Goal: Task Accomplishment & Management: Complete application form

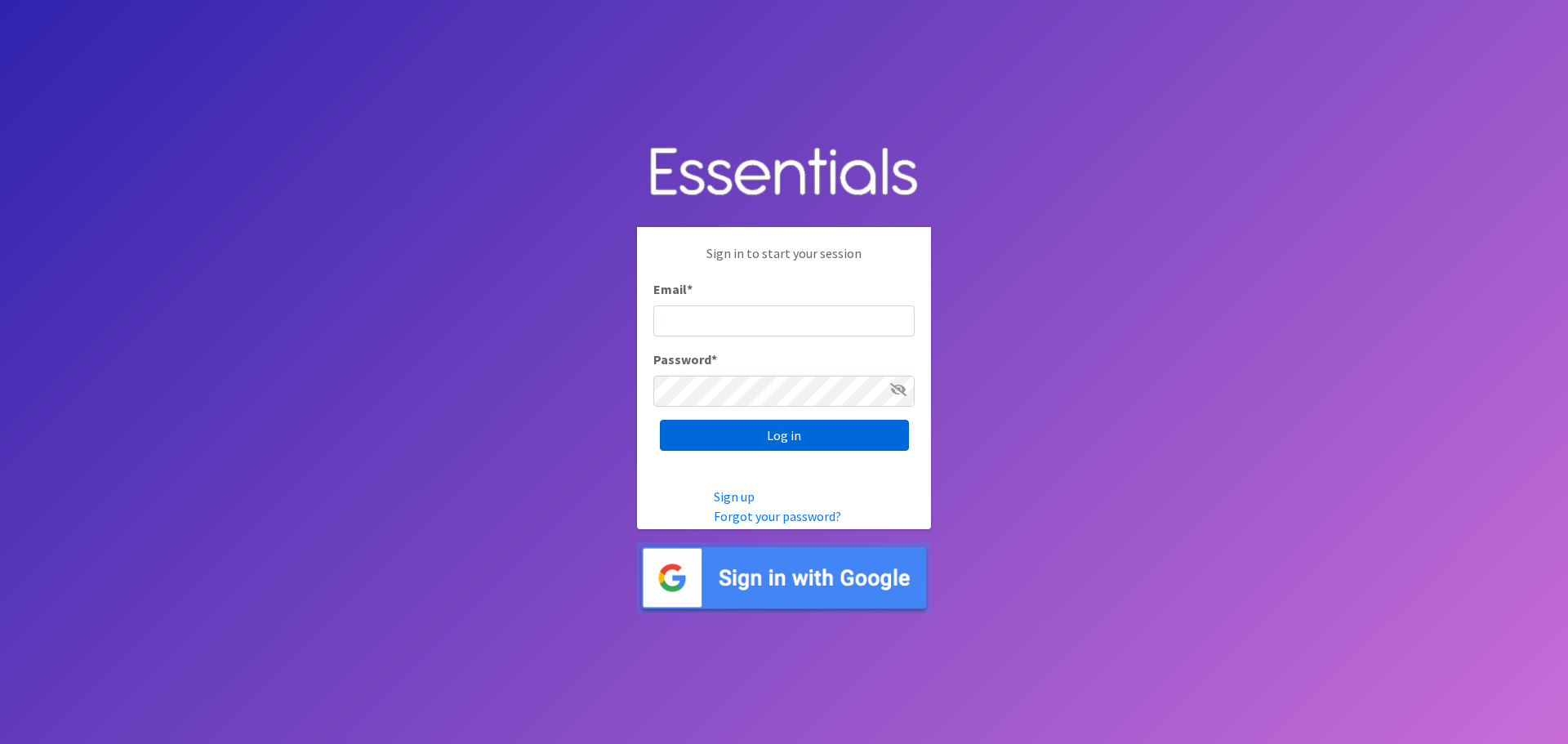
type input "heatherl@sylviassisters.org"
click at [779, 428] on input "Log in" at bounding box center [784, 435] width 249 height 31
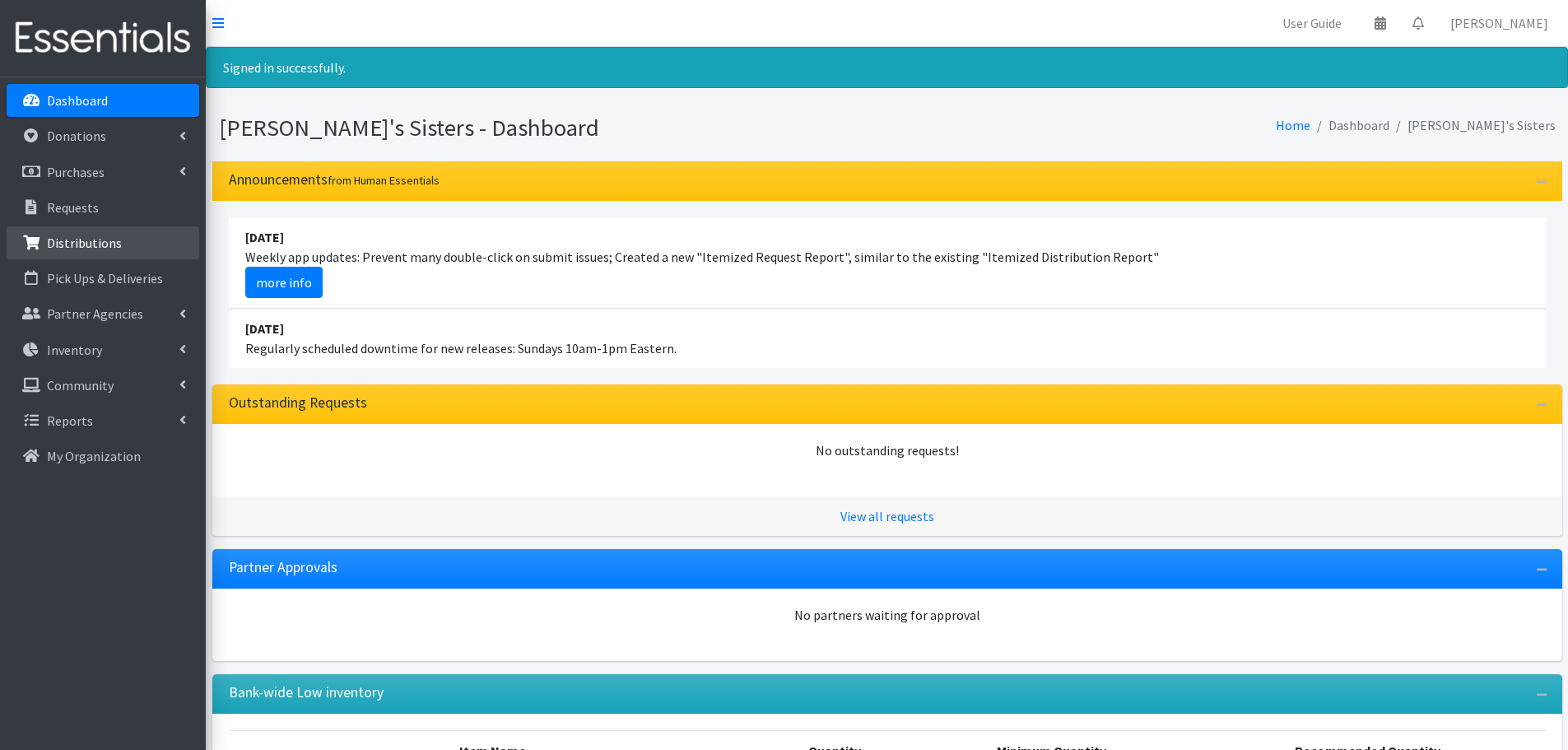
click at [90, 244] on p "Distributions" at bounding box center [85, 243] width 75 height 16
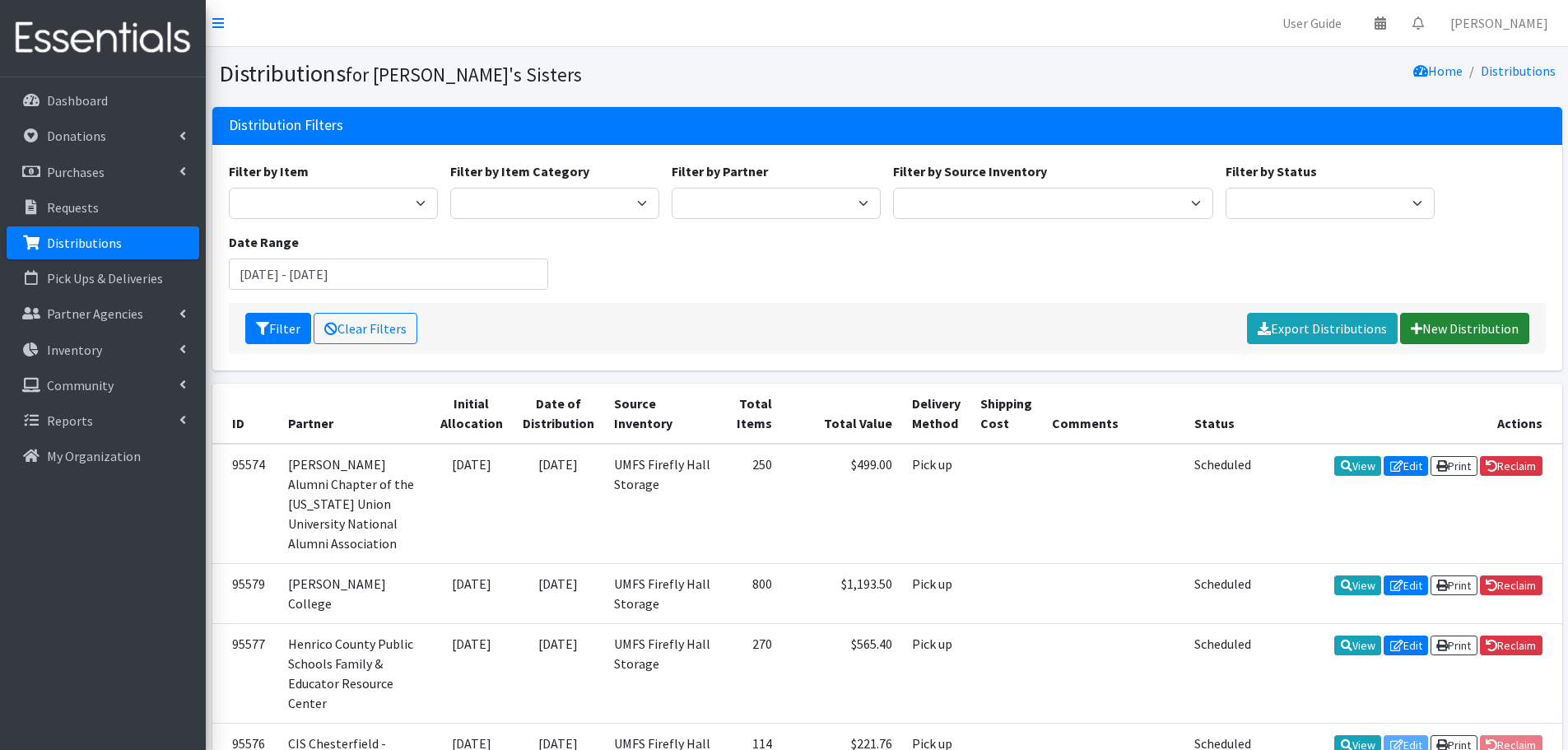
click at [1459, 328] on link "New Distribution" at bounding box center [1464, 328] width 129 height 31
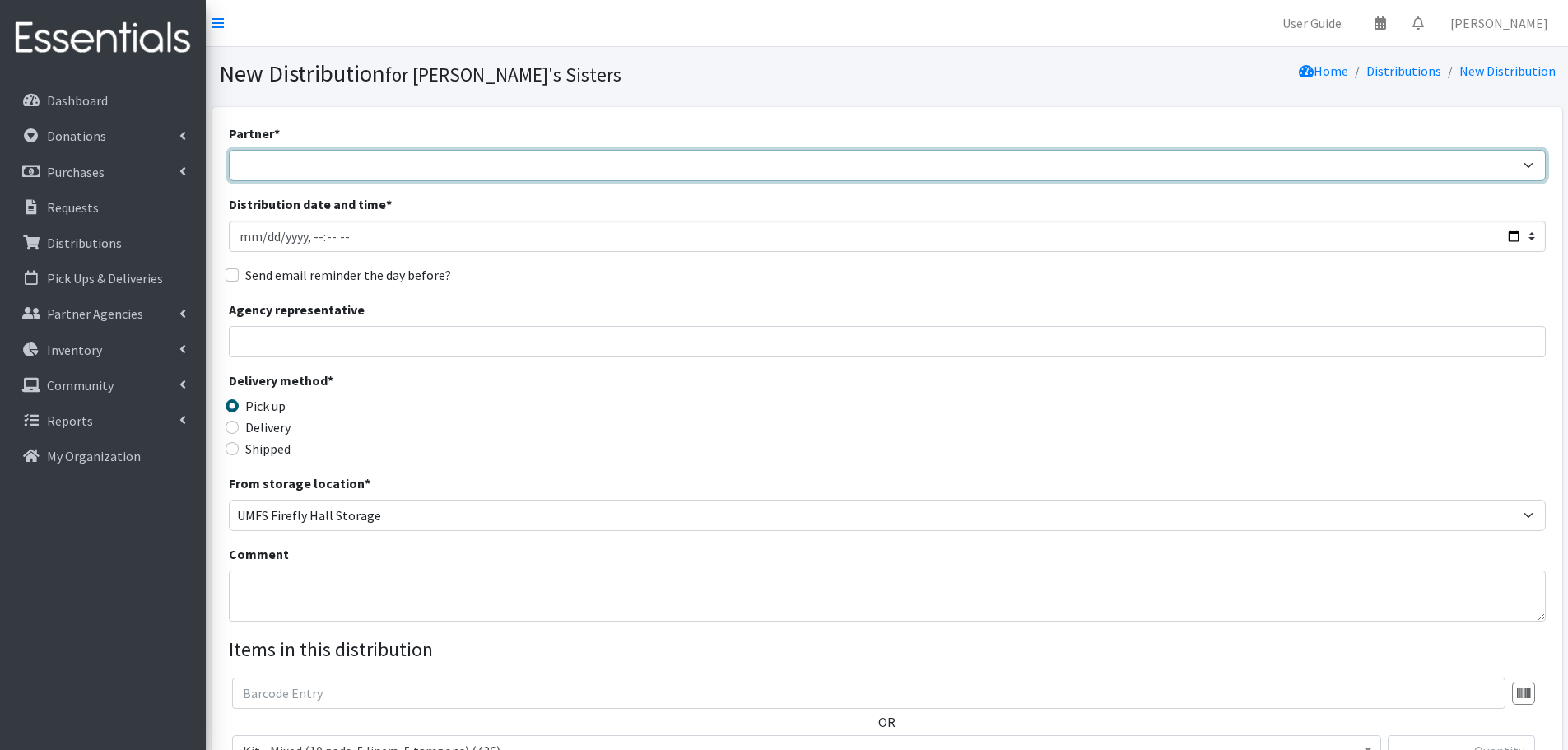
click at [436, 151] on select "211 Virginia and Individual Referrals Afghan Support Center (USCIS) ANU FOUNDAT…" at bounding box center [888, 165] width 1317 height 31
select select "4705"
click at [229, 150] on select "211 Virginia and Individual Referrals Afghan Support Center (USCIS) ANU FOUNDAT…" at bounding box center [888, 165] width 1317 height 31
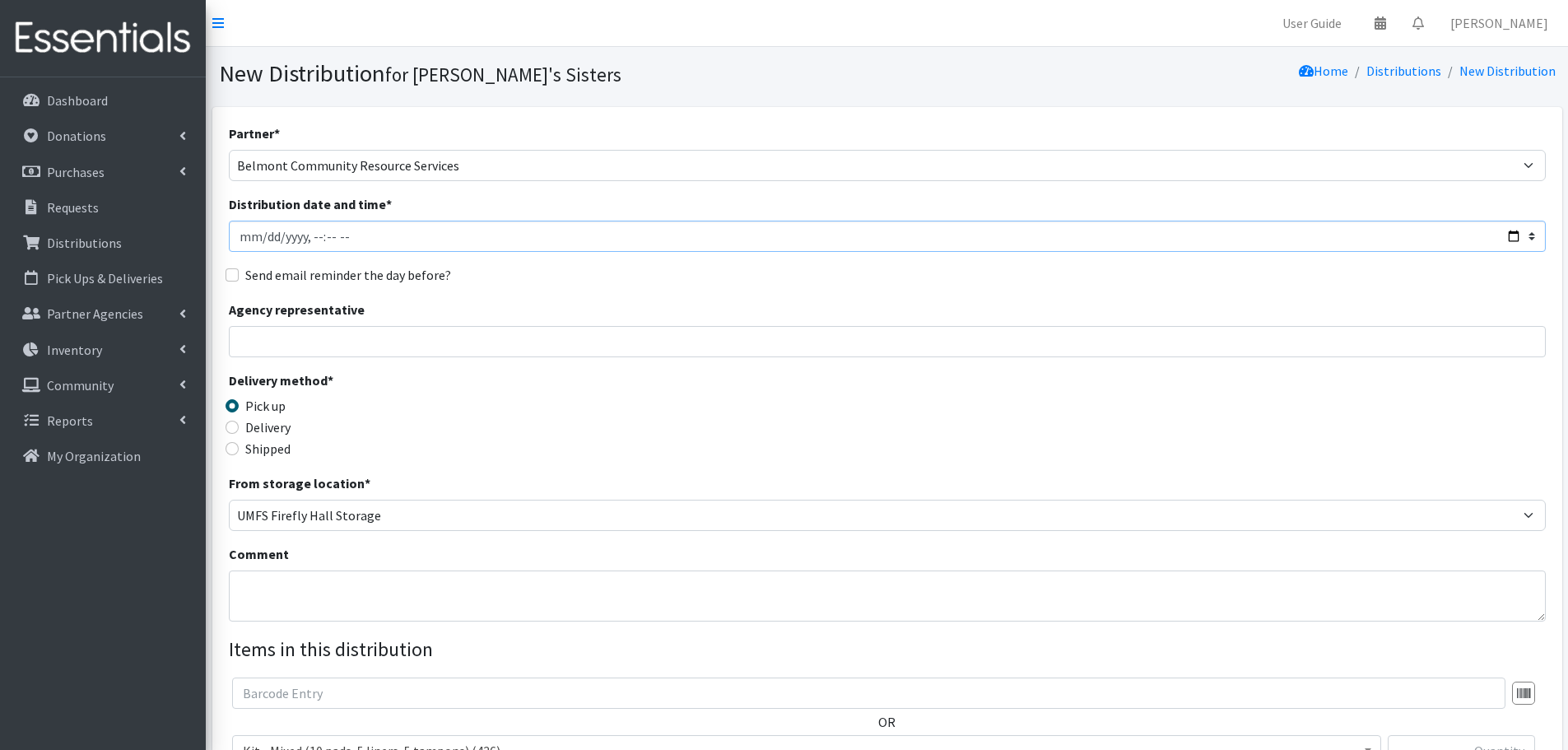
click at [264, 235] on input "Distribution date and time *" at bounding box center [888, 236] width 1317 height 31
type input "2025-08-26T23:59"
click at [284, 323] on div "Agency representative" at bounding box center [888, 328] width 1317 height 57
click at [282, 345] on input "Agency representative" at bounding box center [888, 342] width 1317 height 31
type input "[PERSON_NAME]"
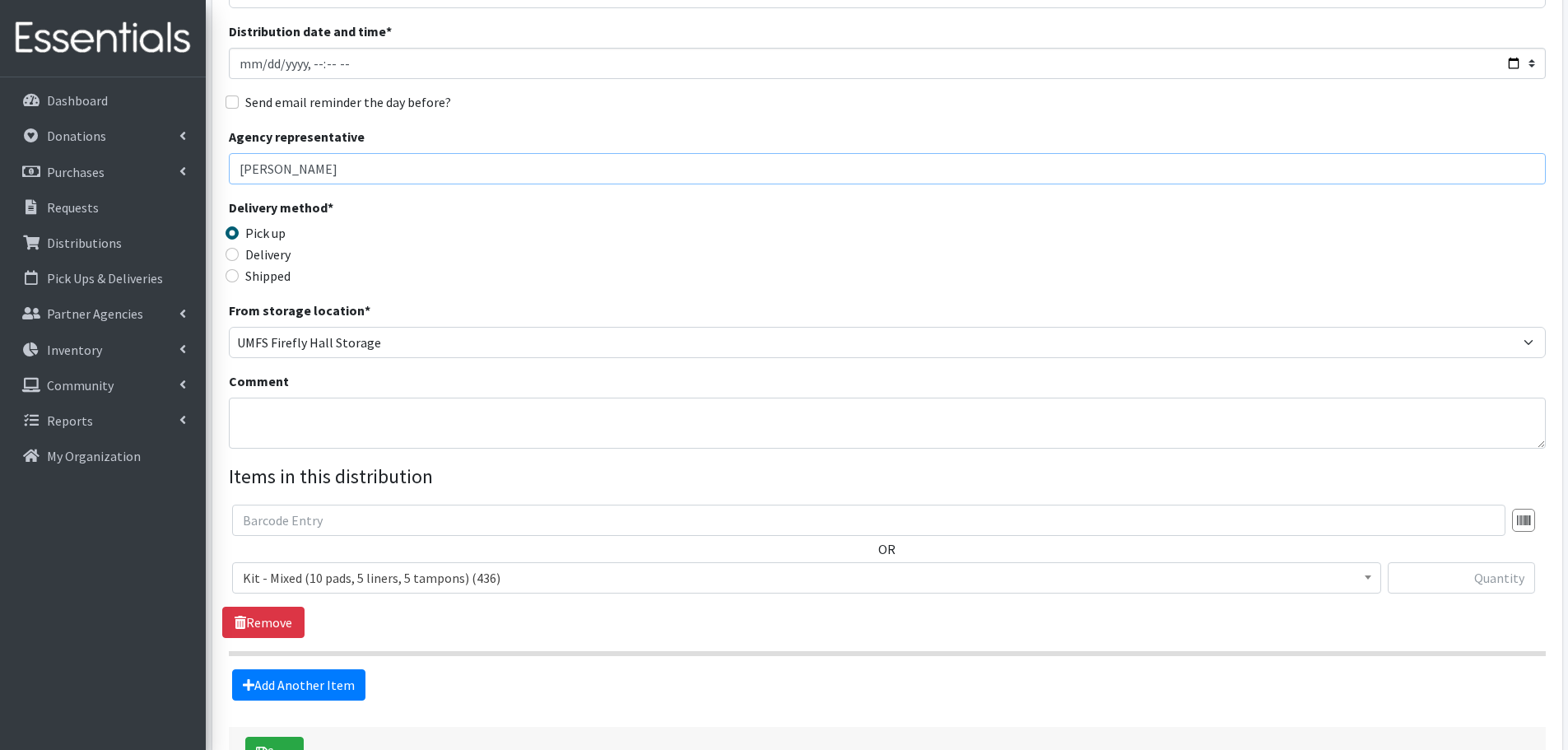
scroll to position [247, 0]
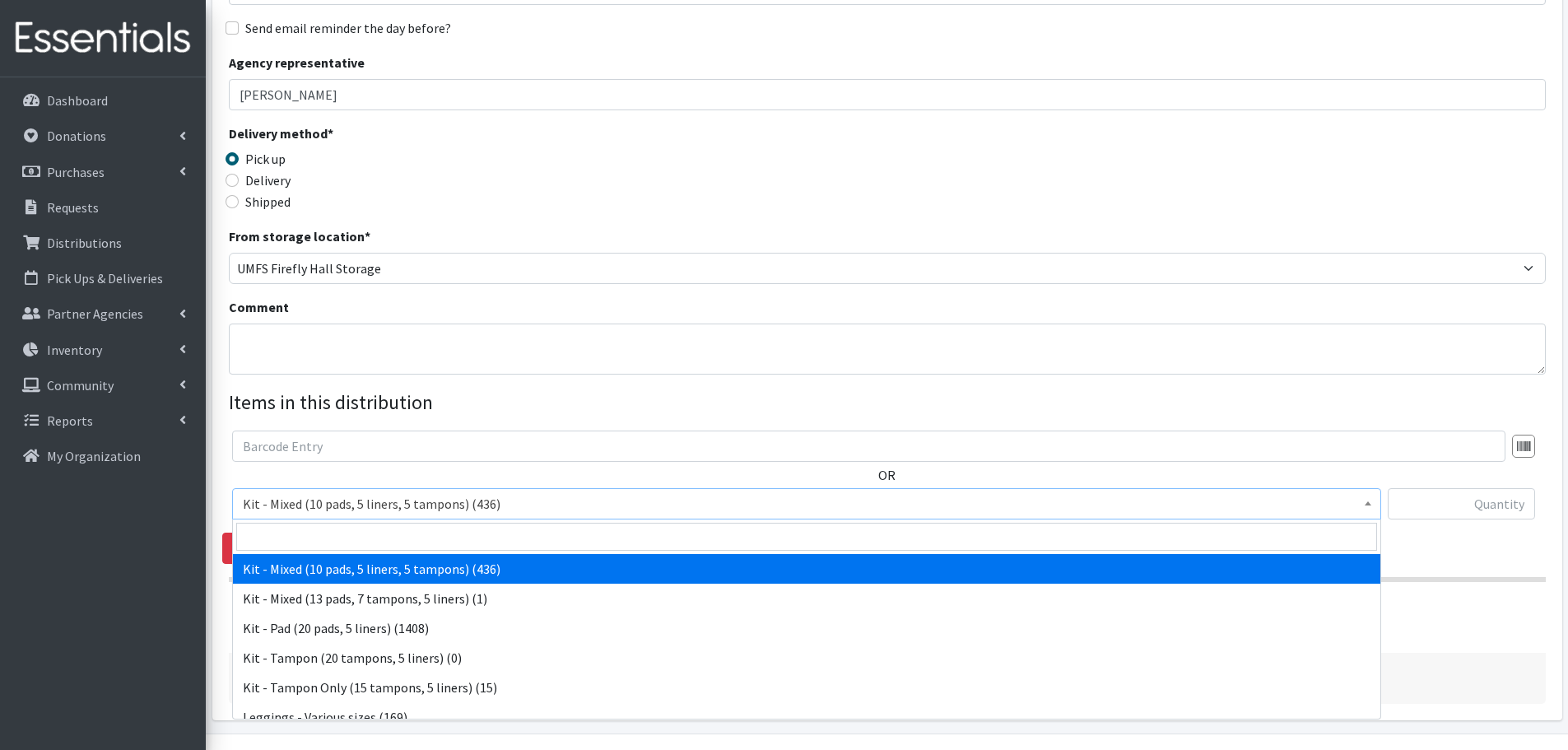
click at [358, 503] on span "Kit - Mixed (10 pads, 5 liners, 5 tampons) (436)" at bounding box center [806, 503] width 1128 height 23
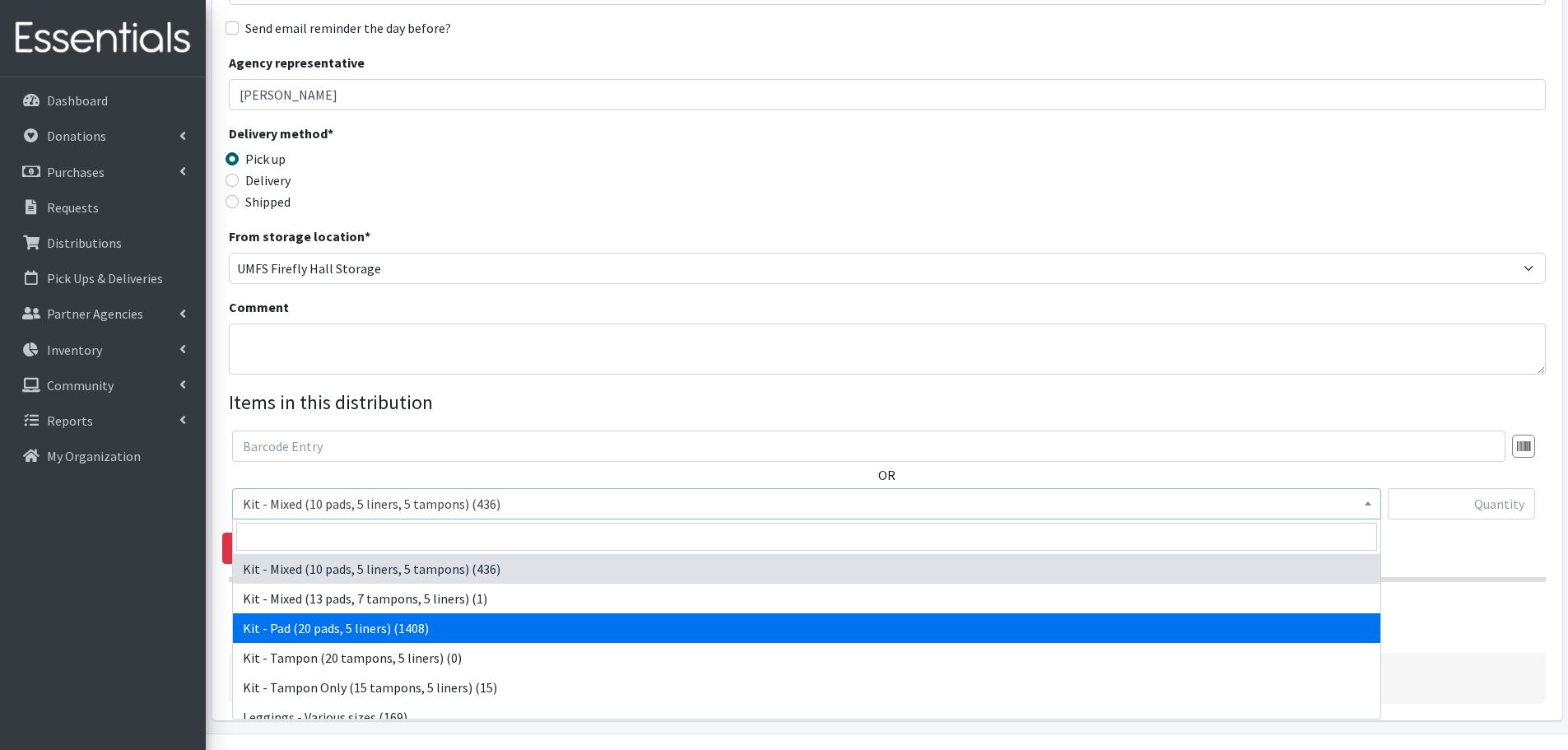
select select "15509"
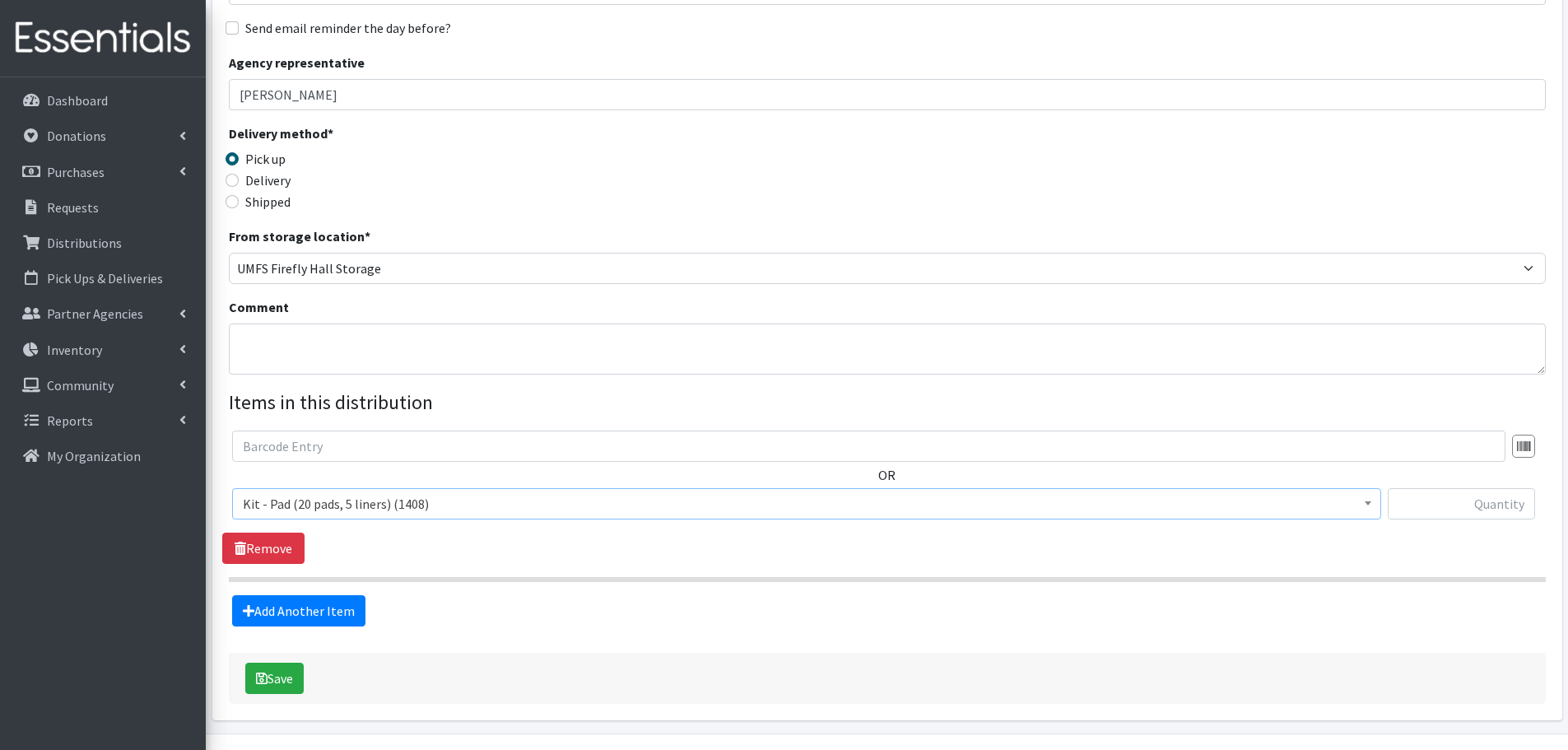
drag, startPoint x: 1480, startPoint y: 522, endPoint x: 1470, endPoint y: 499, distance: 25.1
click at [1479, 521] on div at bounding box center [1461, 510] width 147 height 45
click at [1469, 496] on input "text" at bounding box center [1461, 503] width 147 height 31
type input "200"
click at [281, 668] on button "Save" at bounding box center [274, 678] width 58 height 31
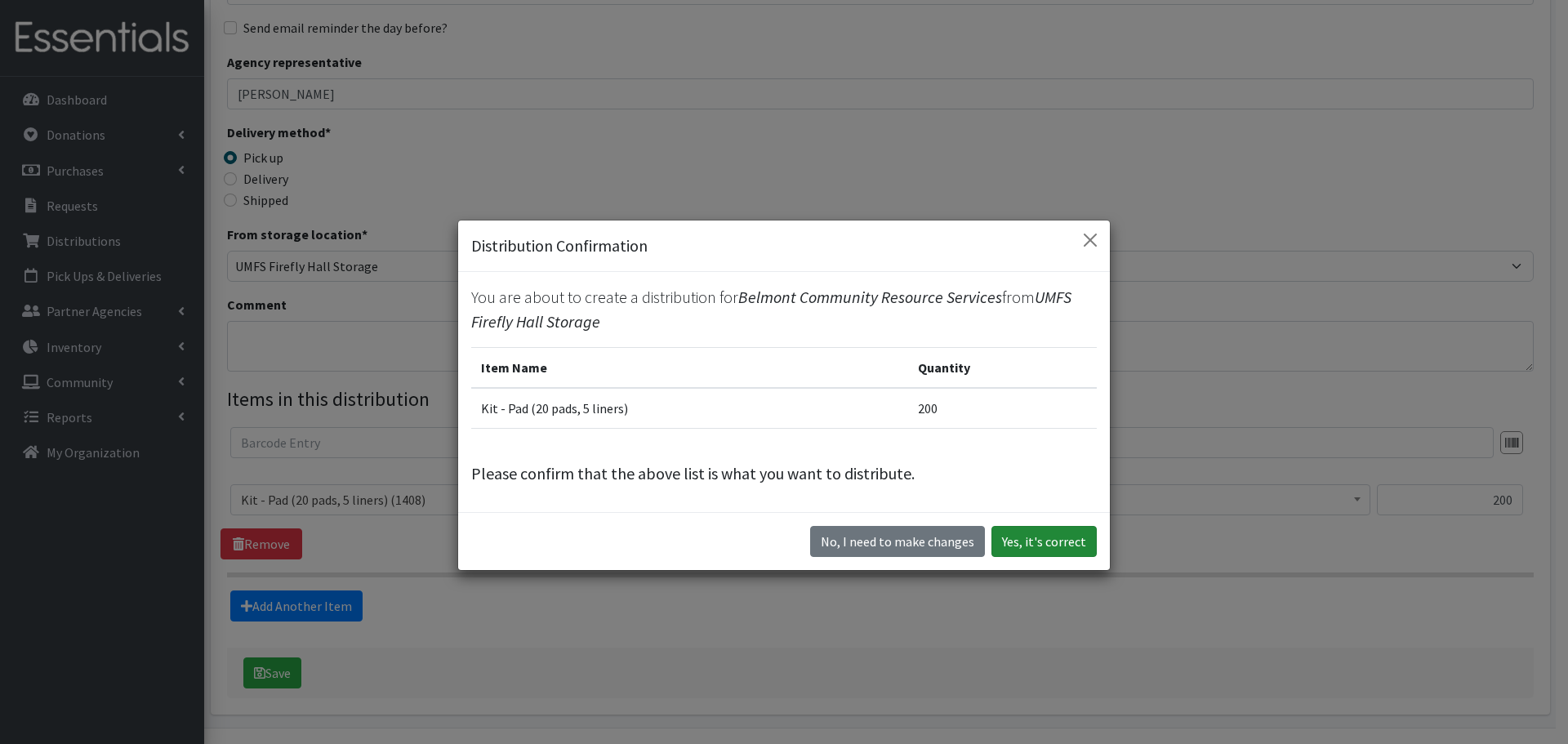
click at [1061, 539] on button "Yes, it's correct" at bounding box center [1044, 541] width 106 height 31
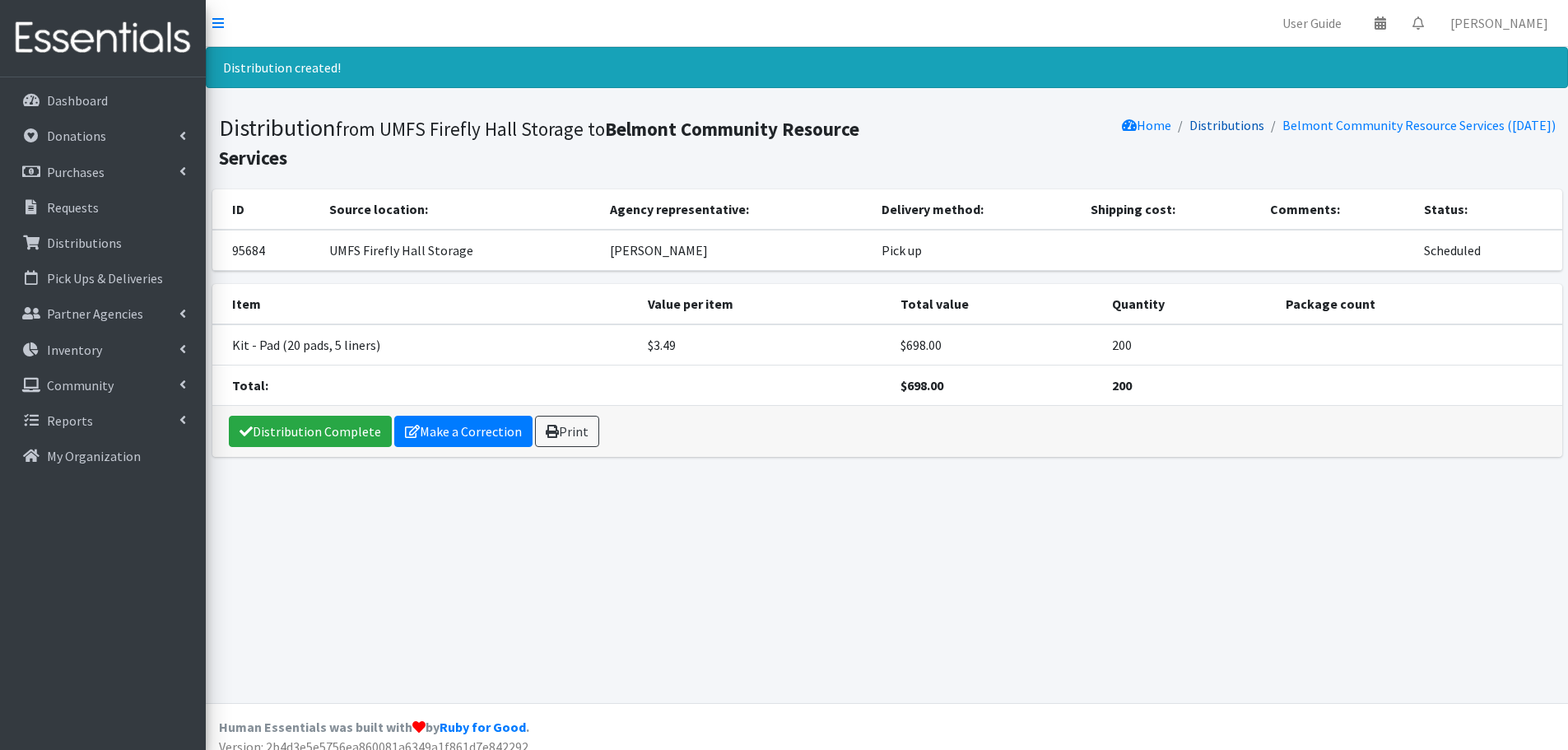
click at [1205, 128] on link "Distributions" at bounding box center [1227, 124] width 75 height 16
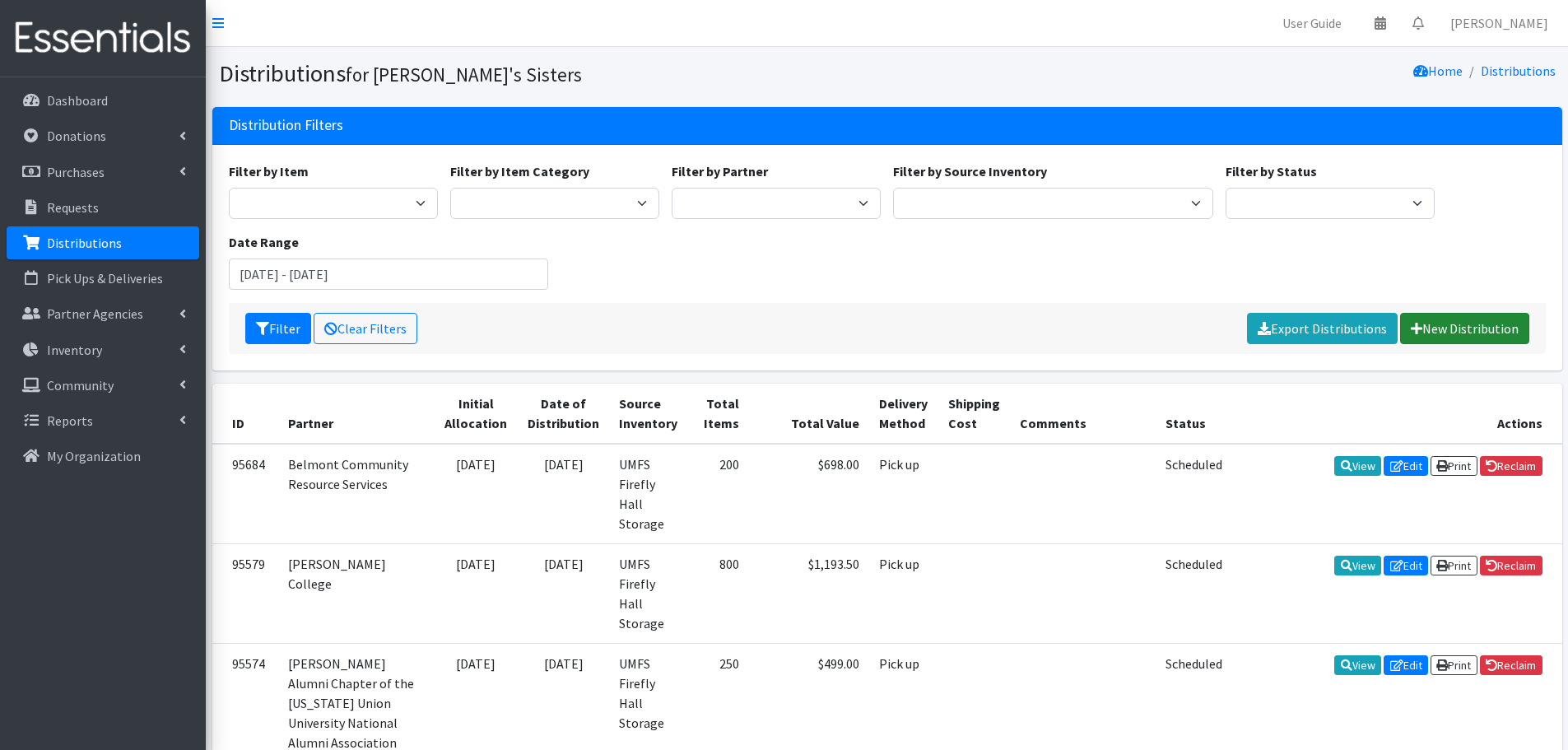
click at [1443, 337] on link "New Distribution" at bounding box center [1464, 328] width 129 height 31
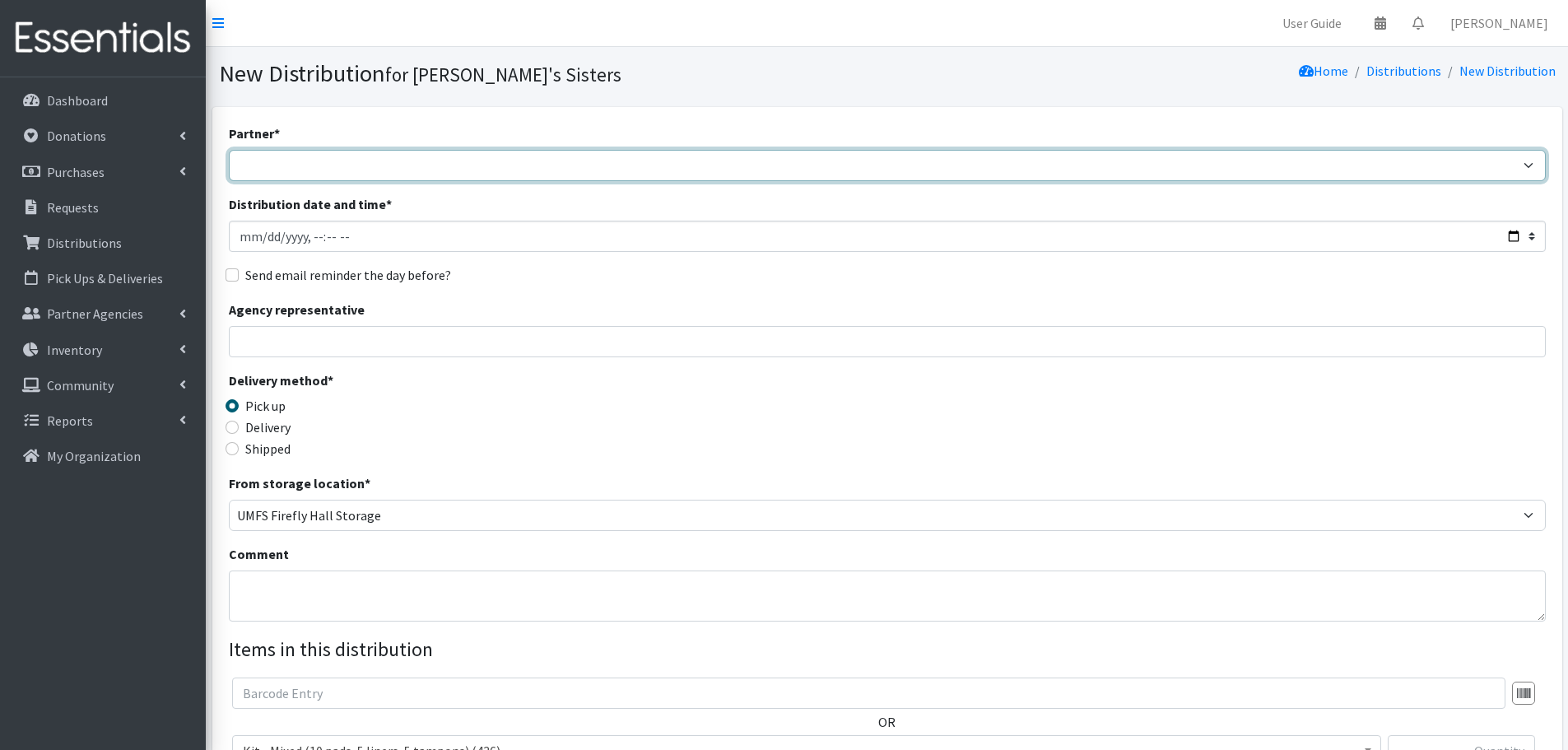
click at [329, 165] on select "211 Virginia and Individual Referrals Afghan Support Center (USCIS) ANU FOUNDAT…" at bounding box center [888, 165] width 1317 height 31
select select "6918"
click at [229, 150] on select "211 Virginia and Individual Referrals Afghan Support Center (USCIS) ANU FOUNDAT…" at bounding box center [888, 165] width 1317 height 31
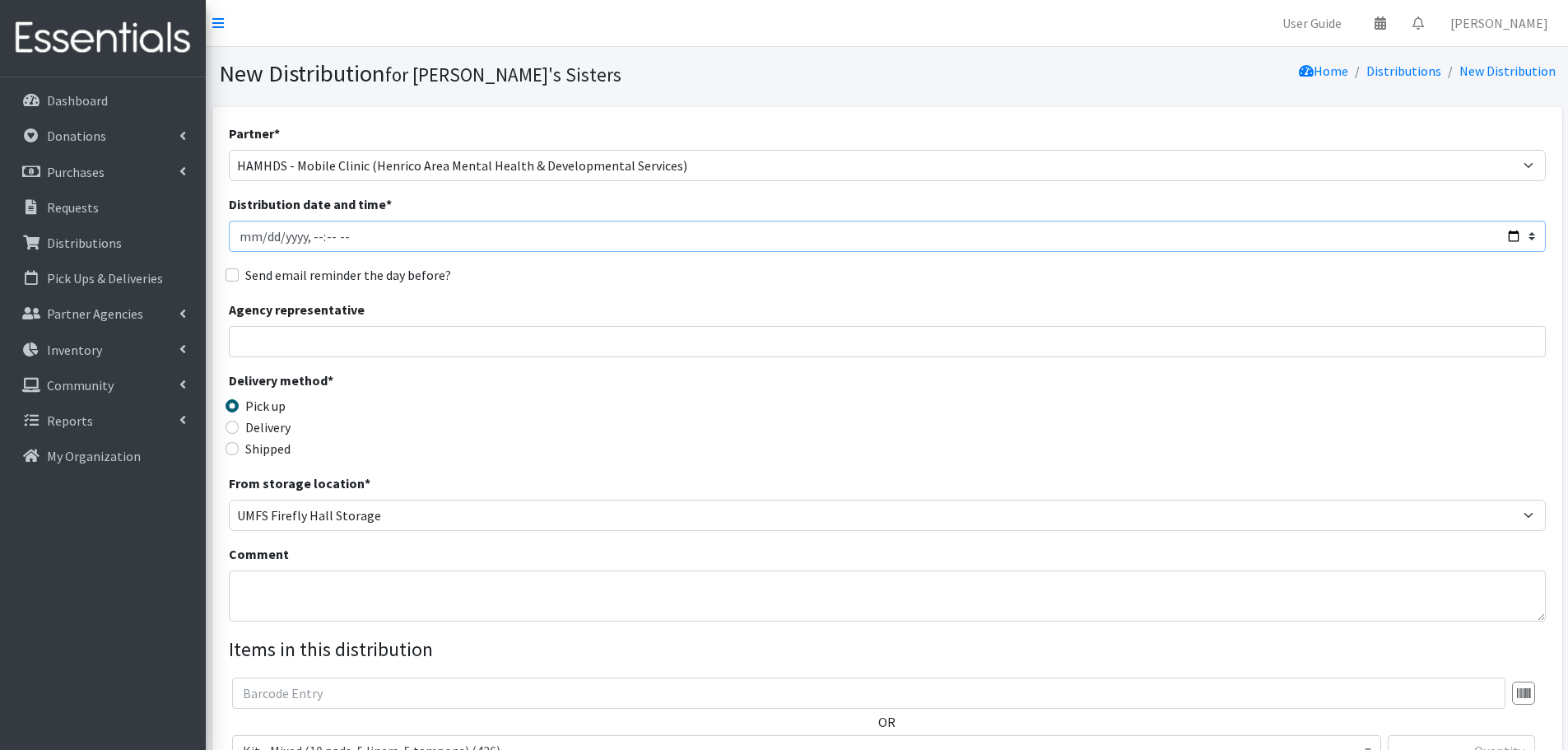
click at [269, 238] on input "Distribution date and time *" at bounding box center [888, 236] width 1317 height 31
click at [262, 238] on input "Distribution date and time *" at bounding box center [888, 236] width 1317 height 31
type input "[DATE]T23:59"
click at [291, 354] on input "Agency representative" at bounding box center [888, 342] width 1317 height 31
type input "[PERSON_NAME]"
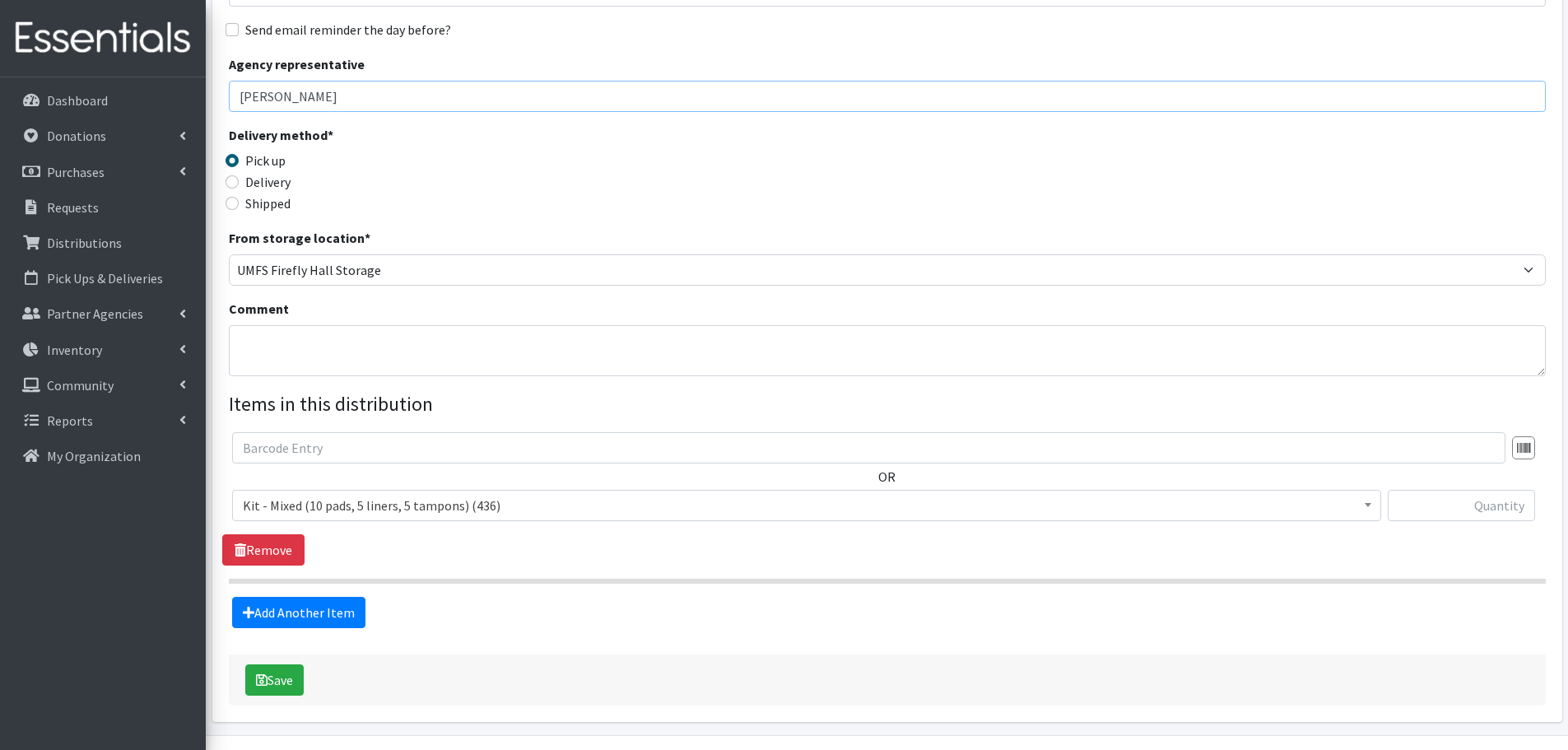
scroll to position [247, 0]
click at [1493, 509] on input "text" at bounding box center [1461, 503] width 147 height 31
type input "30"
click at [293, 682] on button "Save" at bounding box center [274, 678] width 58 height 31
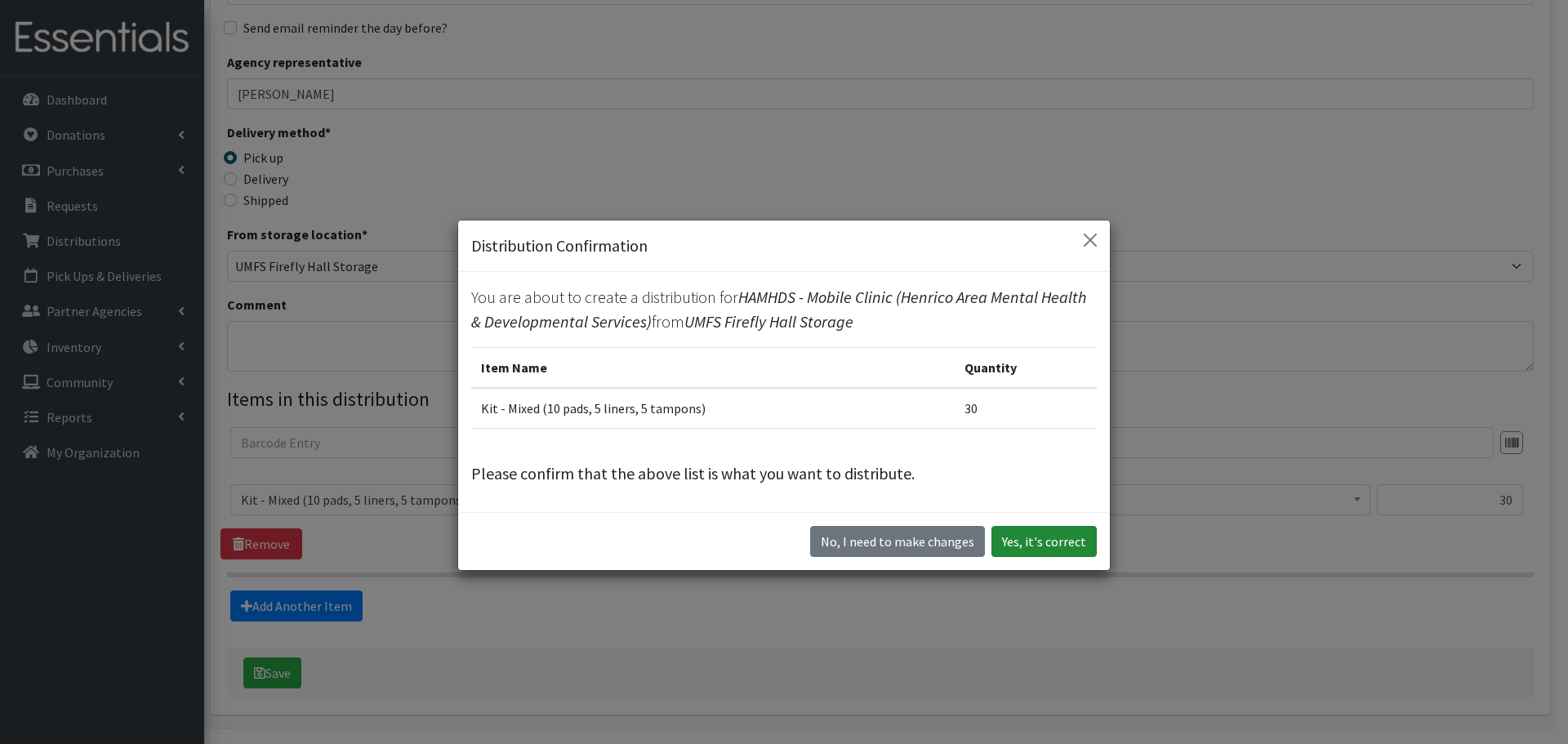
click at [1033, 549] on button "Yes, it's correct" at bounding box center [1044, 541] width 106 height 31
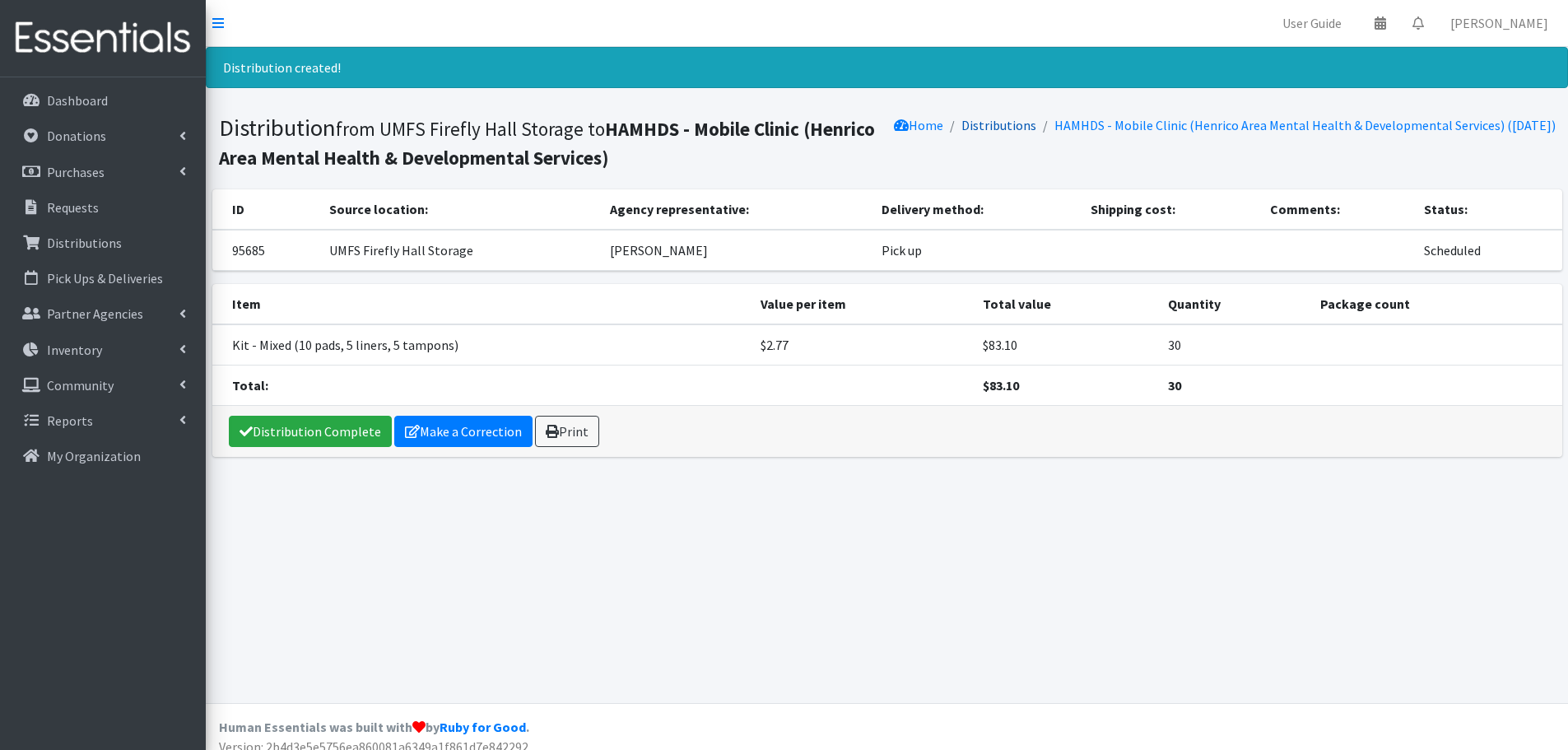
click at [969, 124] on link "Distributions" at bounding box center [998, 124] width 75 height 16
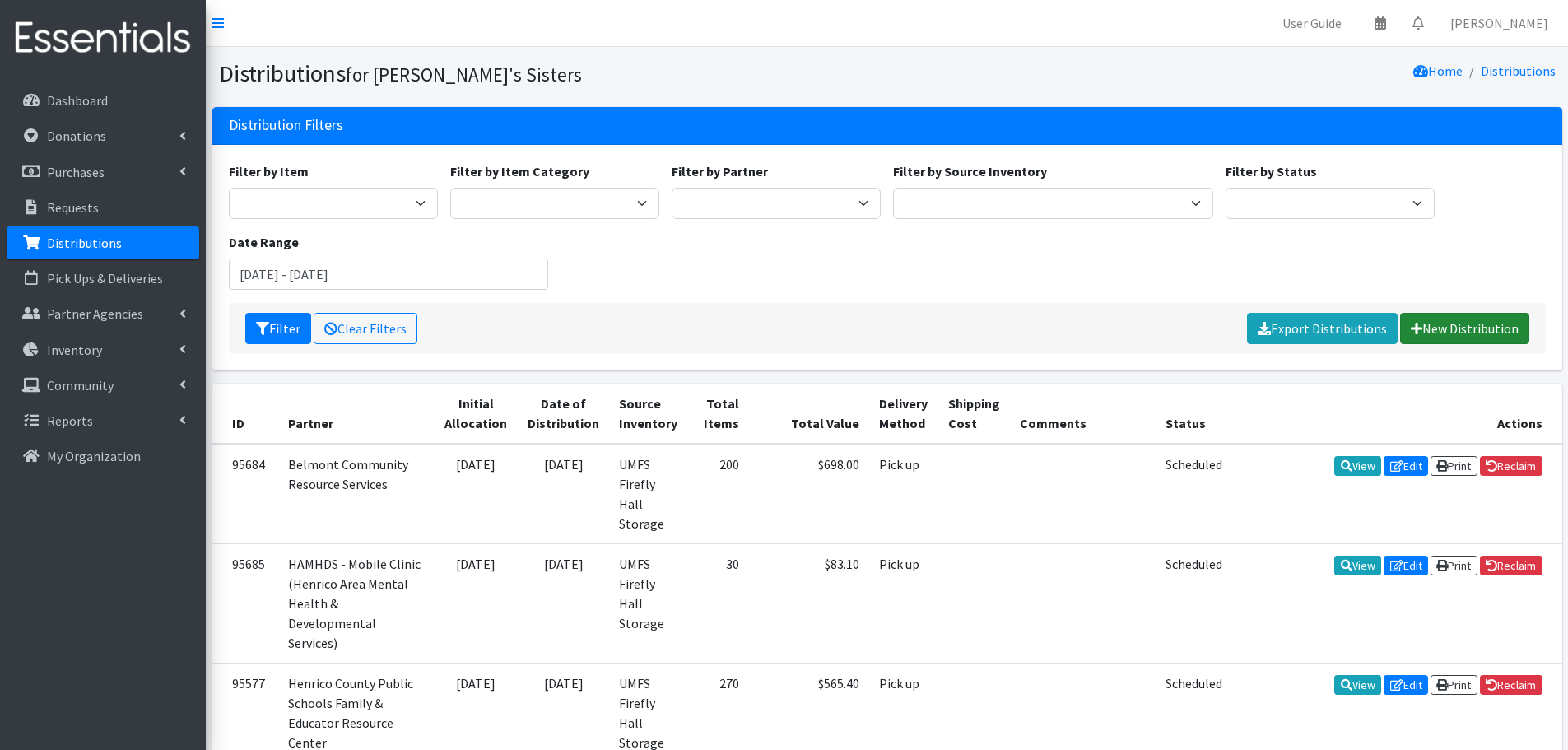
click at [1469, 328] on link "New Distribution" at bounding box center [1464, 328] width 129 height 31
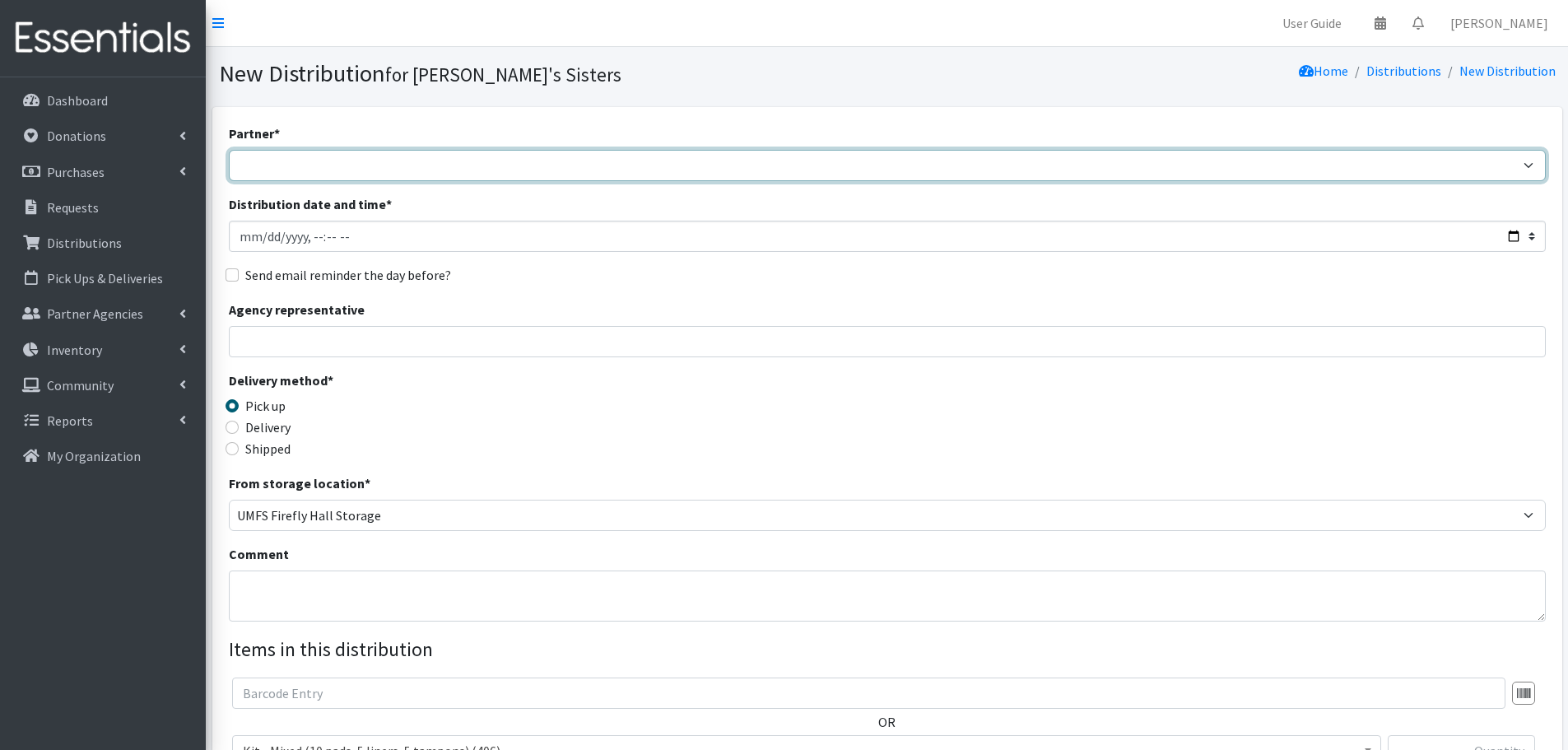
click at [323, 158] on select "211 Virginia and Individual Referrals Afghan Support Center (USCIS) ANU FOUNDAT…" at bounding box center [888, 165] width 1317 height 31
select select "4161"
click at [229, 150] on select "211 Virginia and Individual Referrals Afghan Support Center (USCIS) ANU FOUNDAT…" at bounding box center [888, 165] width 1317 height 31
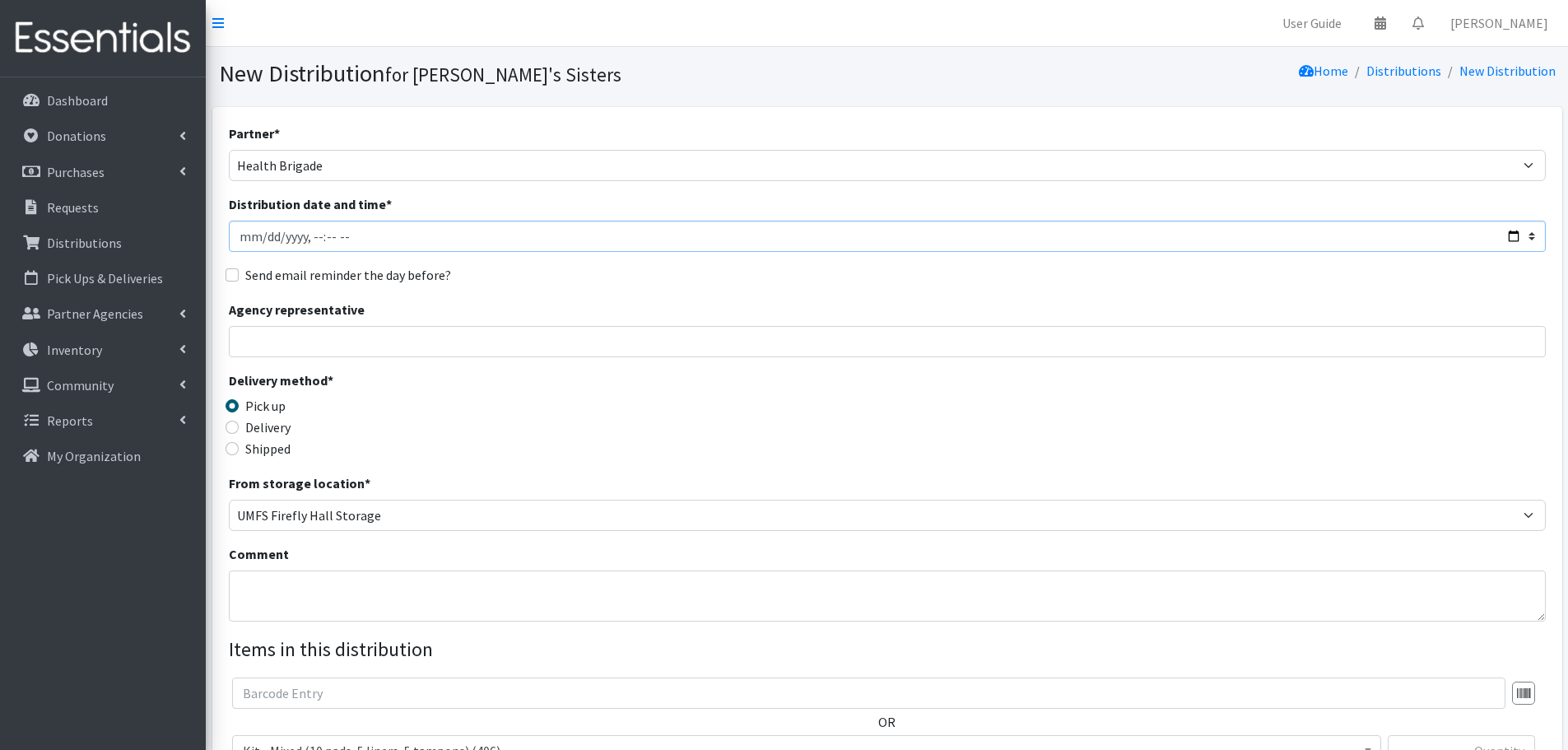
click at [262, 235] on input "Distribution date and time *" at bounding box center [888, 236] width 1317 height 31
type input "2025-08-26T23:59"
click at [296, 348] on input "Agency representative" at bounding box center [888, 342] width 1317 height 31
type input "[PERSON_NAME]"
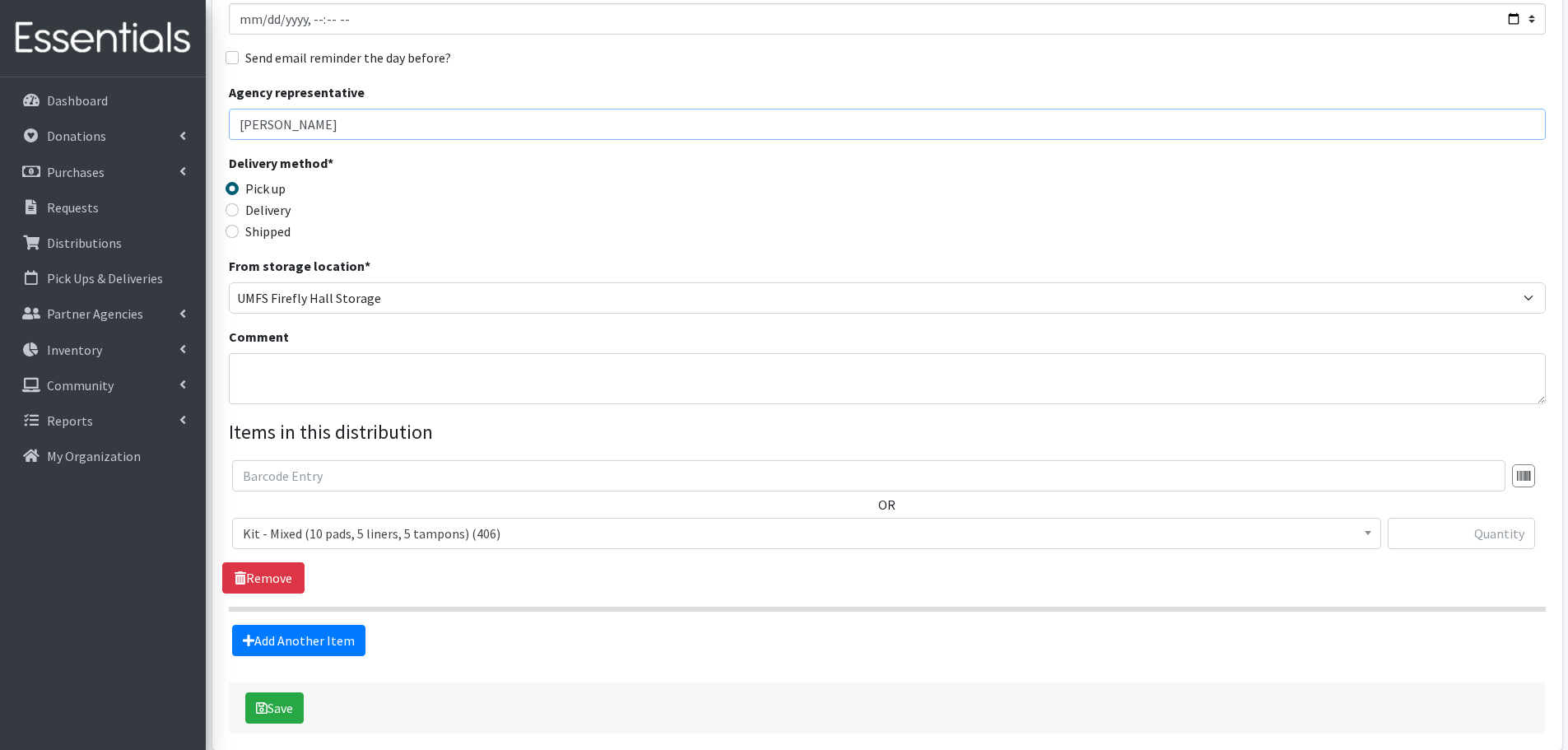
scroll to position [247, 0]
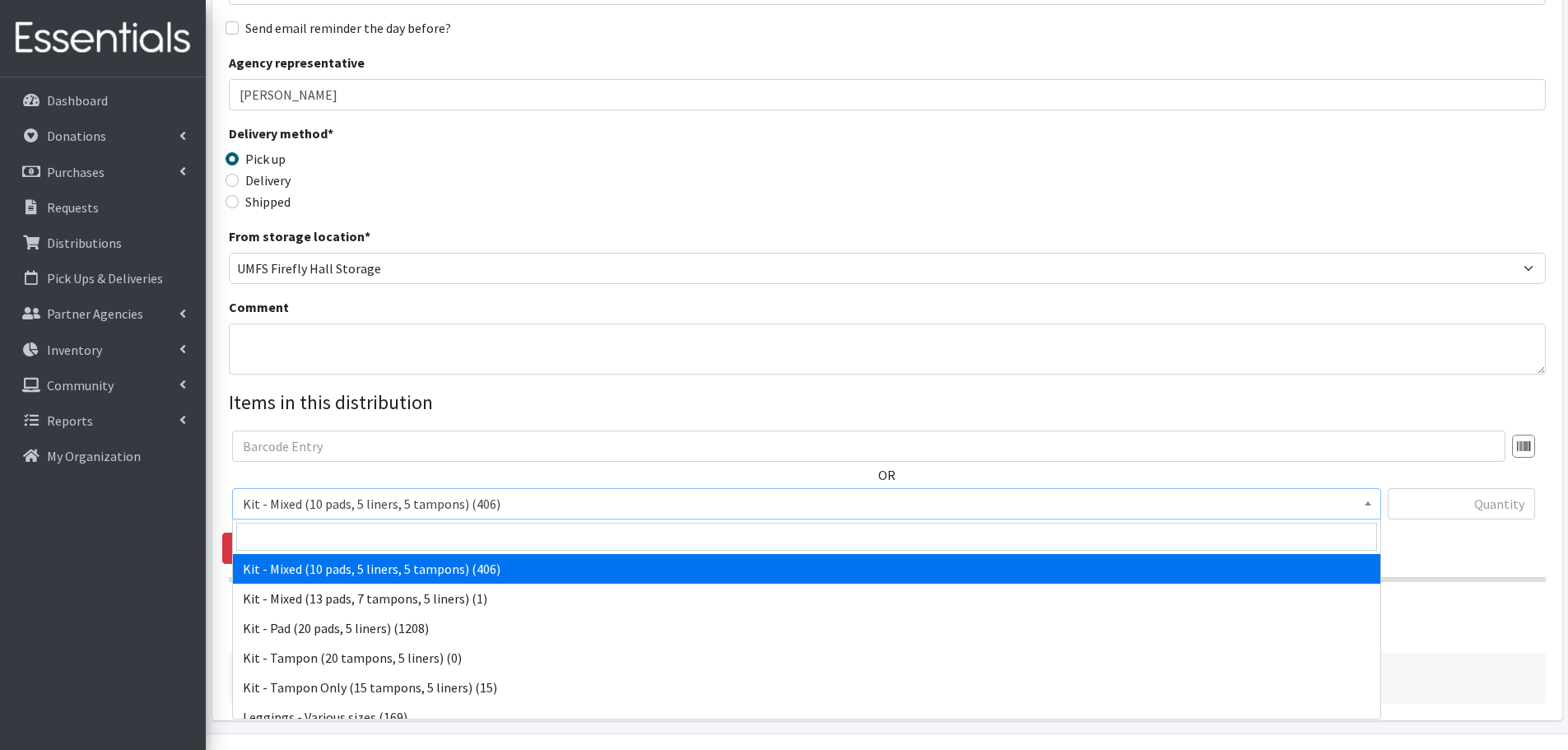
click at [332, 505] on span "Kit - Mixed (10 pads, 5 liners, 5 tampons) (406)" at bounding box center [806, 503] width 1128 height 23
click at [1432, 492] on input "text" at bounding box center [1461, 503] width 147 height 31
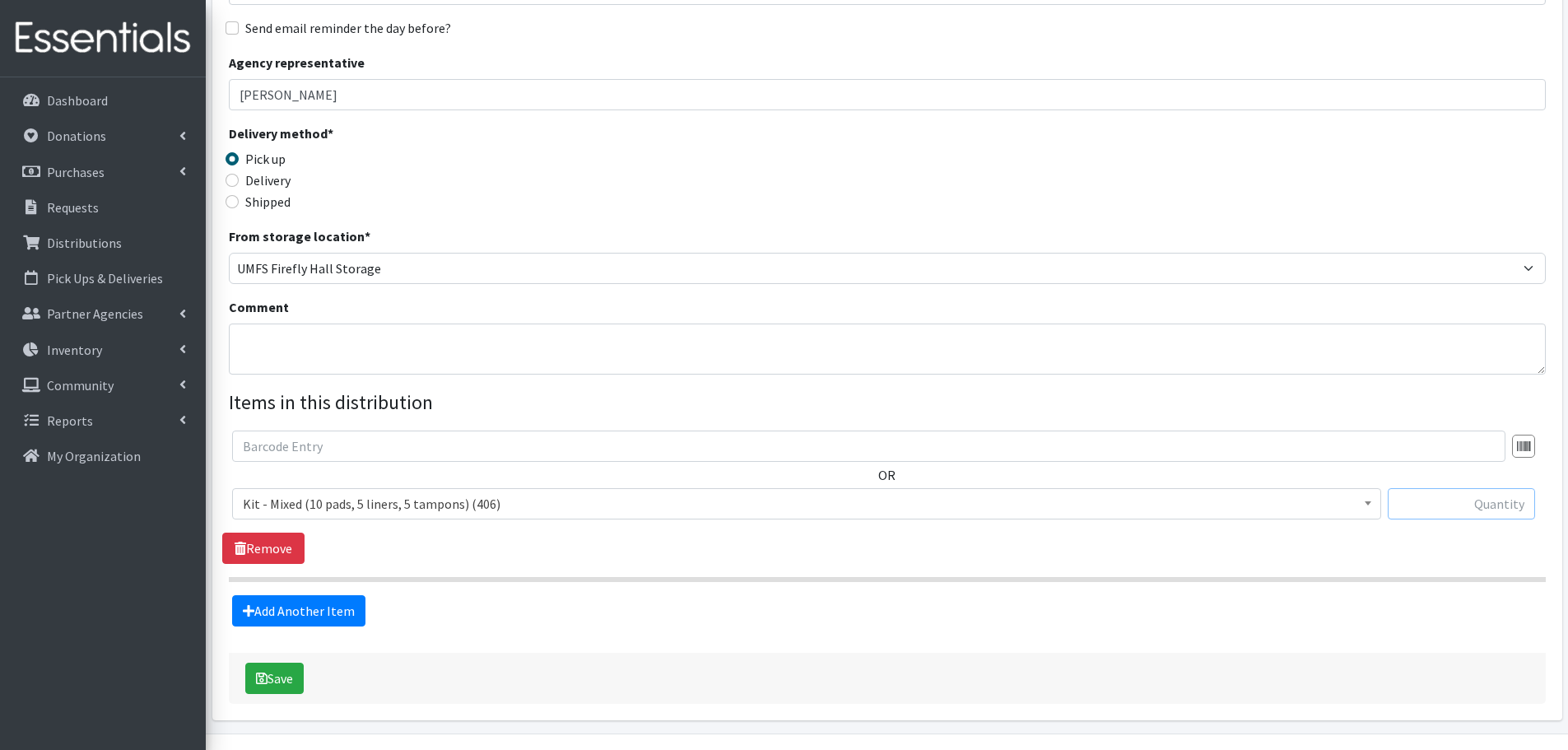
type input "0"
type input "100"
click at [647, 553] on div "OR Kit - Mixed (10 pads, 5 liners, 5 tampons) (406) Kit - Mixed (13 pads, 7 tam…" at bounding box center [887, 497] width 1330 height 134
click at [266, 665] on button "Save" at bounding box center [274, 678] width 58 height 31
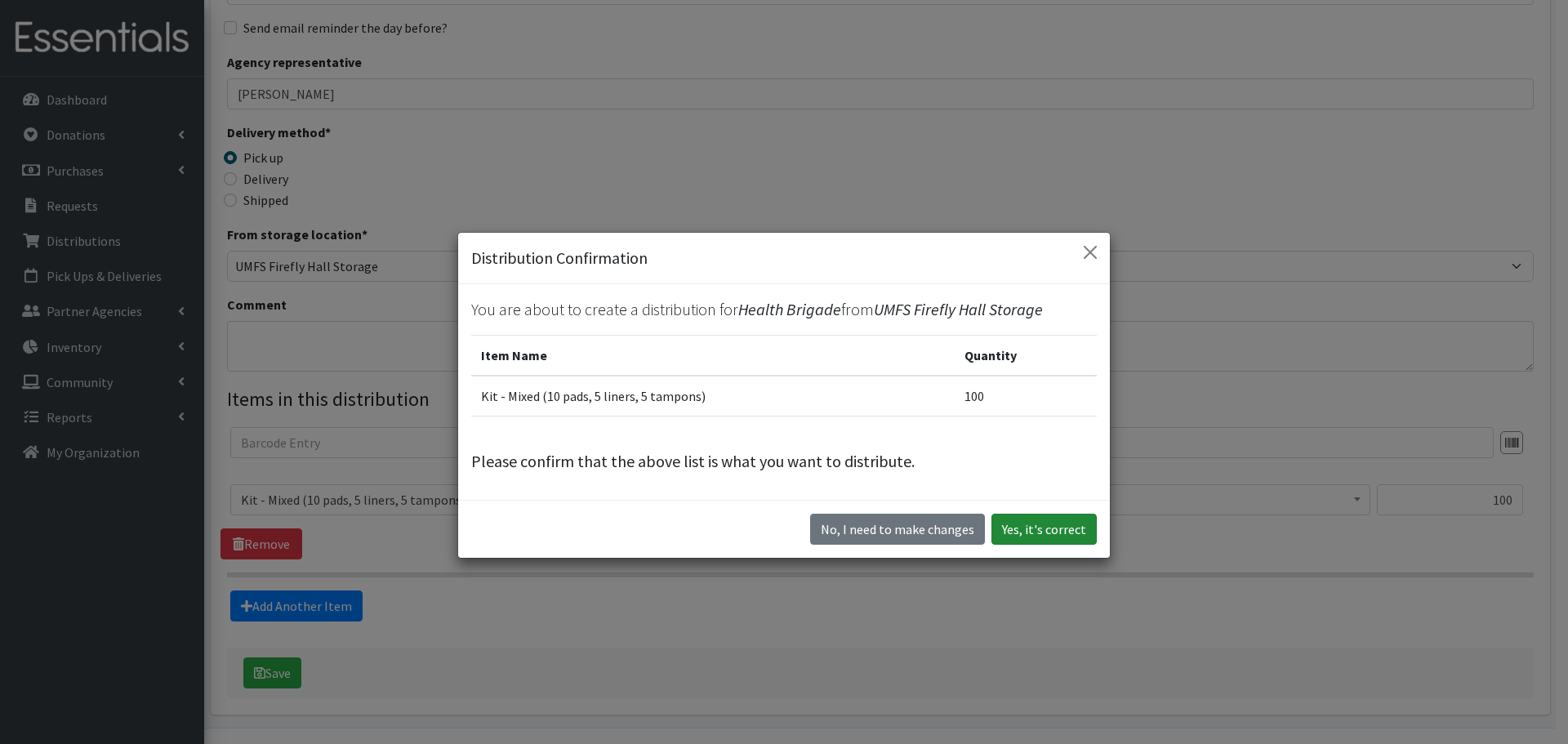
click at [1048, 526] on button "Yes, it's correct" at bounding box center [1044, 528] width 106 height 31
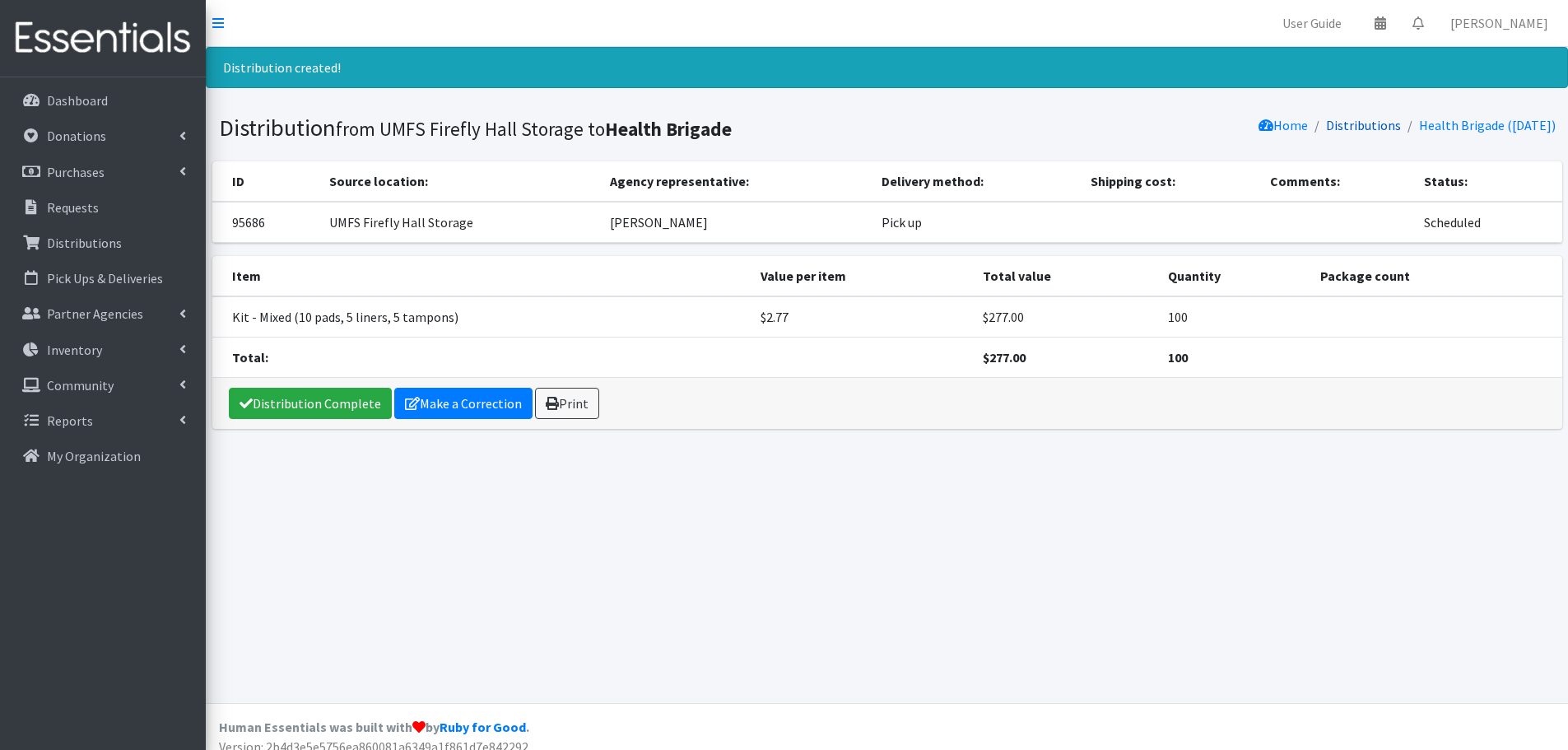
drag, startPoint x: 1330, startPoint y: 129, endPoint x: 1321, endPoint y: 123, distance: 10.8
click at [1330, 129] on link "Distributions" at bounding box center [1363, 124] width 75 height 16
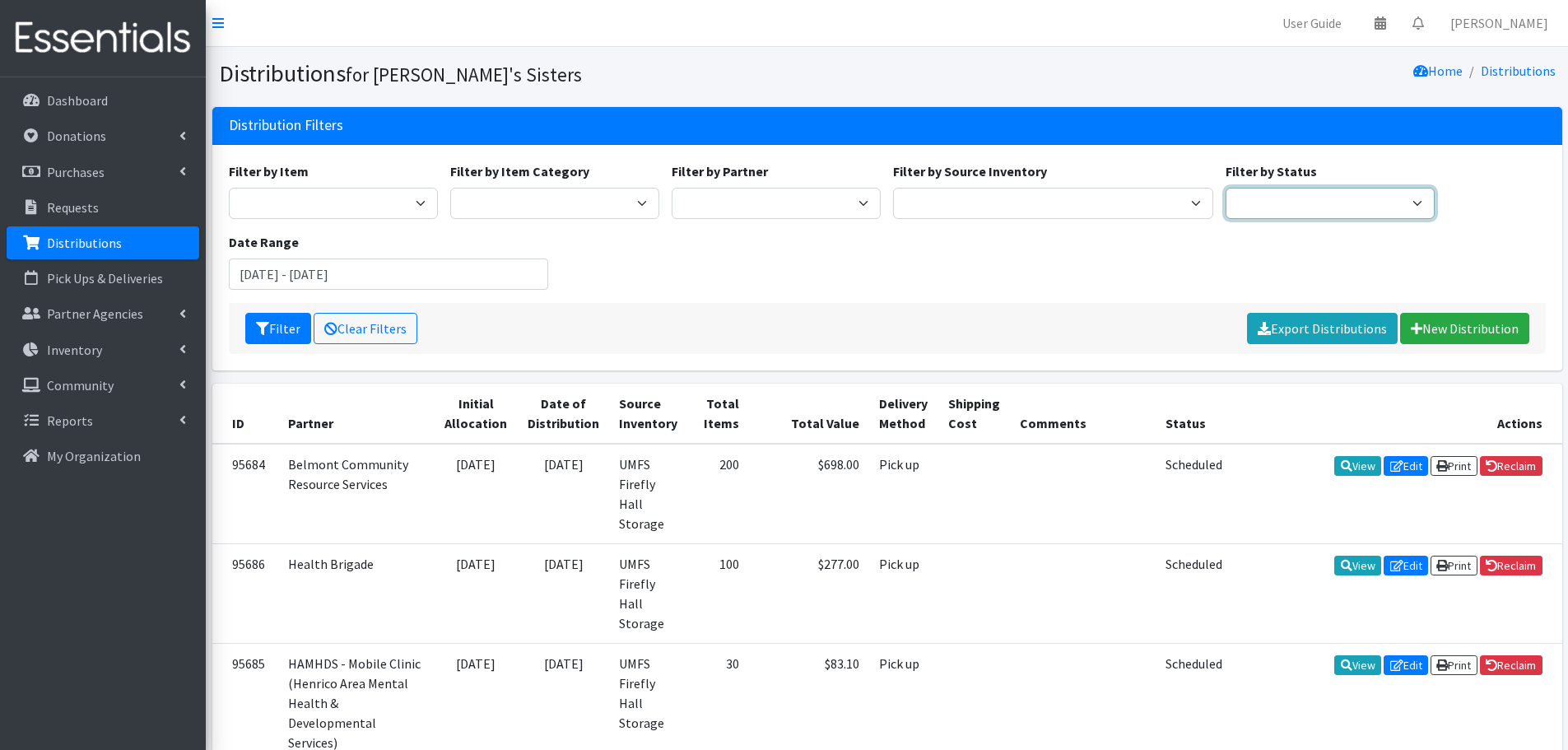
click at [1251, 202] on select "Scheduled Complete" at bounding box center [1330, 203] width 209 height 31
select select "5"
click at [1226, 188] on select "Scheduled Complete" at bounding box center [1330, 203] width 209 height 31
click at [261, 327] on icon "submit" at bounding box center [263, 329] width 14 height 14
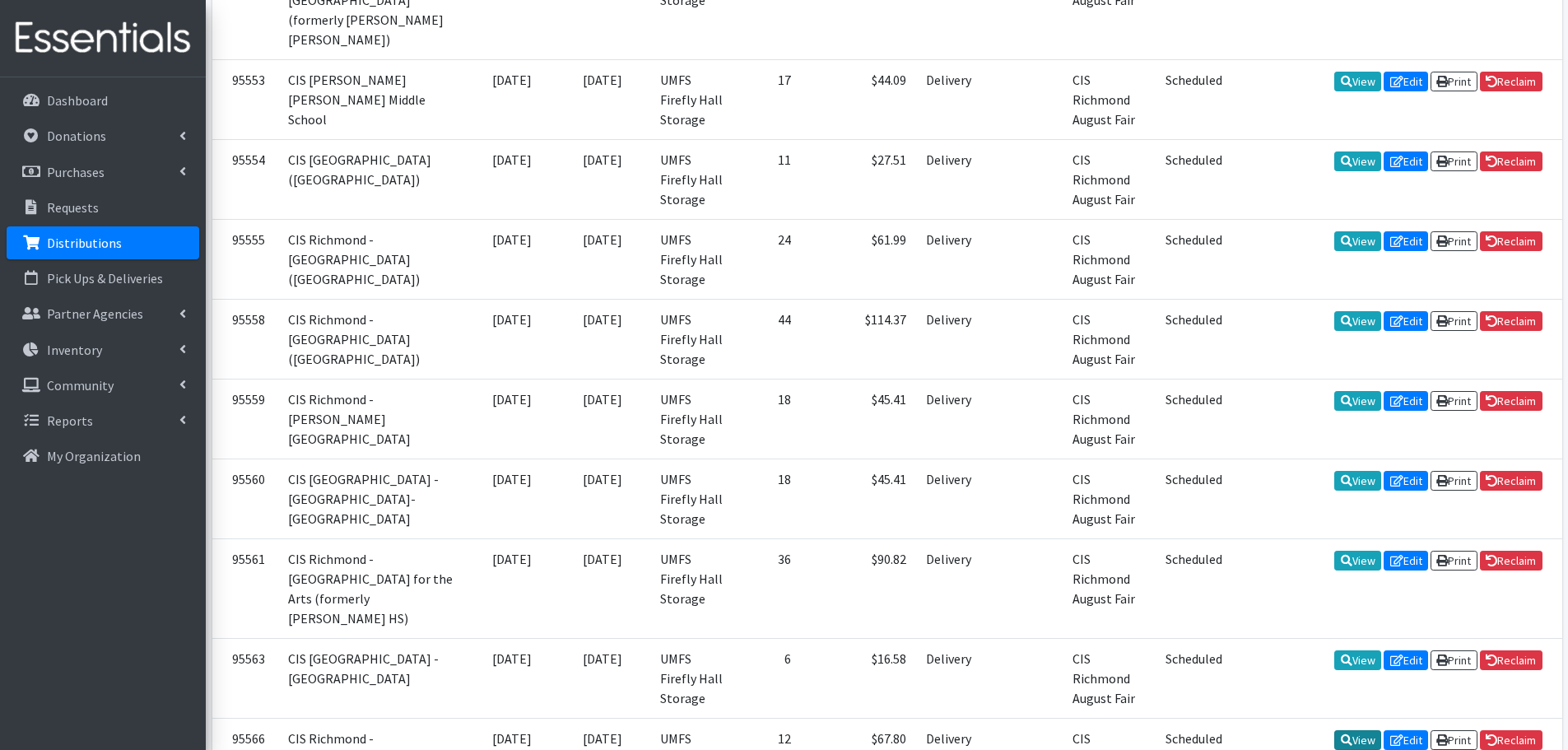
scroll to position [2538, 0]
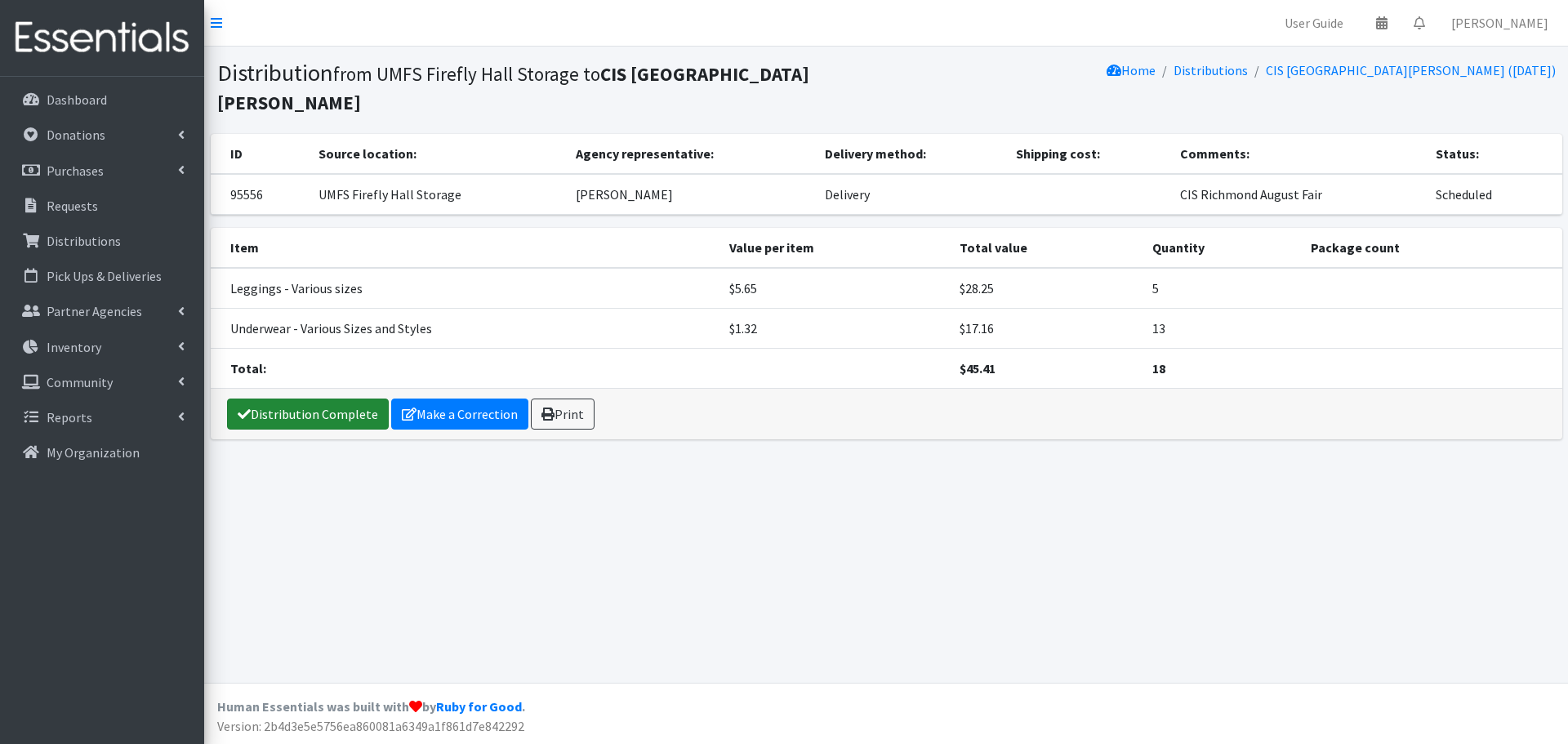
click at [310, 419] on link "Distribution Complete" at bounding box center [308, 414] width 162 height 31
click at [315, 414] on link "Distribution Complete" at bounding box center [308, 414] width 162 height 31
click at [321, 419] on link "Distribution Complete" at bounding box center [308, 414] width 162 height 31
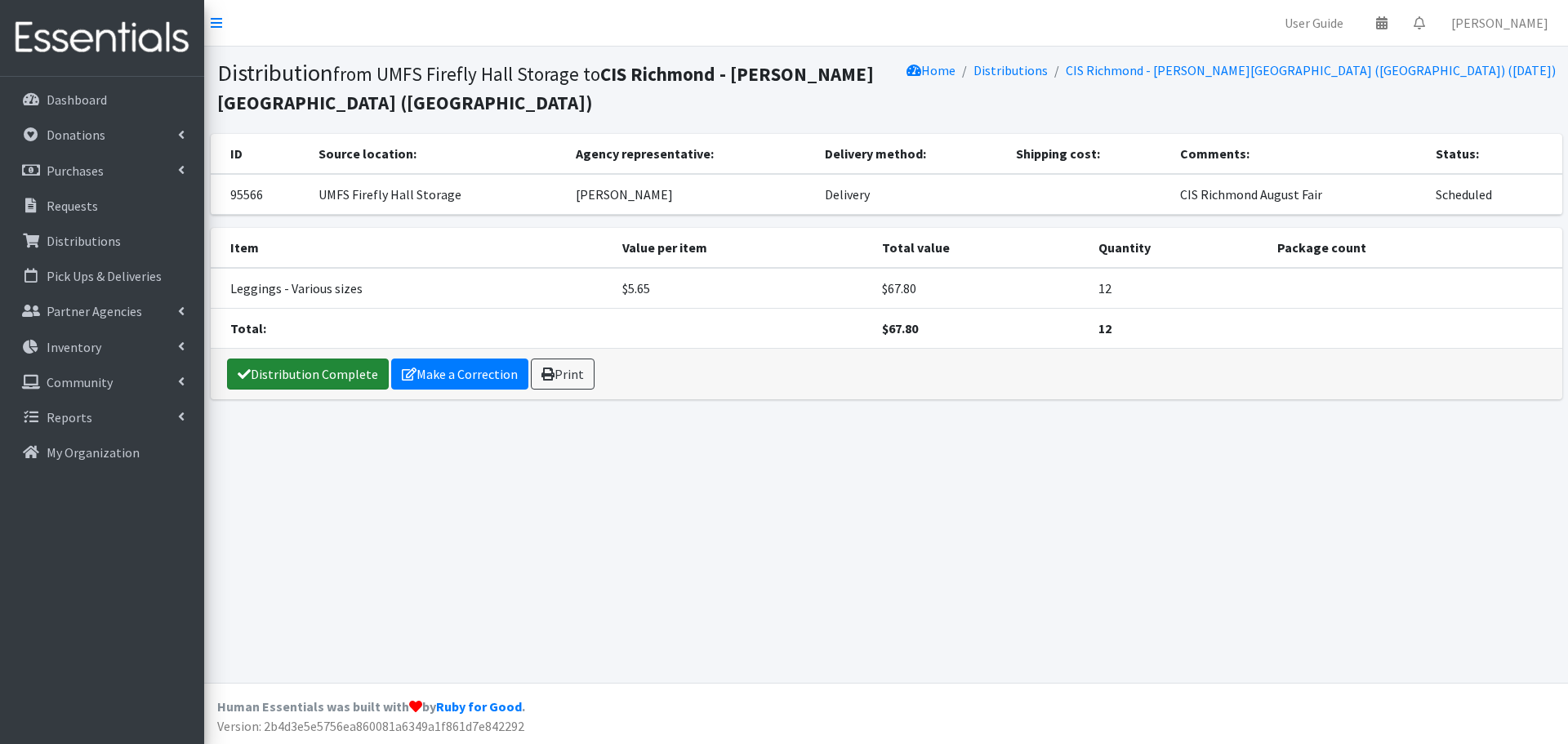
click at [326, 380] on link "Distribution Complete" at bounding box center [308, 373] width 162 height 31
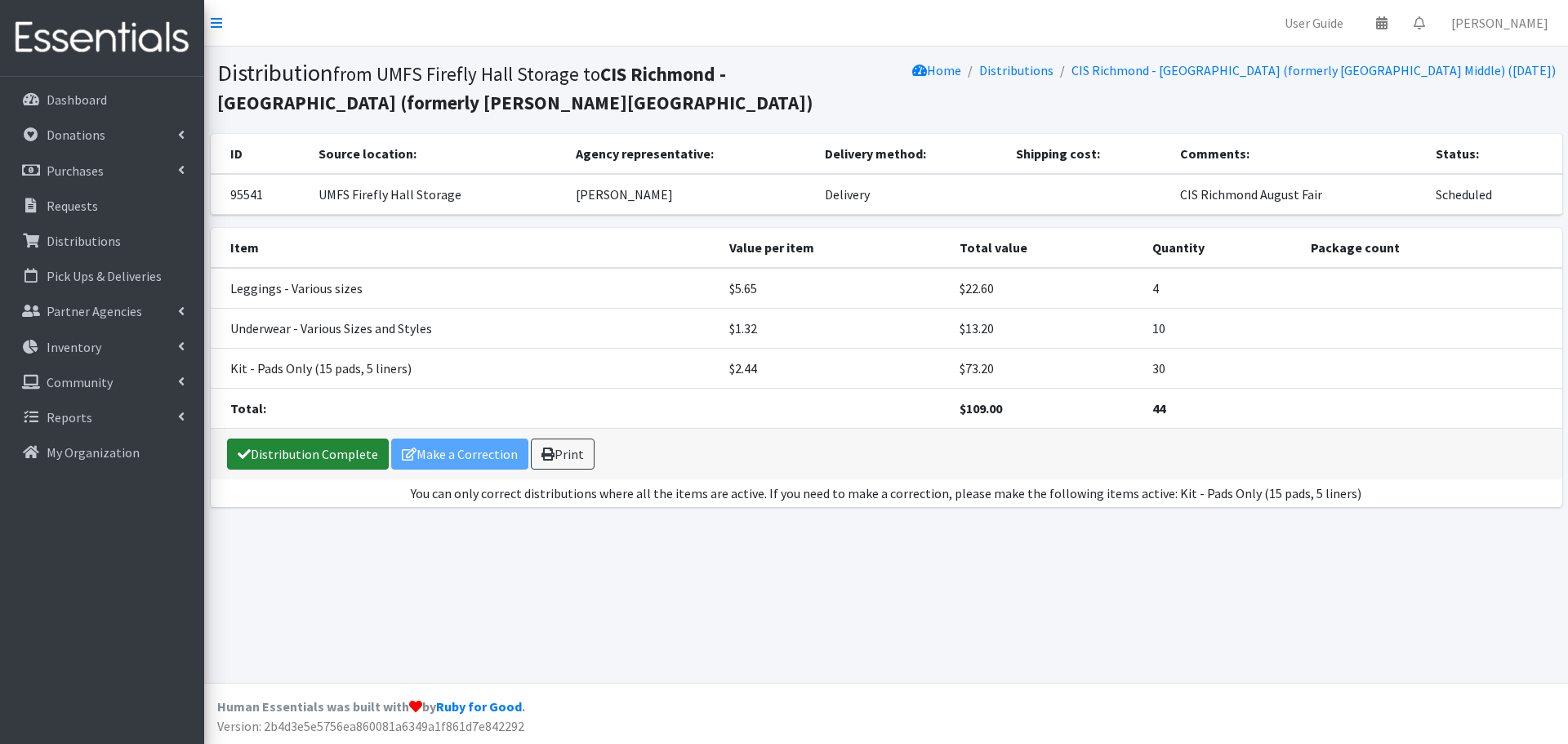
click at [311, 450] on link "Distribution Complete" at bounding box center [308, 454] width 162 height 31
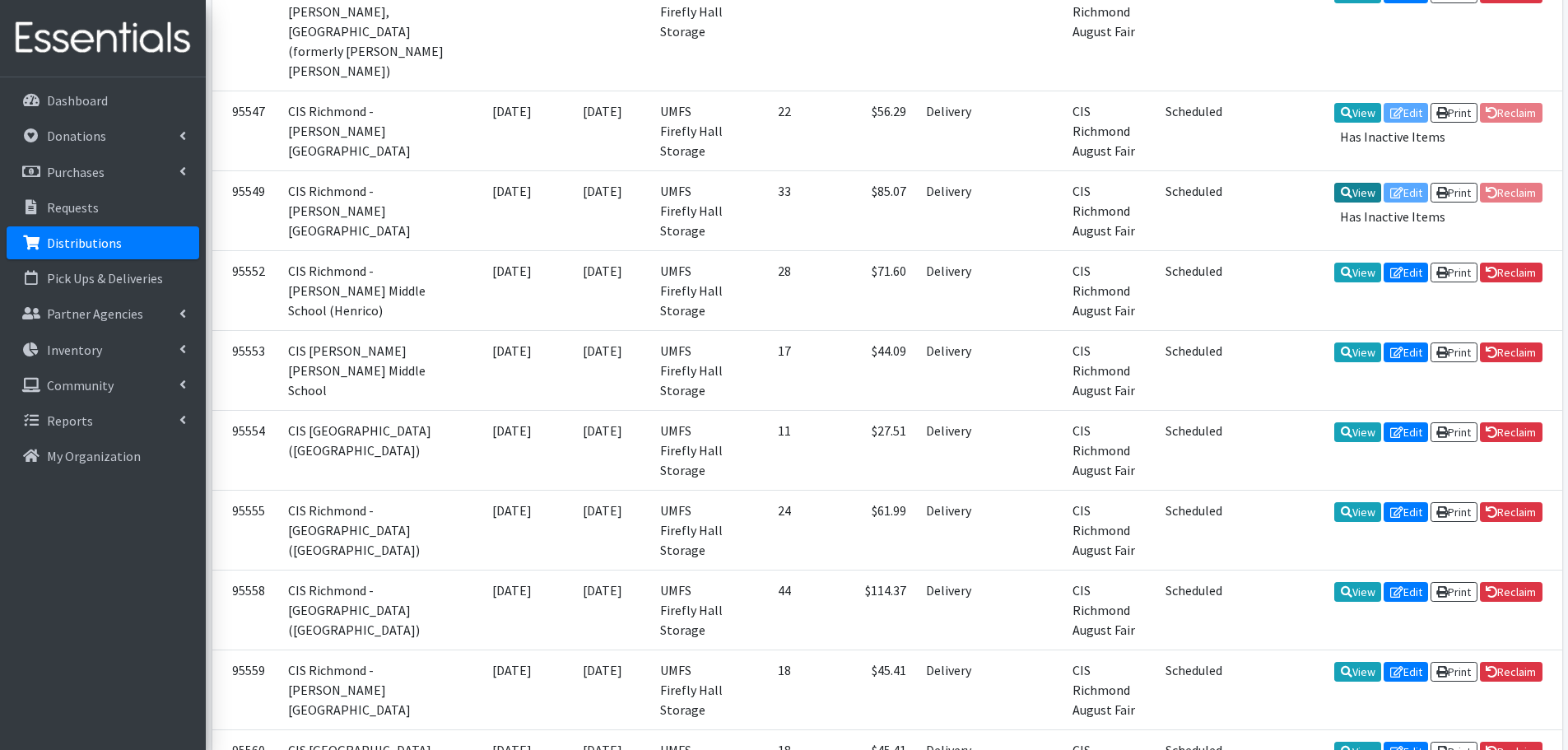
scroll to position [1899, 0]
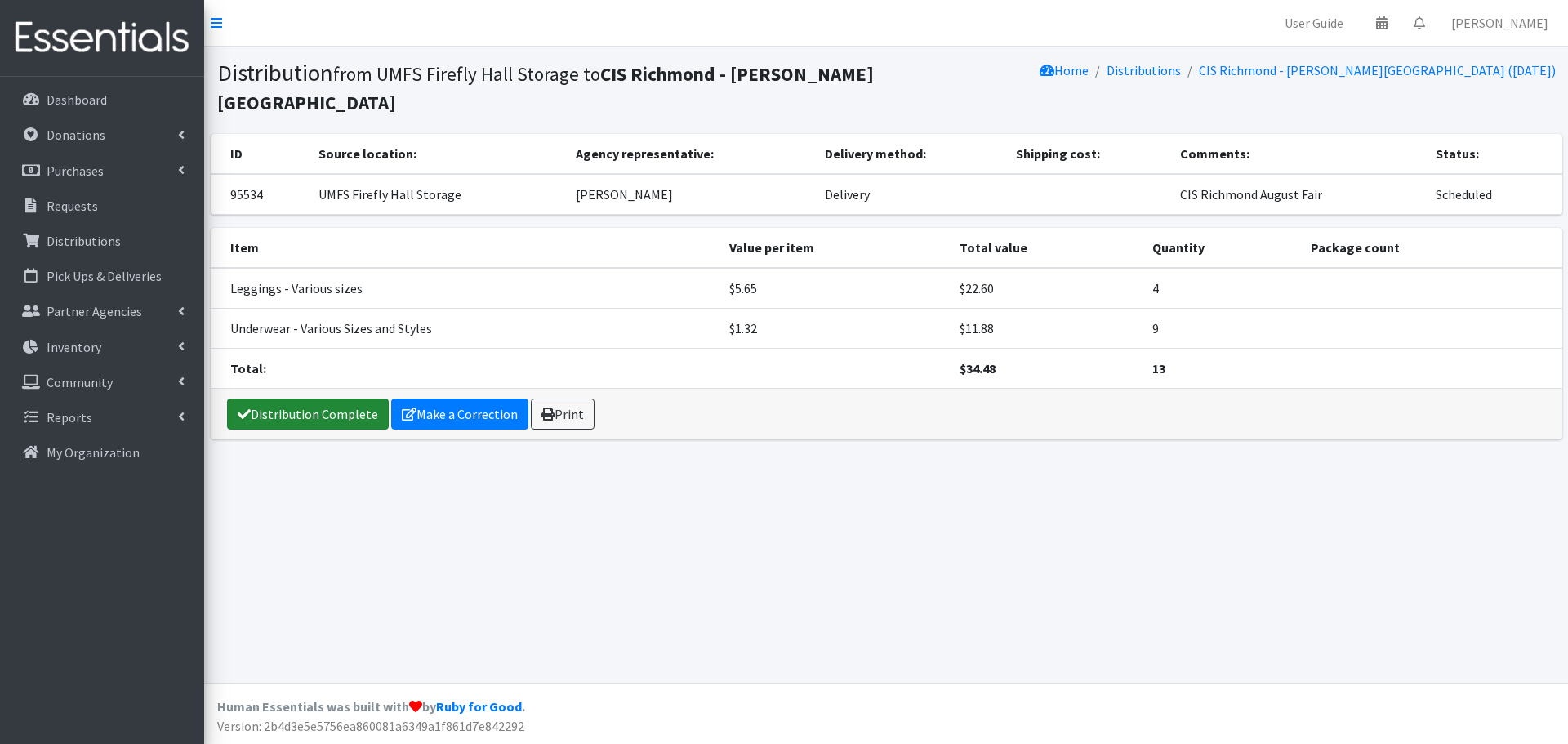
click at [298, 415] on link "Distribution Complete" at bounding box center [308, 414] width 162 height 31
click at [322, 407] on link "Distribution Complete" at bounding box center [308, 414] width 162 height 31
click at [285, 406] on link "Distribution Complete" at bounding box center [308, 414] width 162 height 31
click at [302, 410] on link "Distribution Complete" at bounding box center [308, 414] width 162 height 31
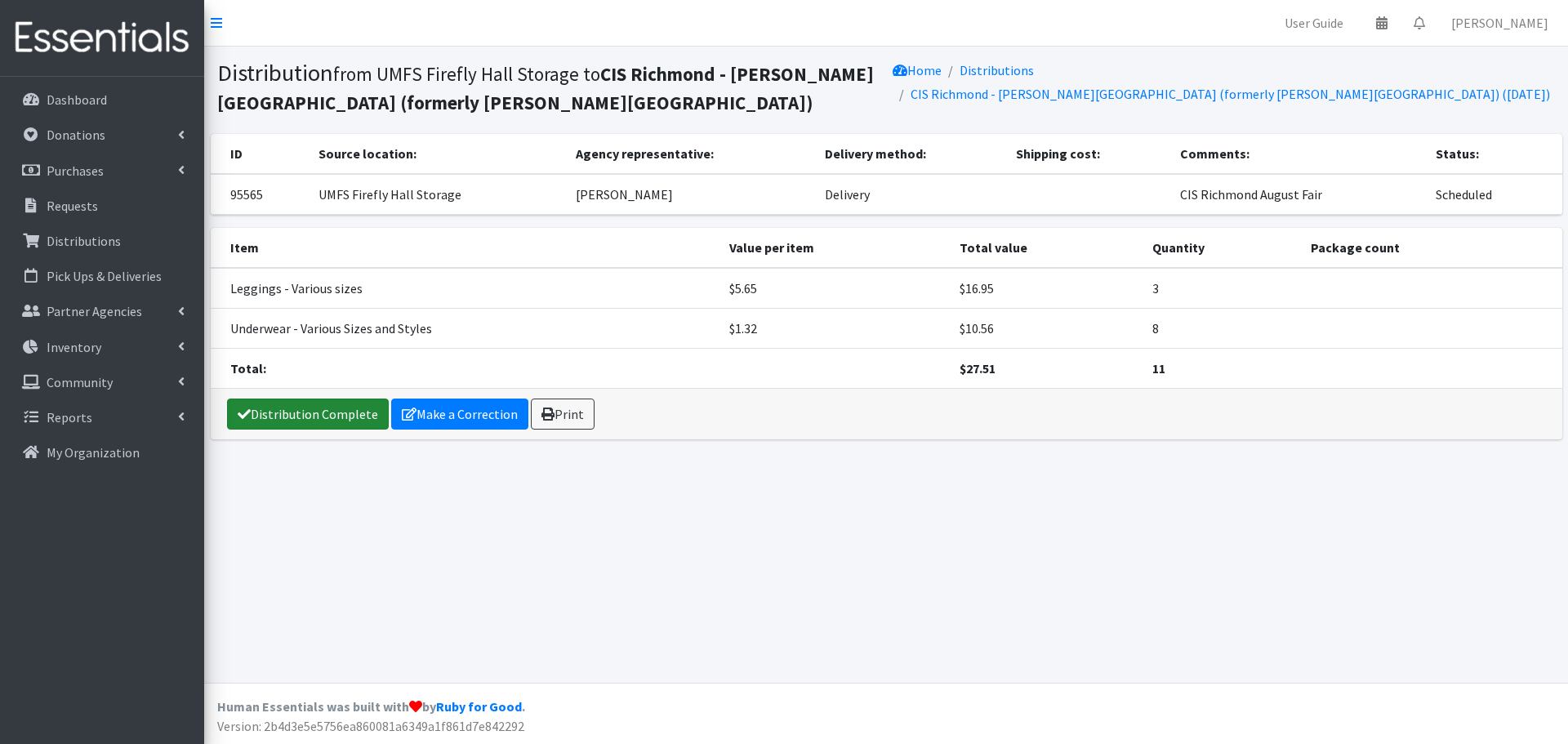
click at [293, 419] on link "Distribution Complete" at bounding box center [308, 414] width 162 height 31
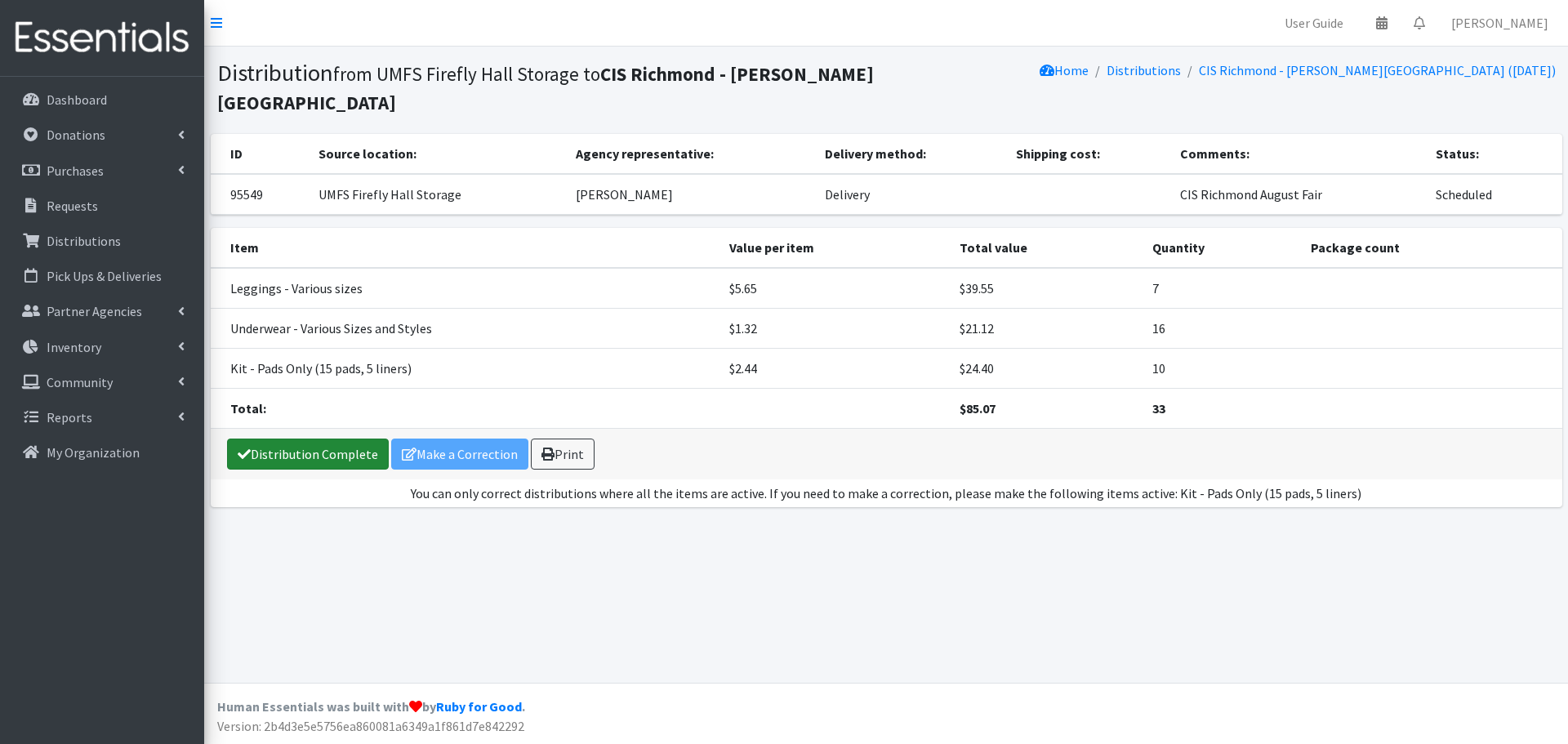
click at [260, 460] on link "Distribution Complete" at bounding box center [308, 454] width 162 height 31
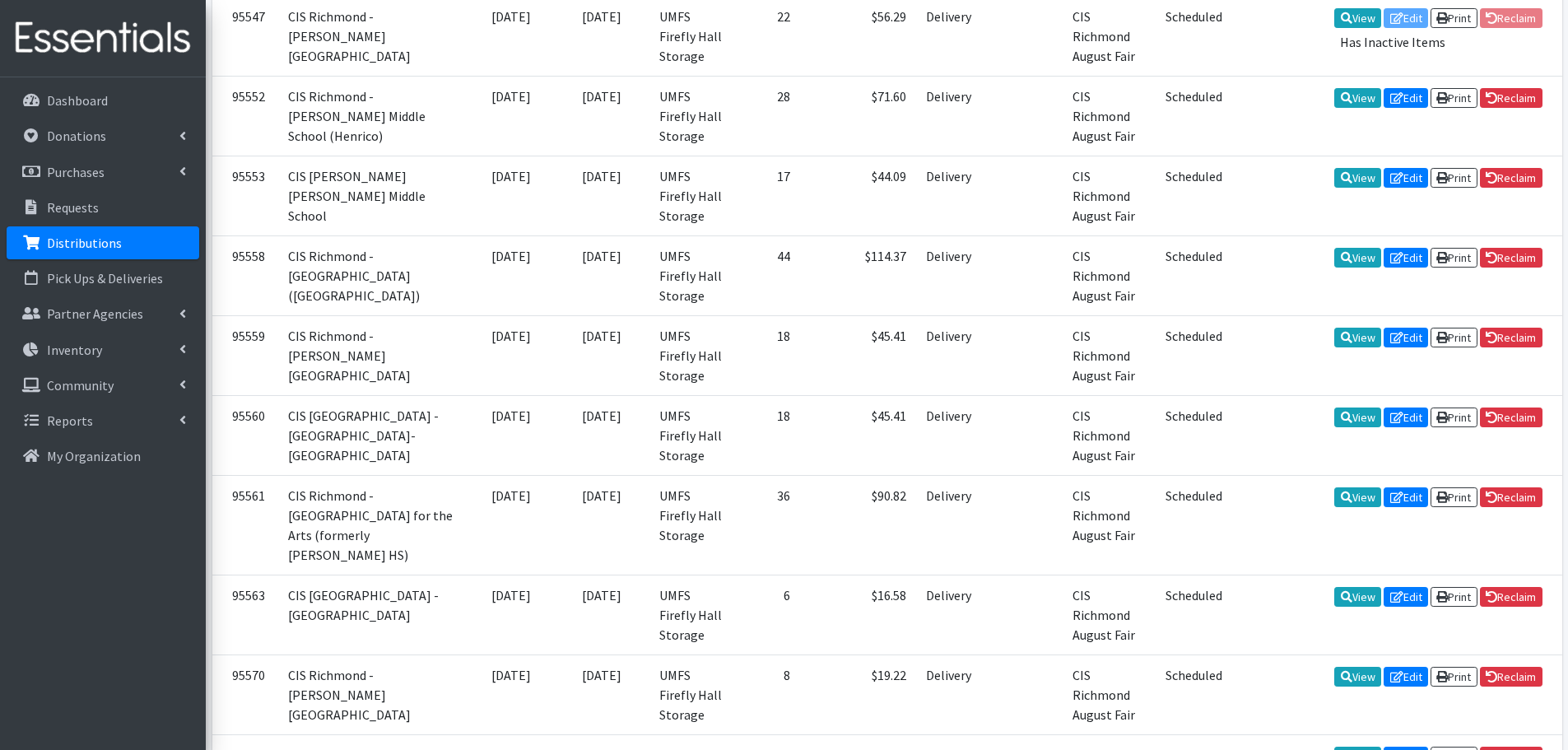
scroll to position [1643, 0]
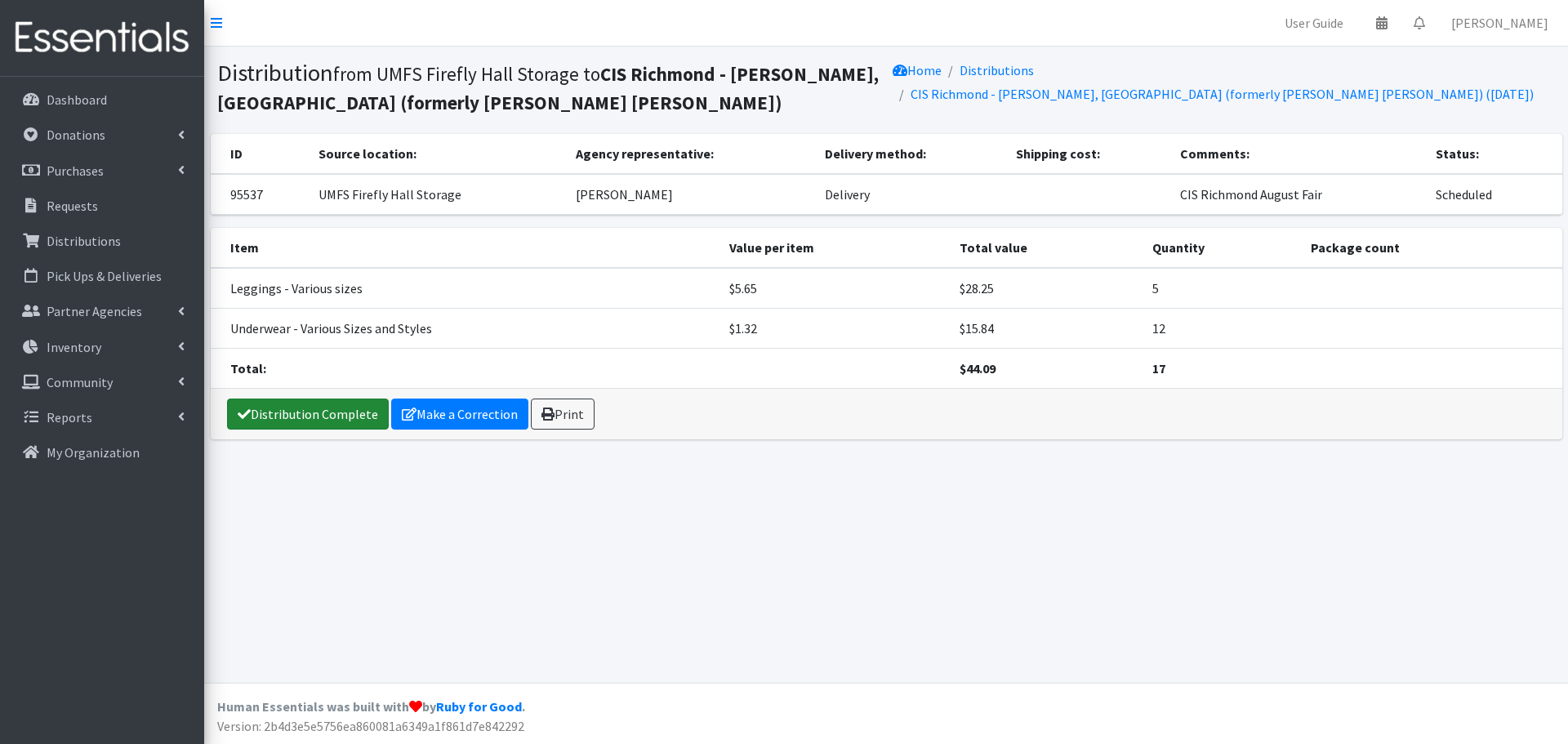
click at [254, 420] on link "Distribution Complete" at bounding box center [308, 414] width 162 height 31
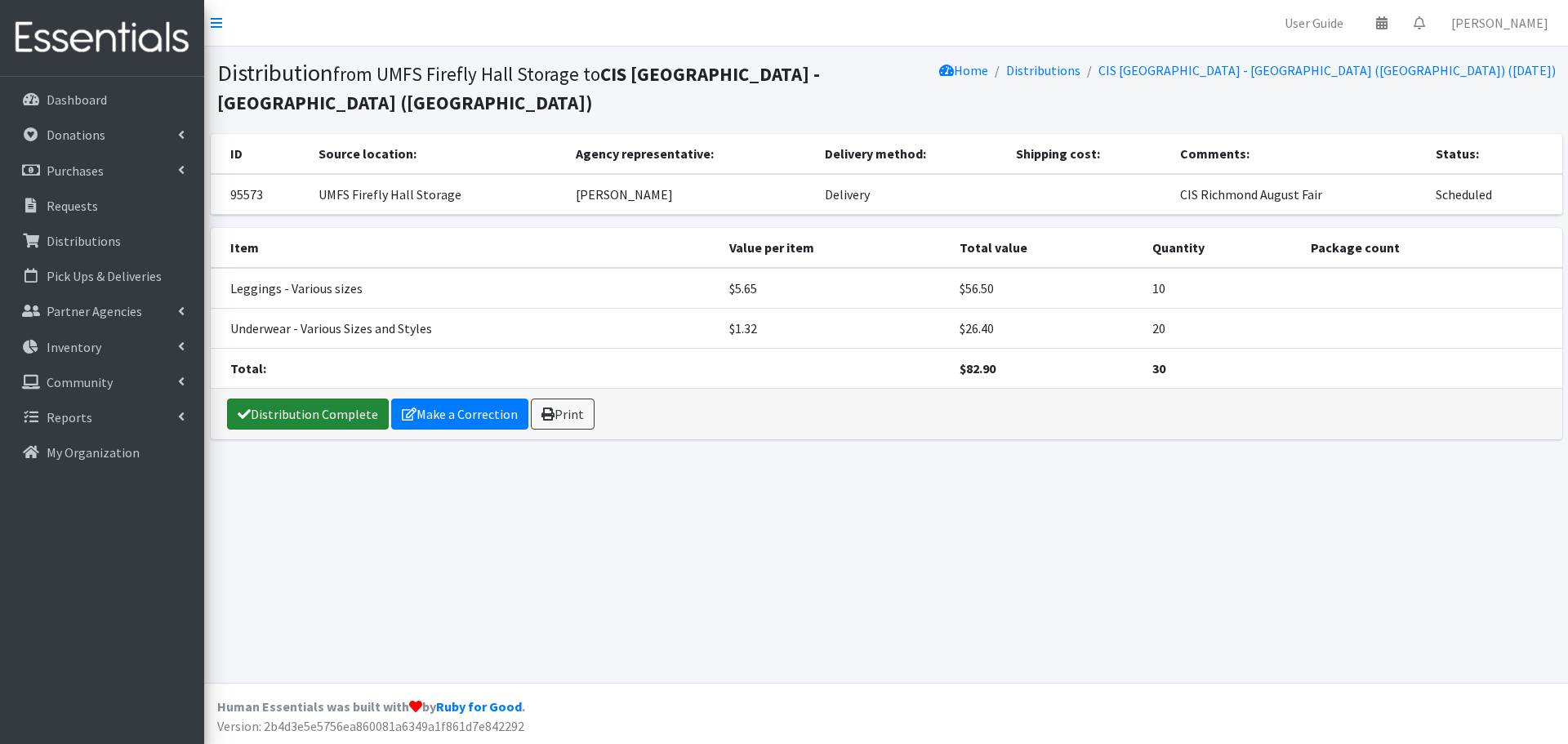
click at [286, 427] on link "Distribution Complete" at bounding box center [308, 414] width 162 height 31
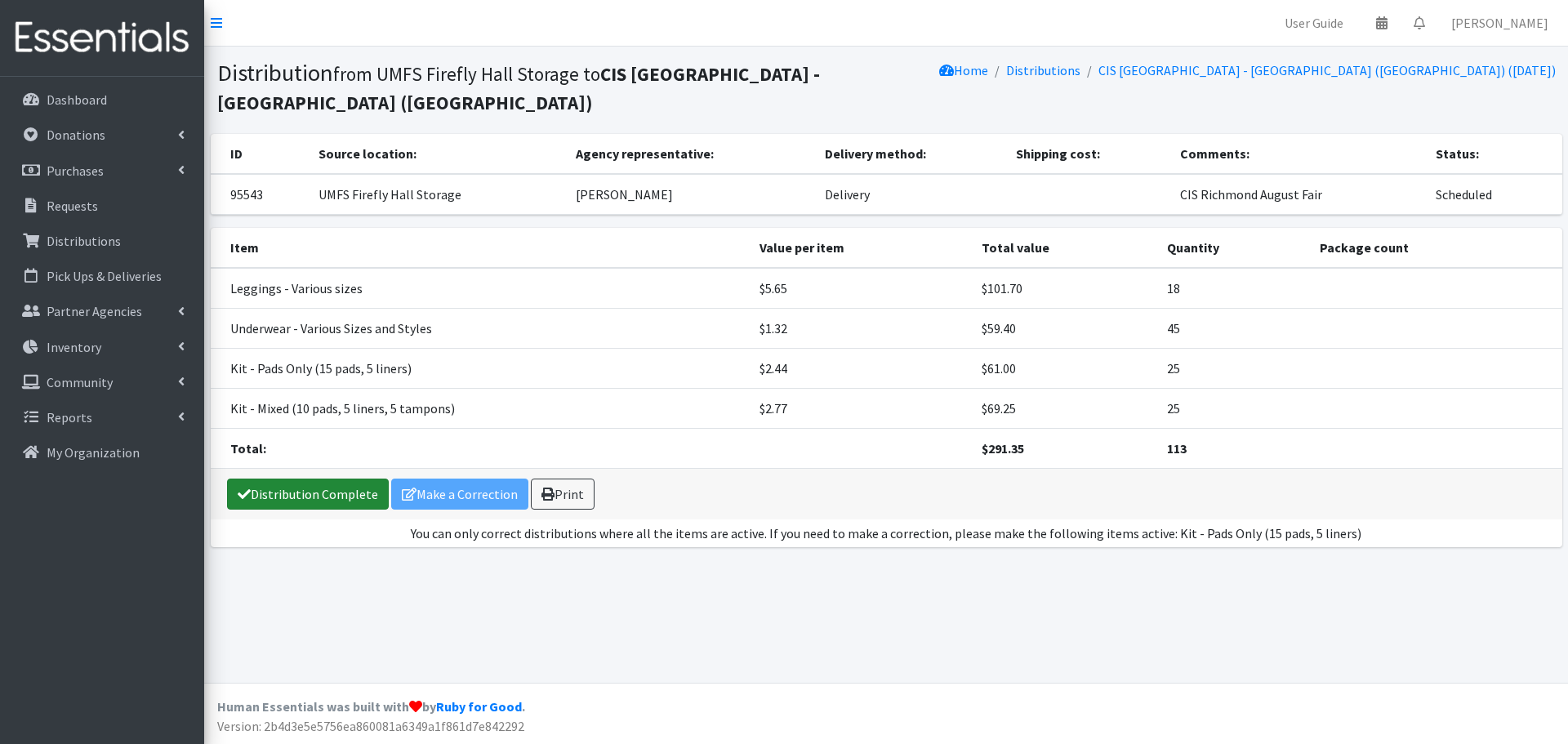
click at [299, 481] on link "Distribution Complete" at bounding box center [308, 494] width 162 height 31
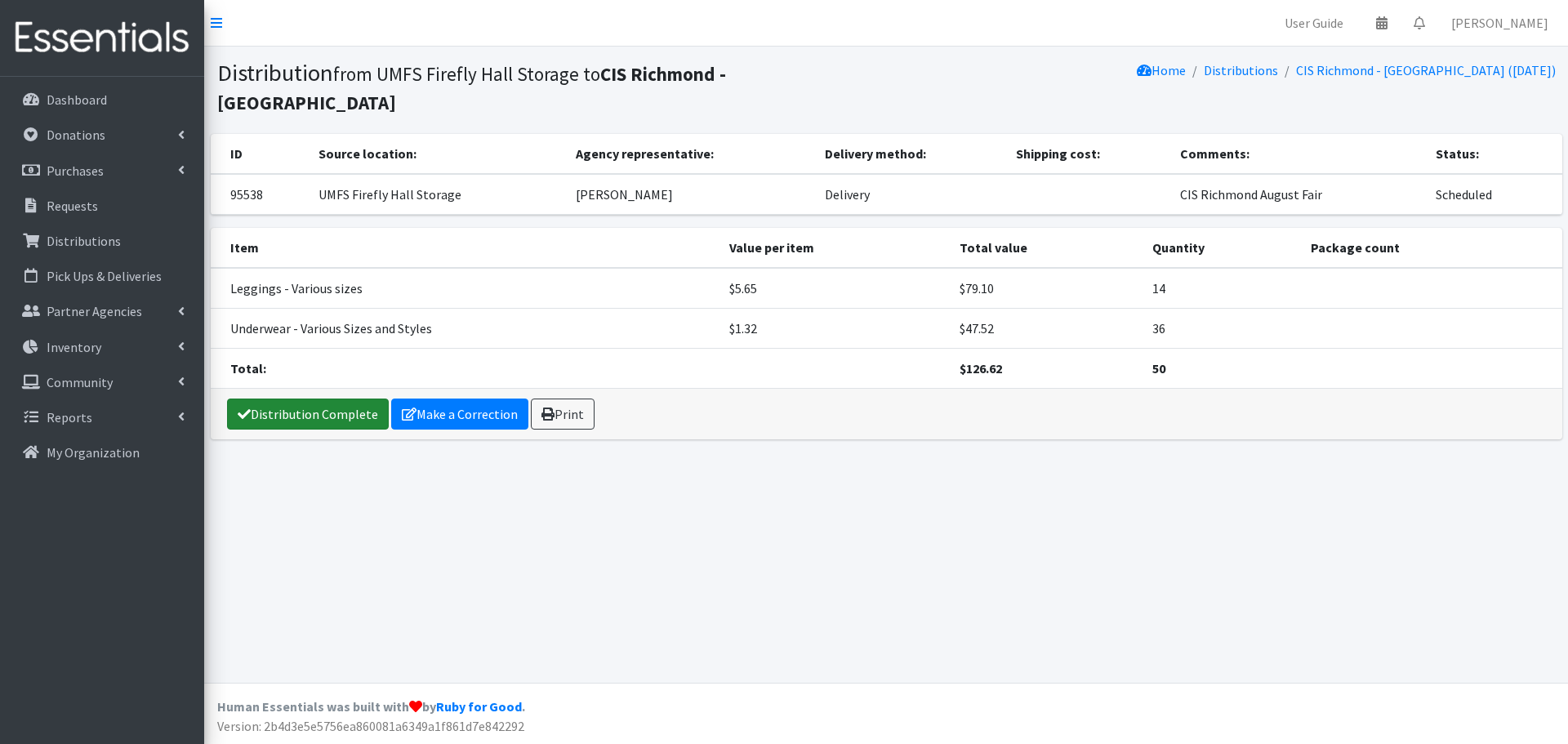
click at [265, 414] on link "Distribution Complete" at bounding box center [308, 414] width 162 height 31
click at [289, 431] on div "Distribution Complete Make a Correction Print" at bounding box center [886, 414] width 1352 height 50
click at [291, 422] on link "Distribution Complete" at bounding box center [308, 414] width 162 height 31
click at [331, 417] on link "Distribution Complete" at bounding box center [308, 414] width 162 height 31
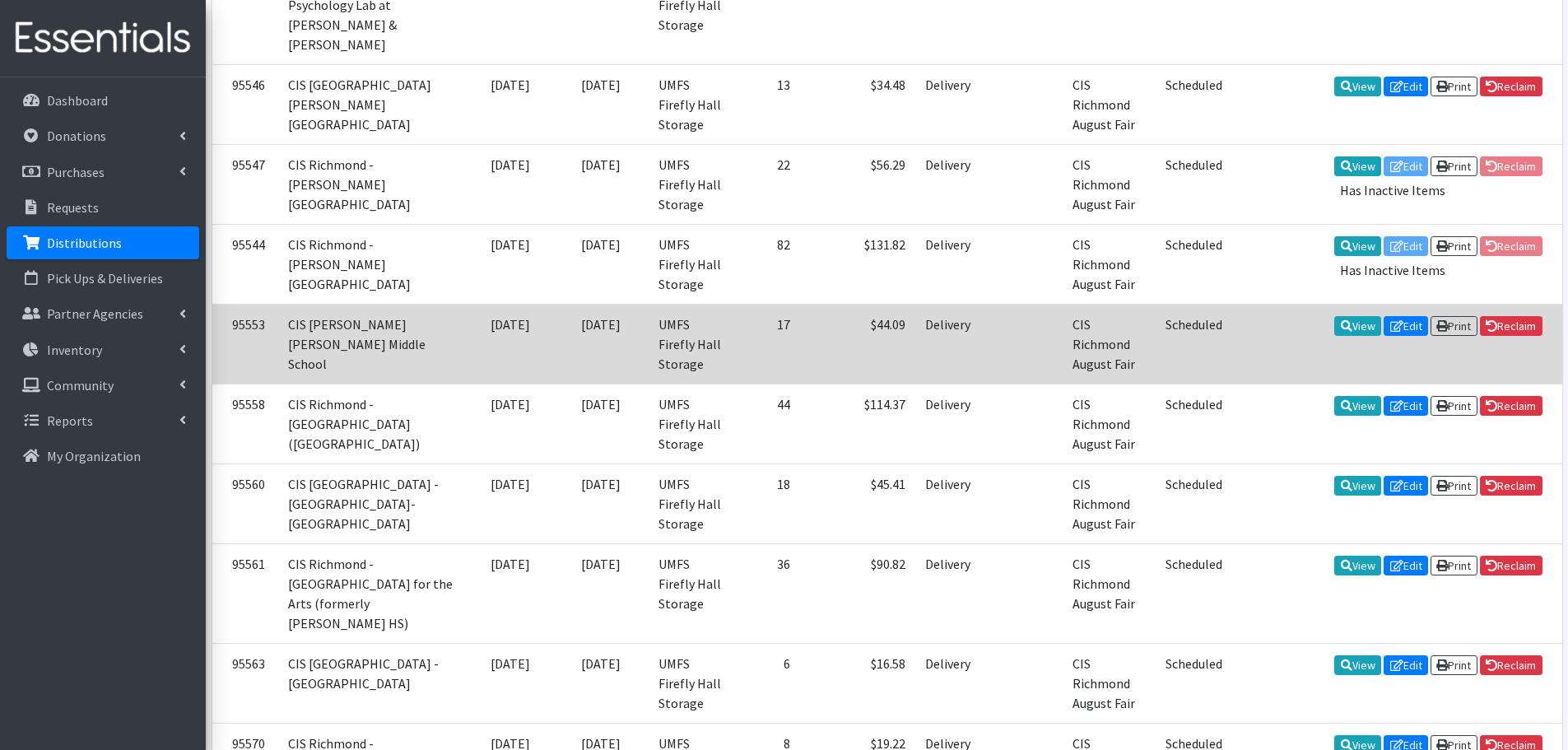
scroll to position [1109, 0]
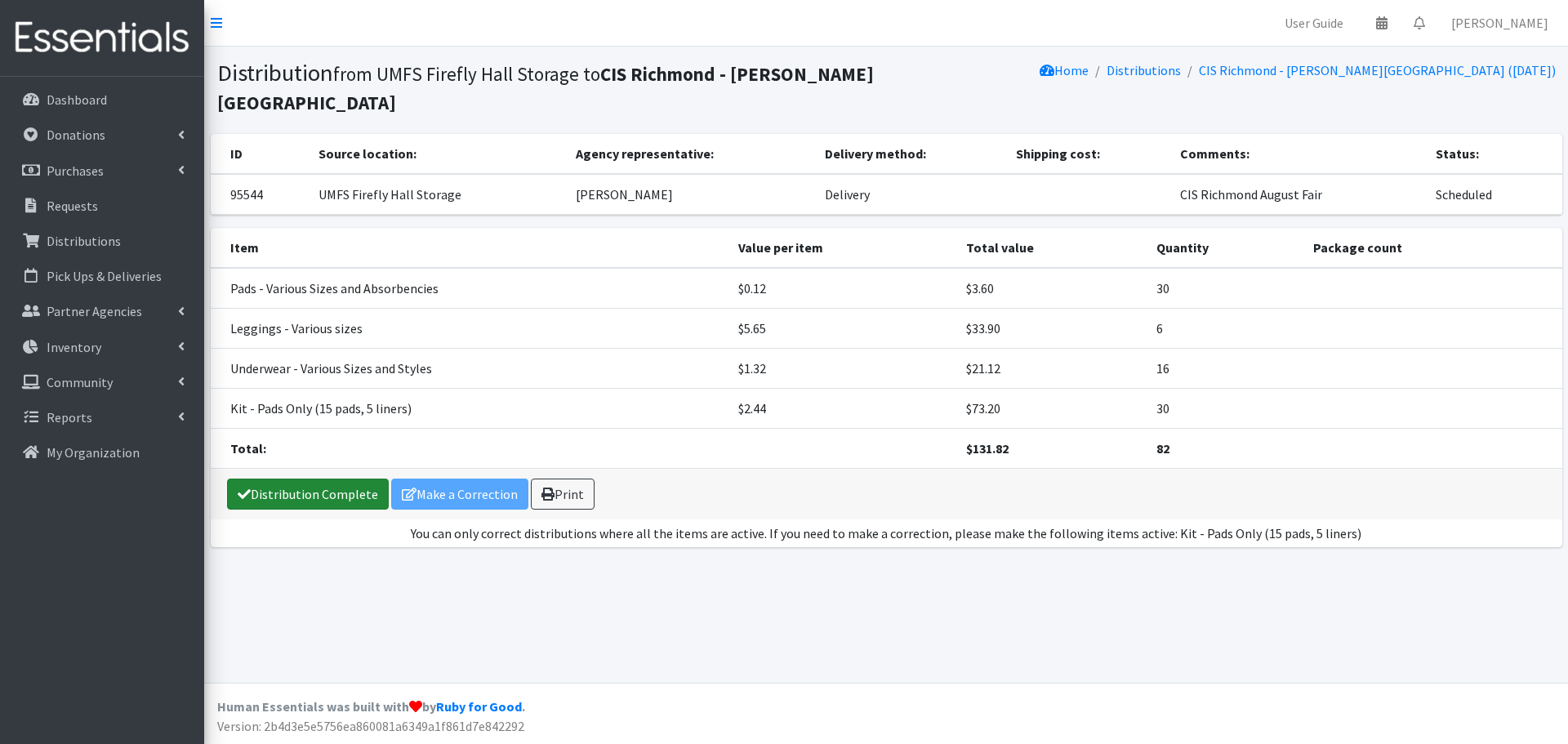
click at [292, 487] on link "Distribution Complete" at bounding box center [308, 494] width 162 height 31
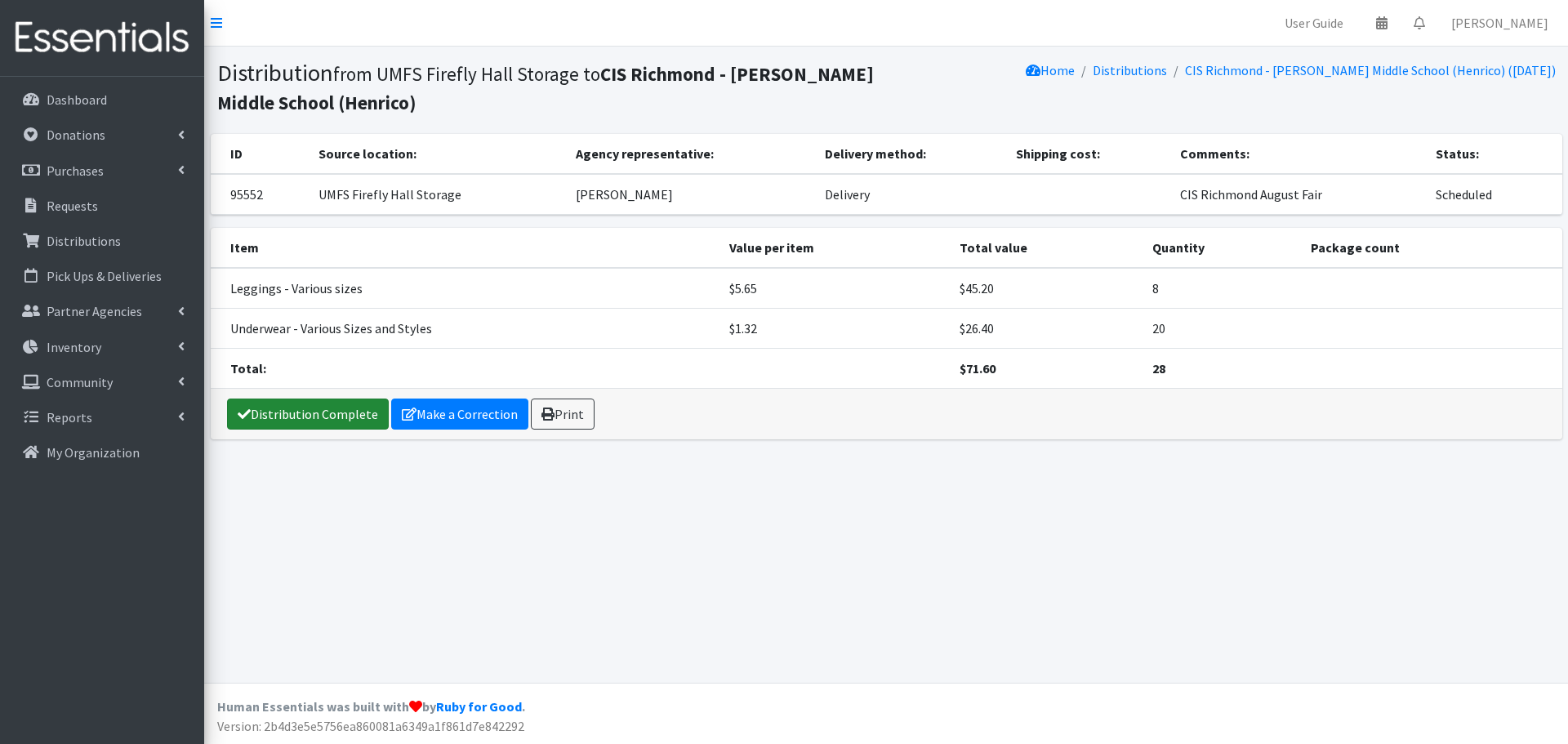
click at [258, 412] on link "Distribution Complete" at bounding box center [308, 414] width 162 height 31
click at [314, 417] on link "Distribution Complete" at bounding box center [308, 414] width 162 height 31
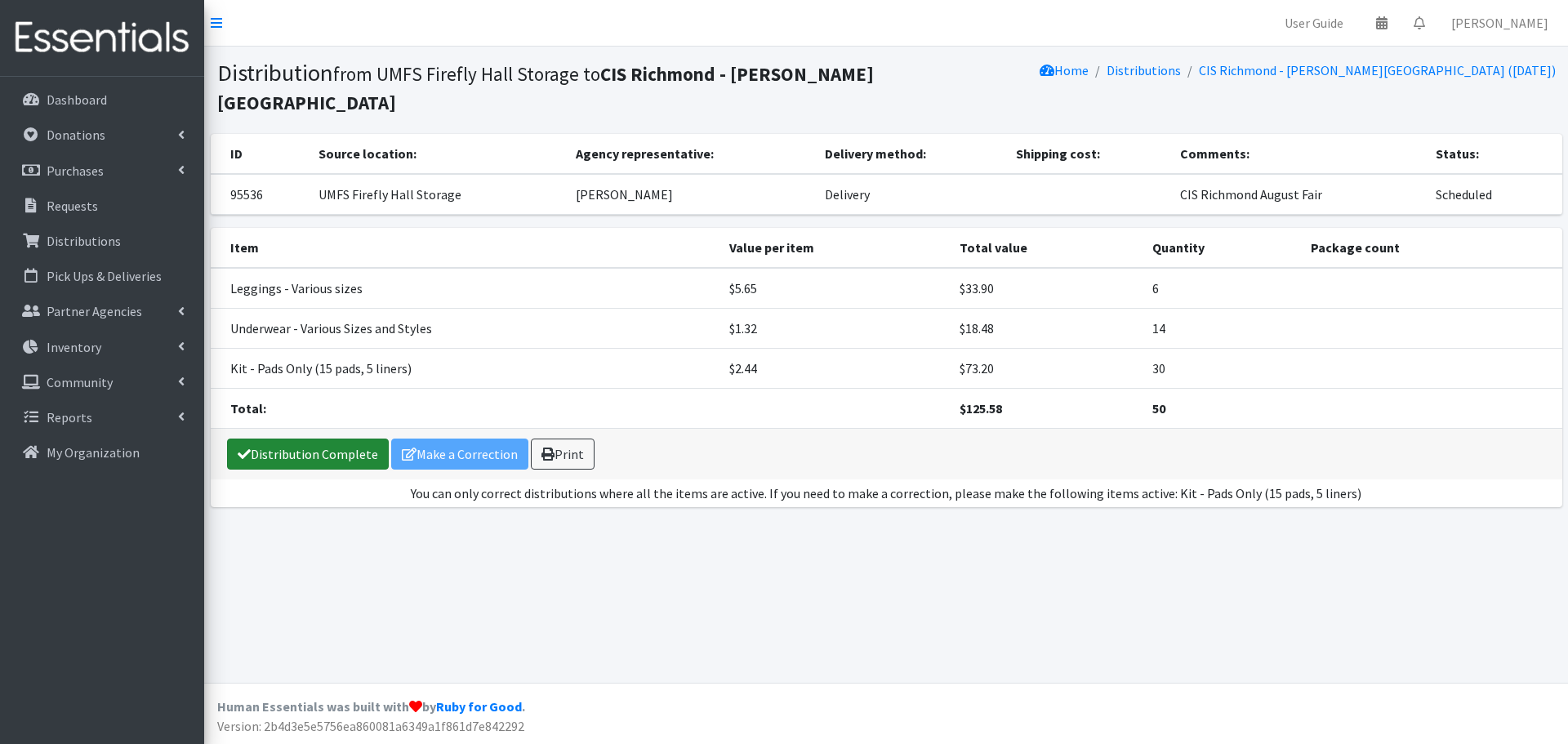
click at [286, 457] on link "Distribution Complete" at bounding box center [308, 454] width 162 height 31
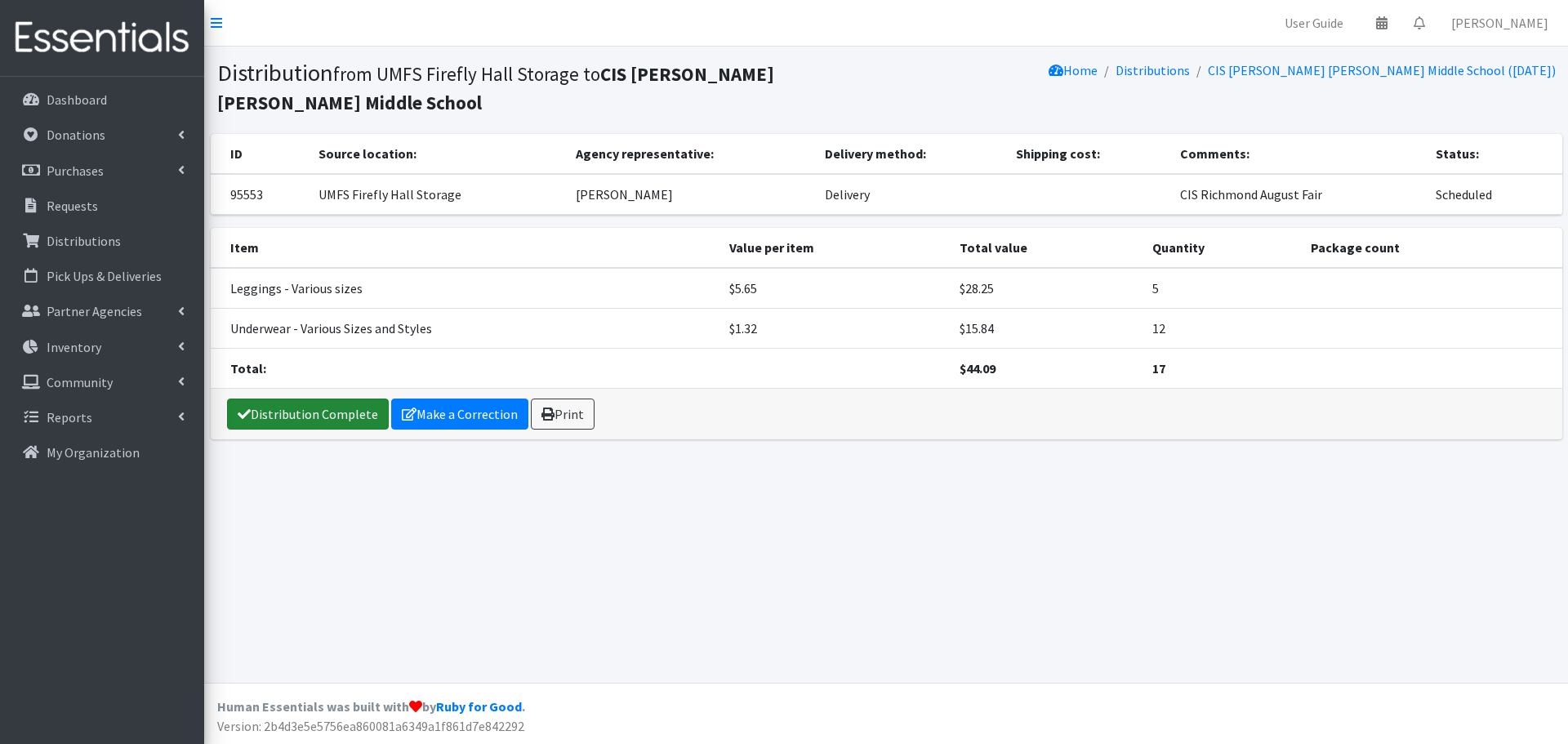
click at [327, 414] on link "Distribution Complete" at bounding box center [308, 414] width 162 height 31
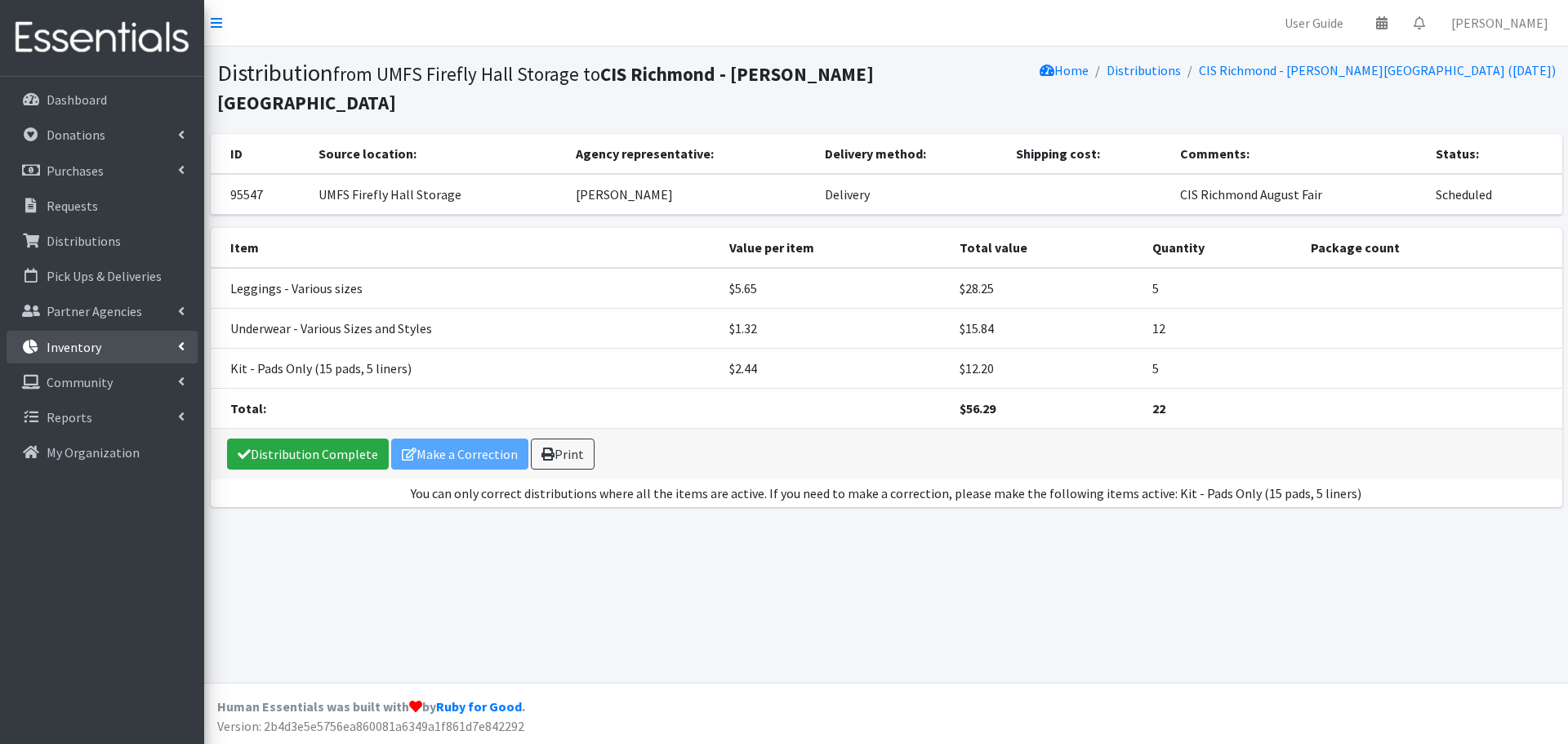
click at [176, 342] on link "Inventory" at bounding box center [102, 346] width 191 height 33
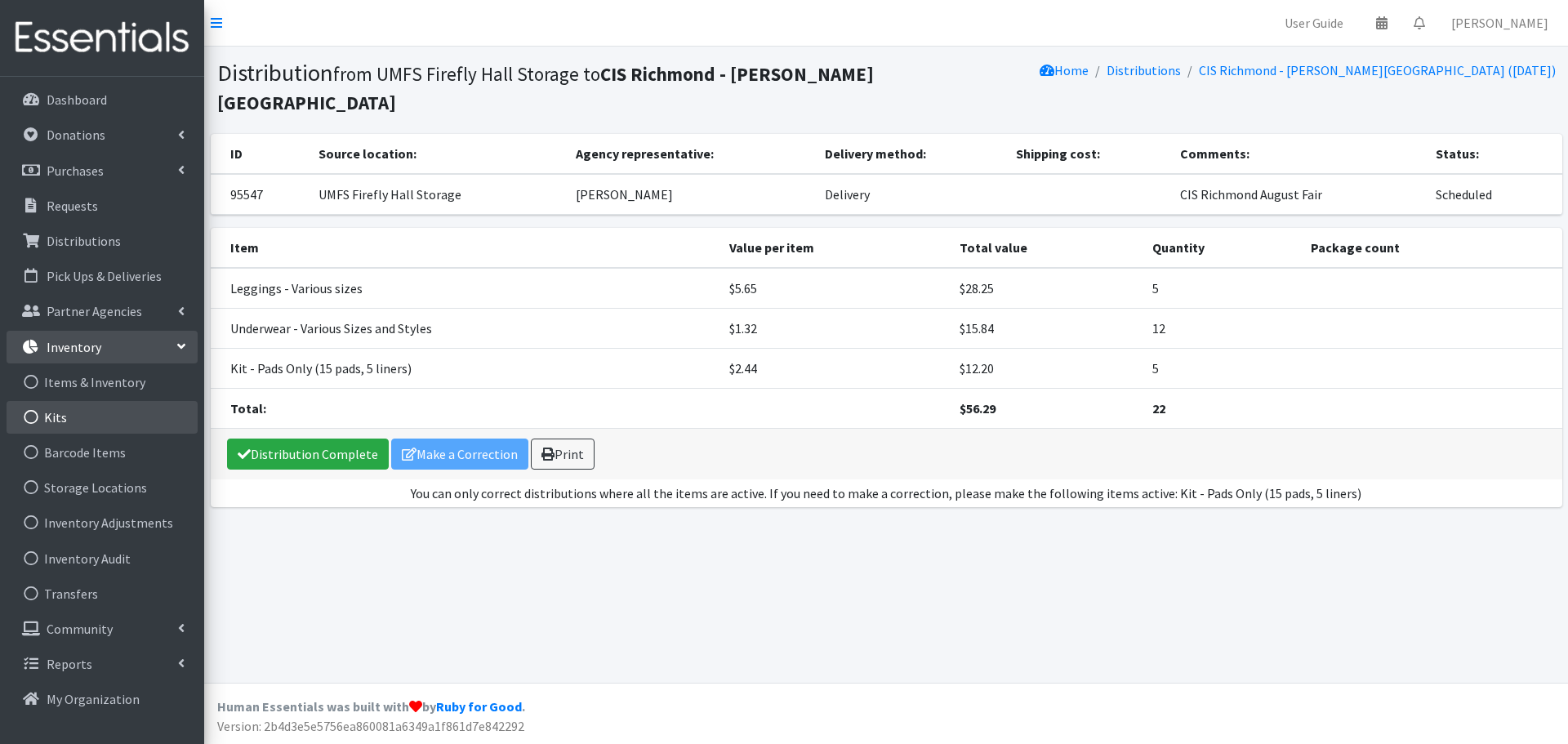
click at [80, 419] on link "Kits" at bounding box center [102, 417] width 191 height 33
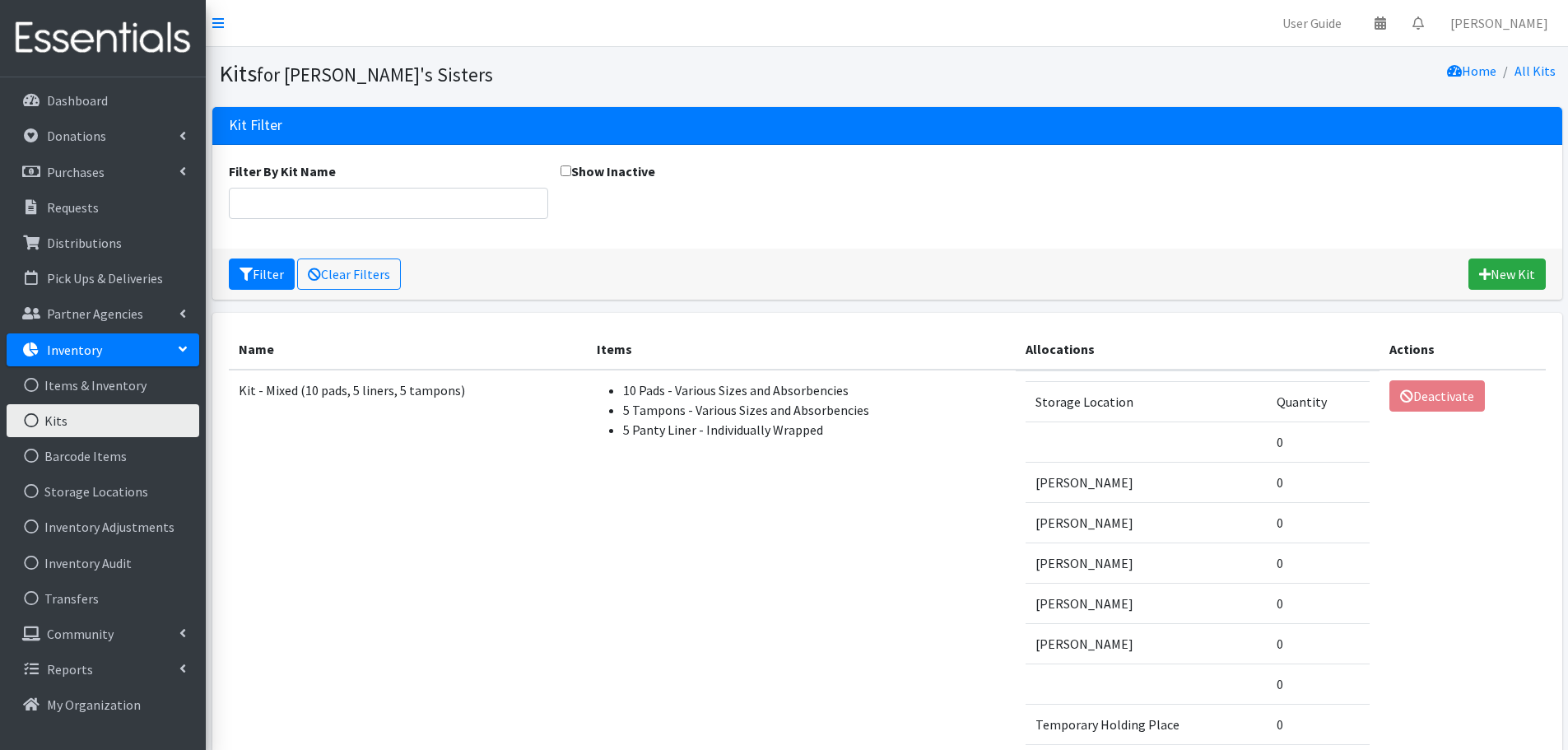
click at [567, 172] on input "Show Inactive" at bounding box center [565, 171] width 11 height 11
checkbox input "true"
click at [268, 270] on button "Filter" at bounding box center [262, 274] width 66 height 31
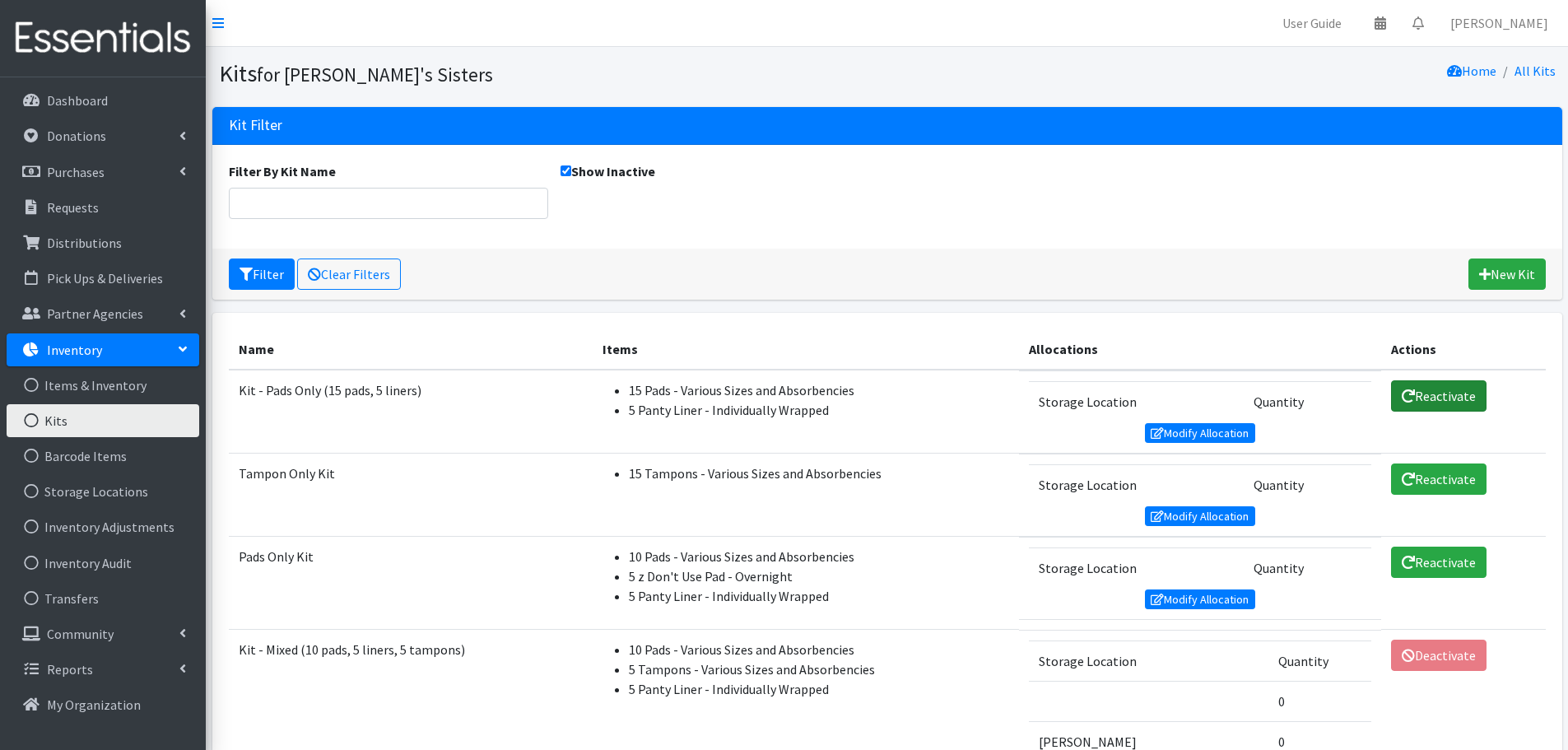
click at [1434, 393] on link "Reactivate" at bounding box center [1439, 396] width 96 height 31
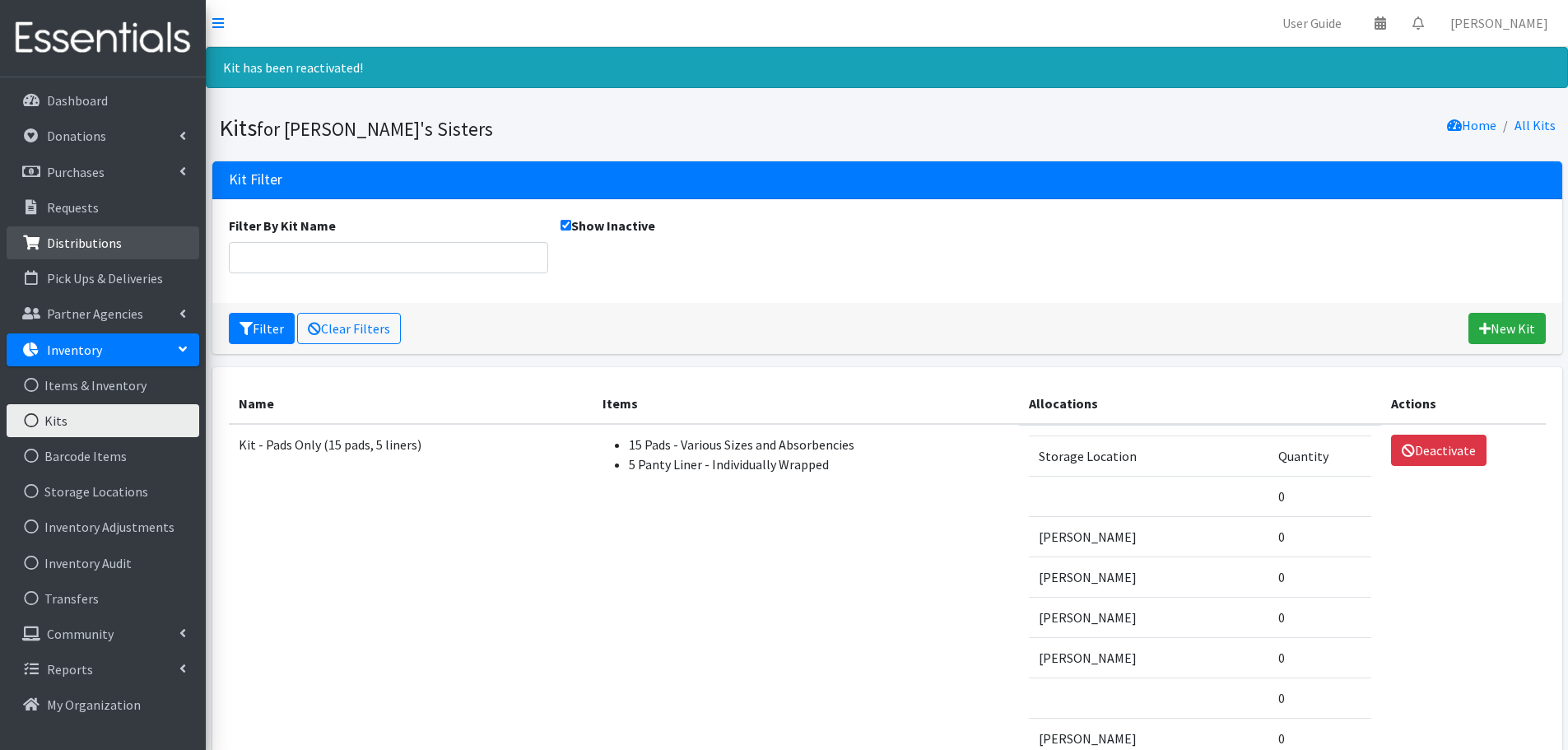
click at [103, 245] on p "Distributions" at bounding box center [85, 243] width 75 height 16
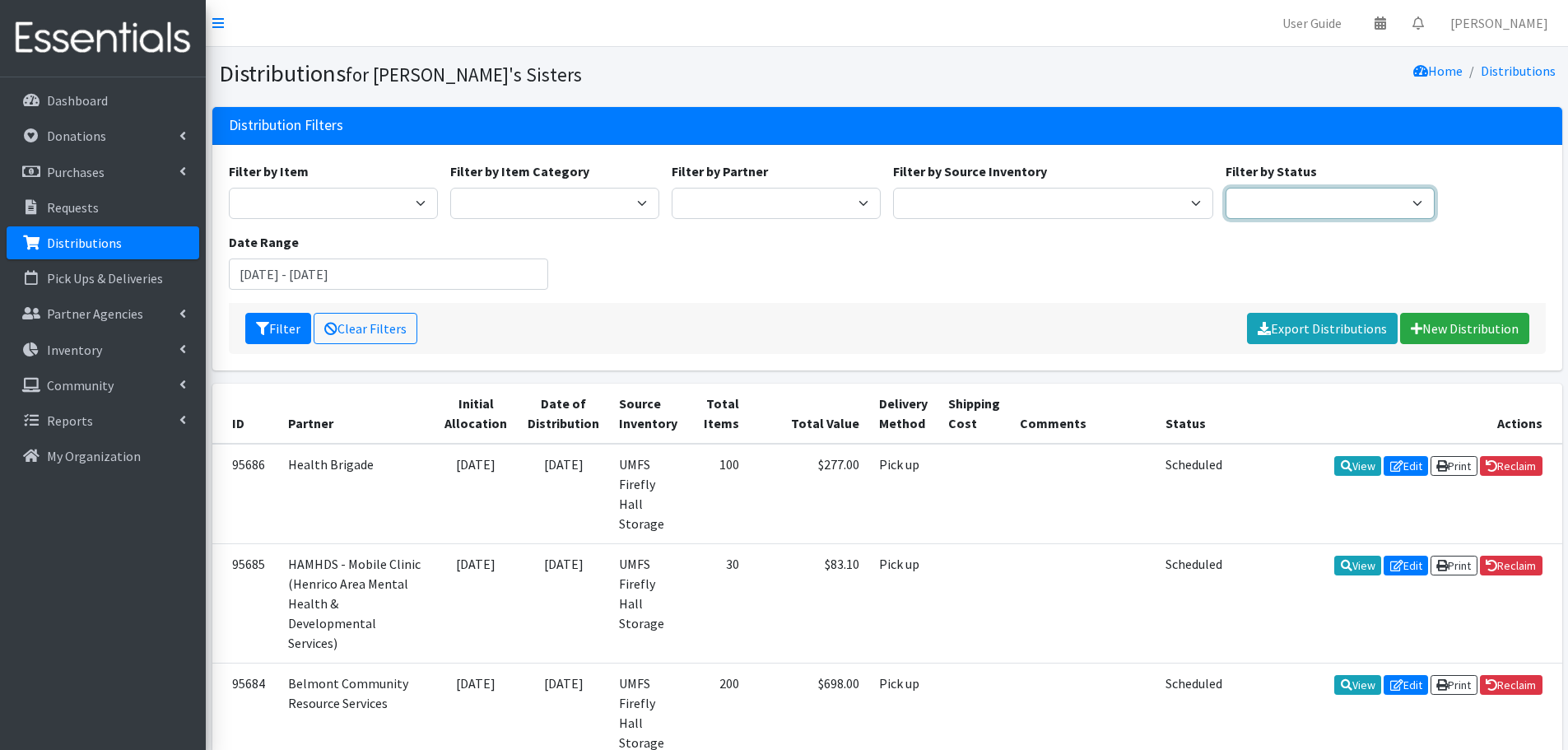
click at [1325, 197] on select "Scheduled Complete" at bounding box center [1330, 203] width 209 height 31
select select "5"
click at [1226, 188] on select "Scheduled Complete" at bounding box center [1330, 203] width 209 height 31
click at [263, 326] on icon "submit" at bounding box center [263, 329] width 14 height 14
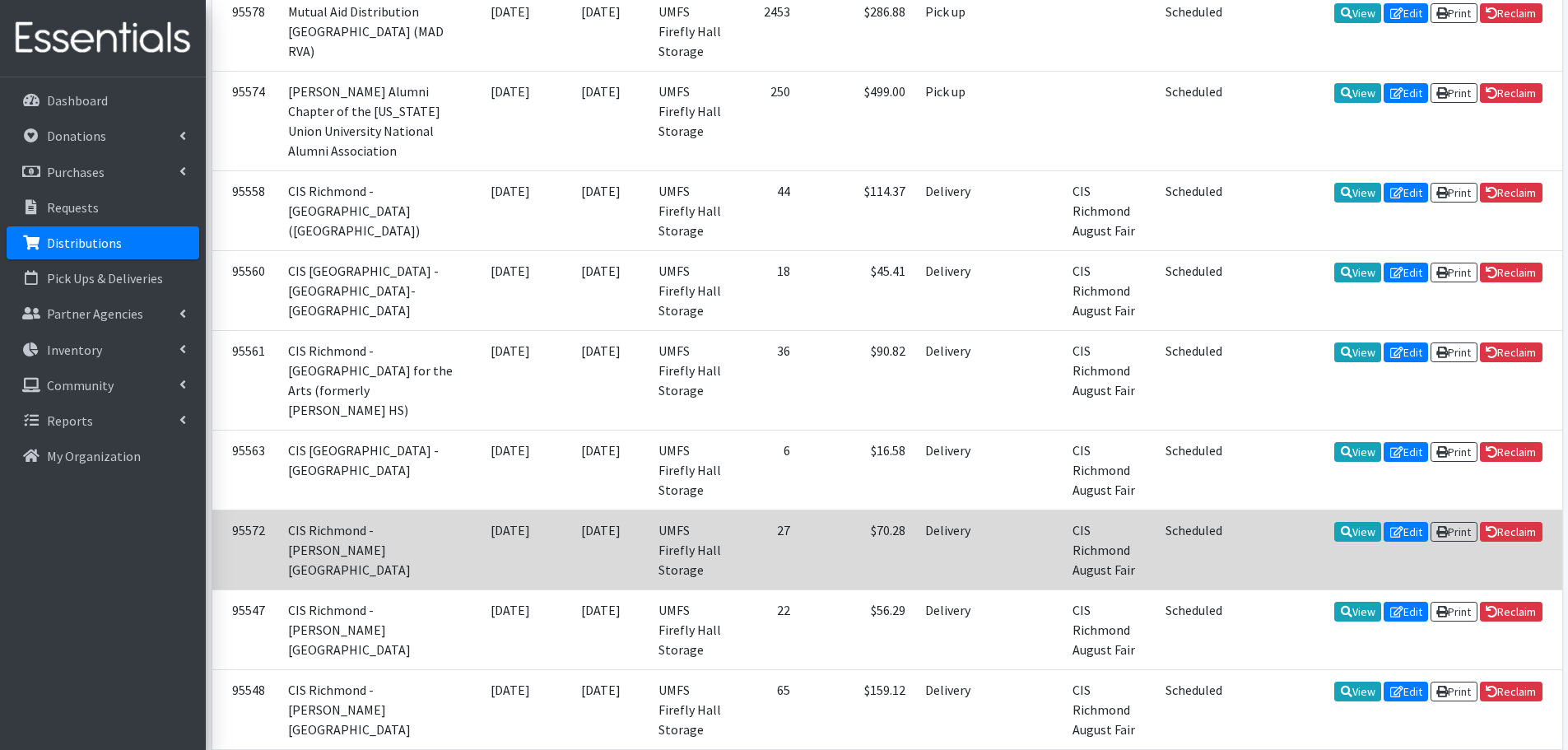
scroll to position [1070, 0]
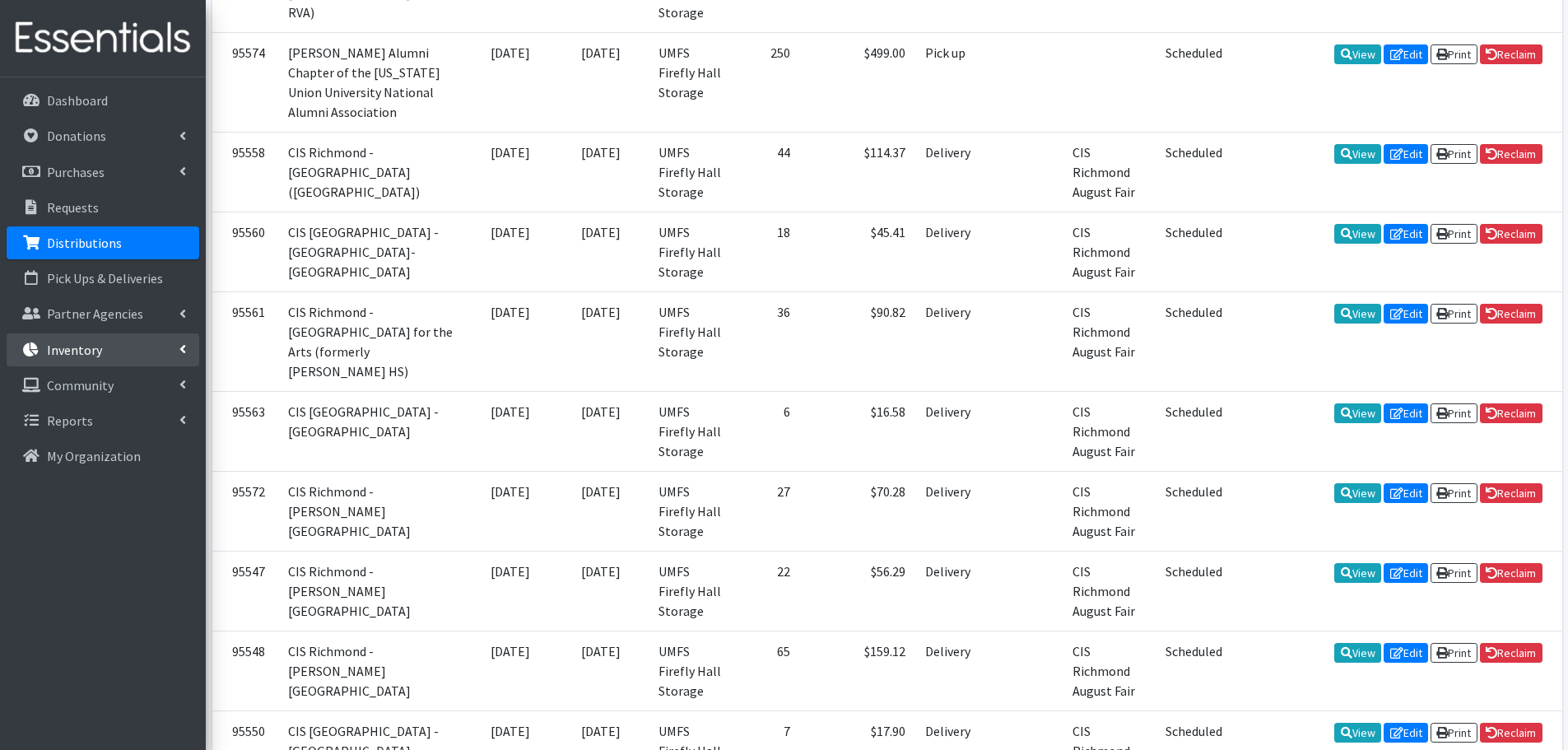
click at [100, 353] on p "Inventory" at bounding box center [74, 349] width 55 height 16
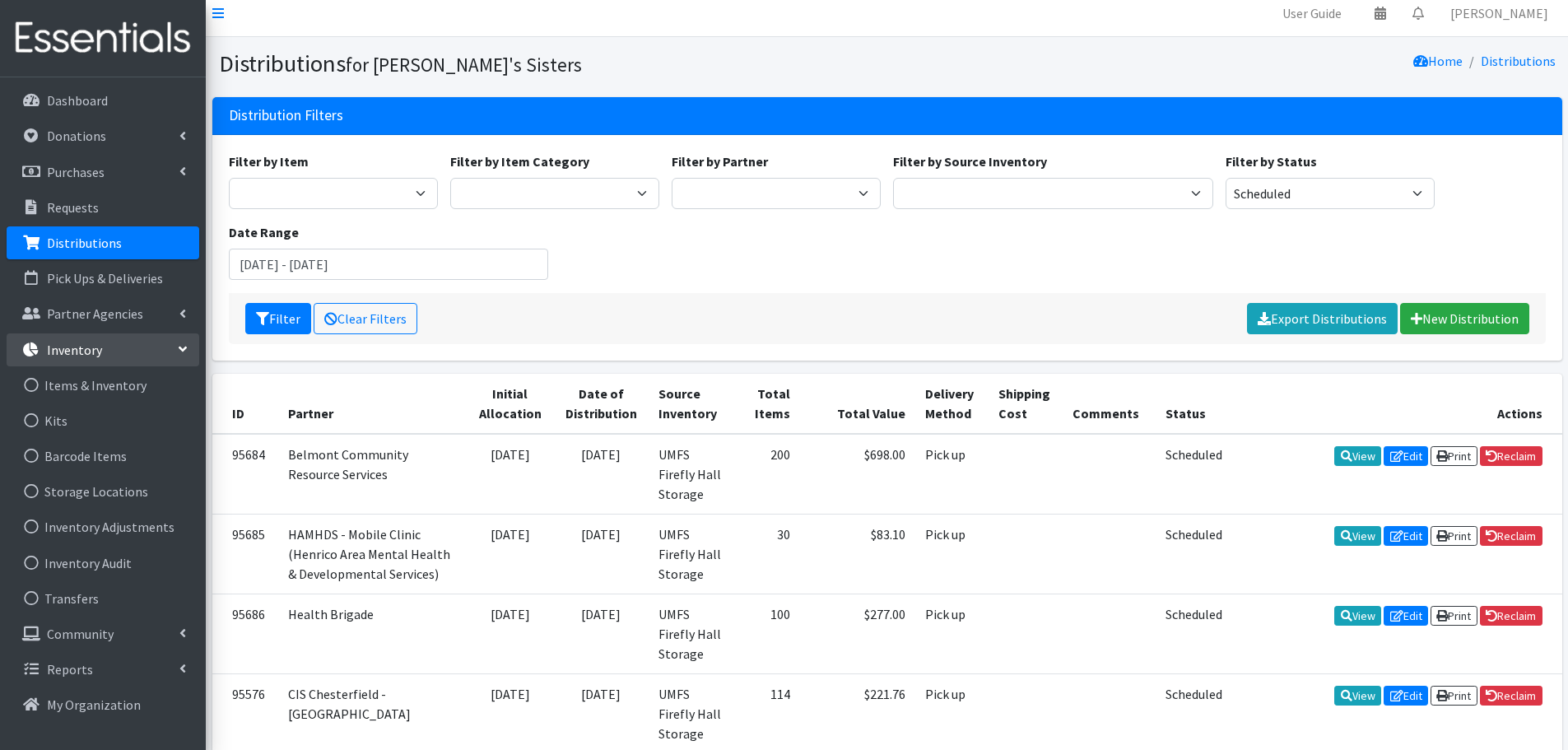
scroll to position [0, 0]
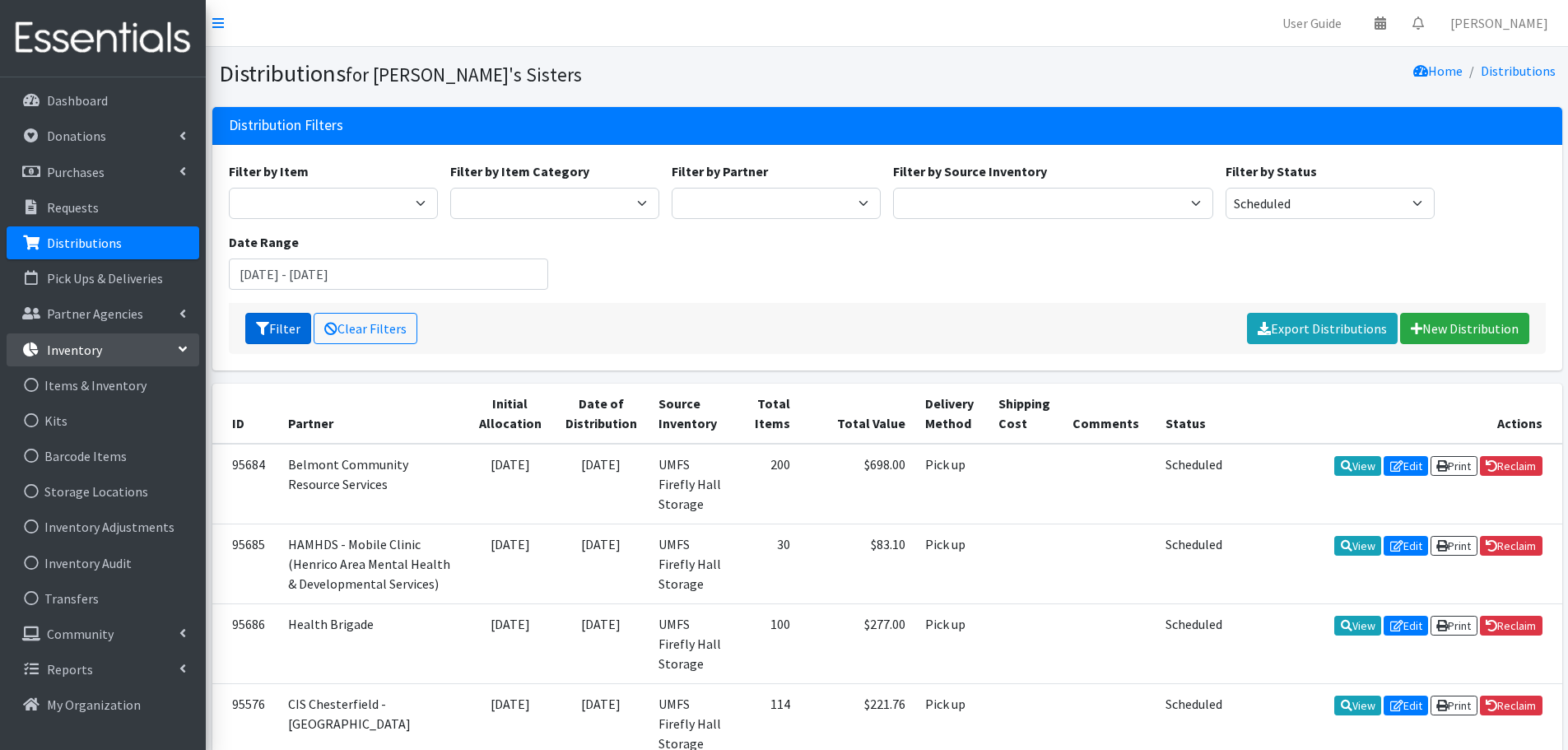
click at [265, 330] on icon "submit" at bounding box center [263, 329] width 14 height 14
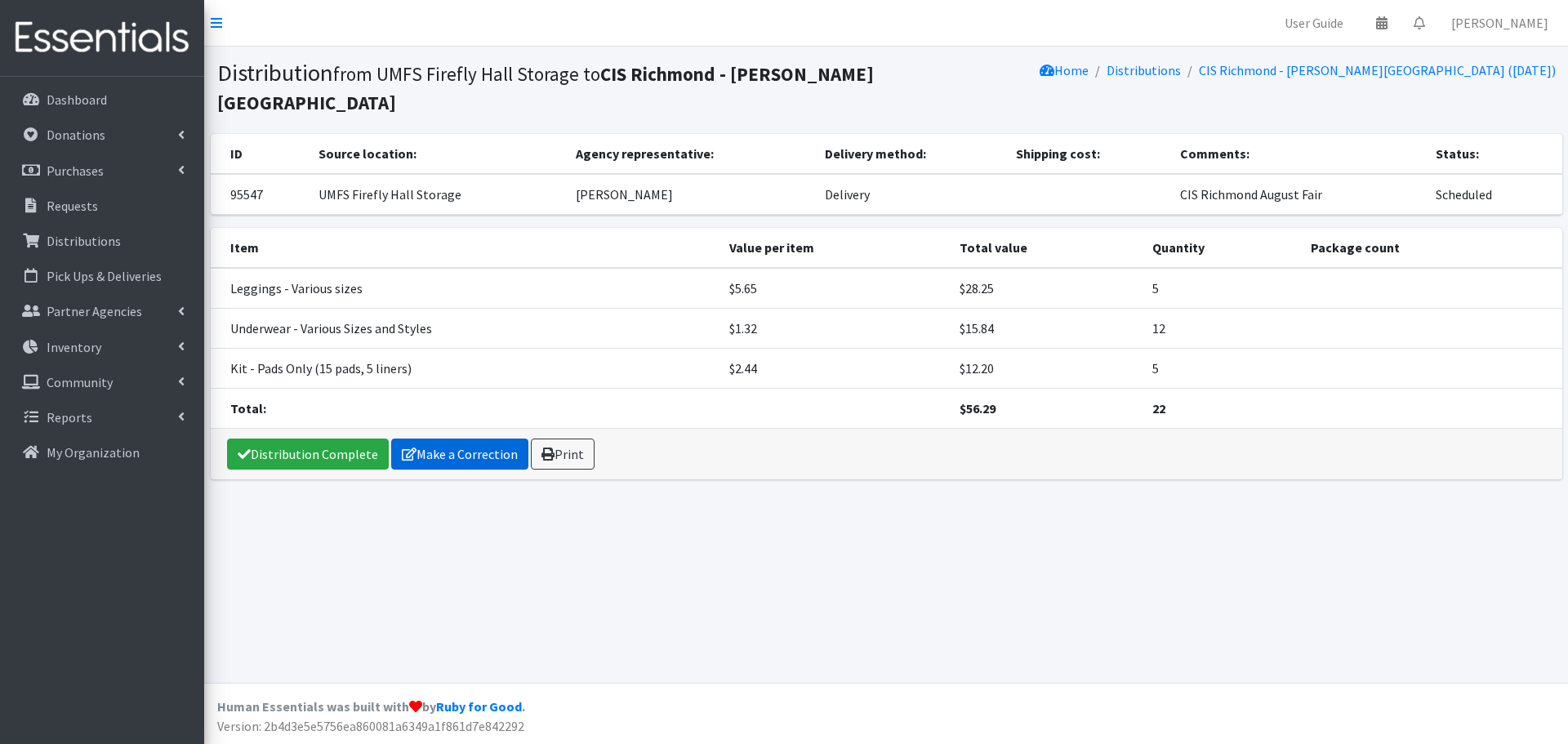
click at [477, 456] on link "Make a Correction" at bounding box center [459, 454] width 138 height 31
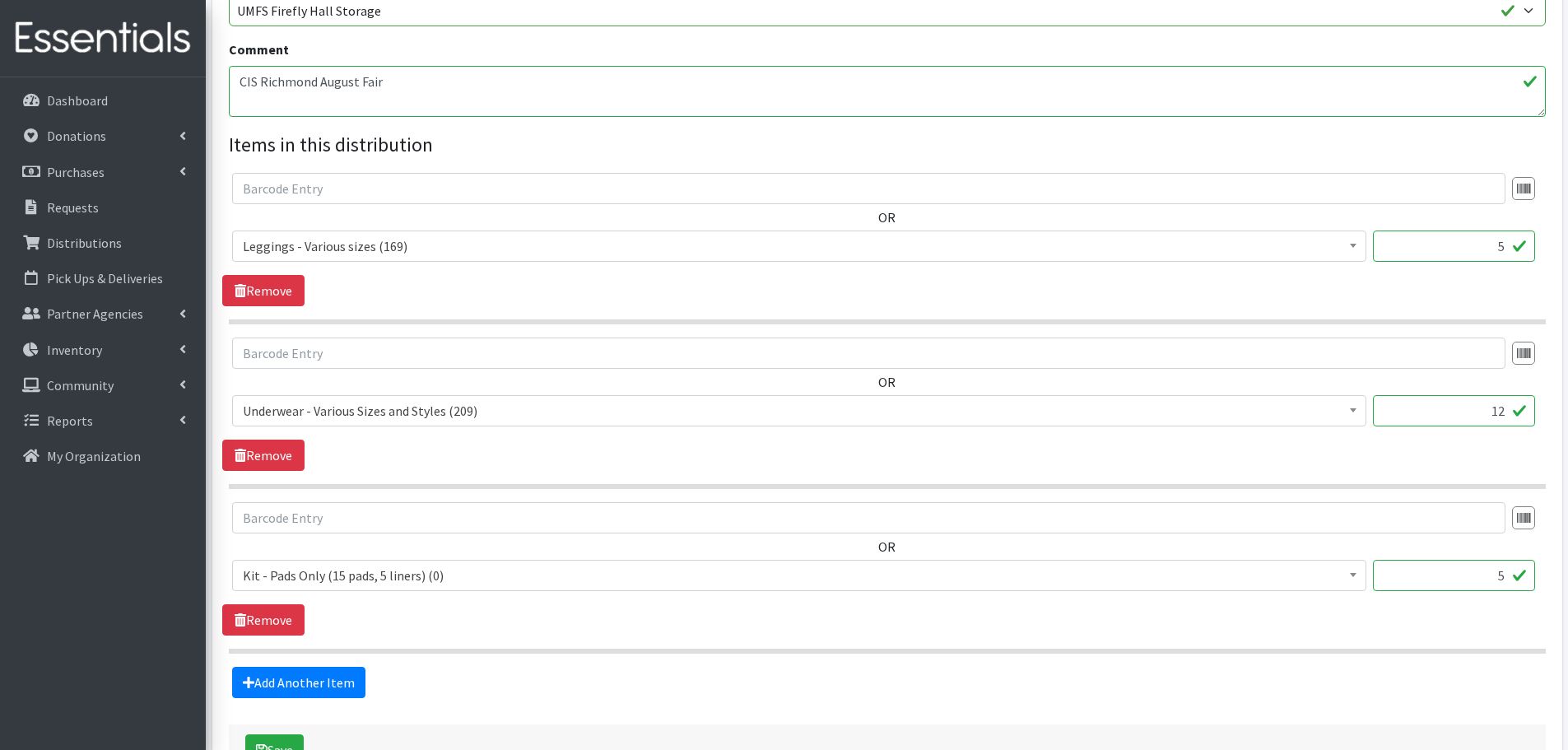
scroll to position [676, 0]
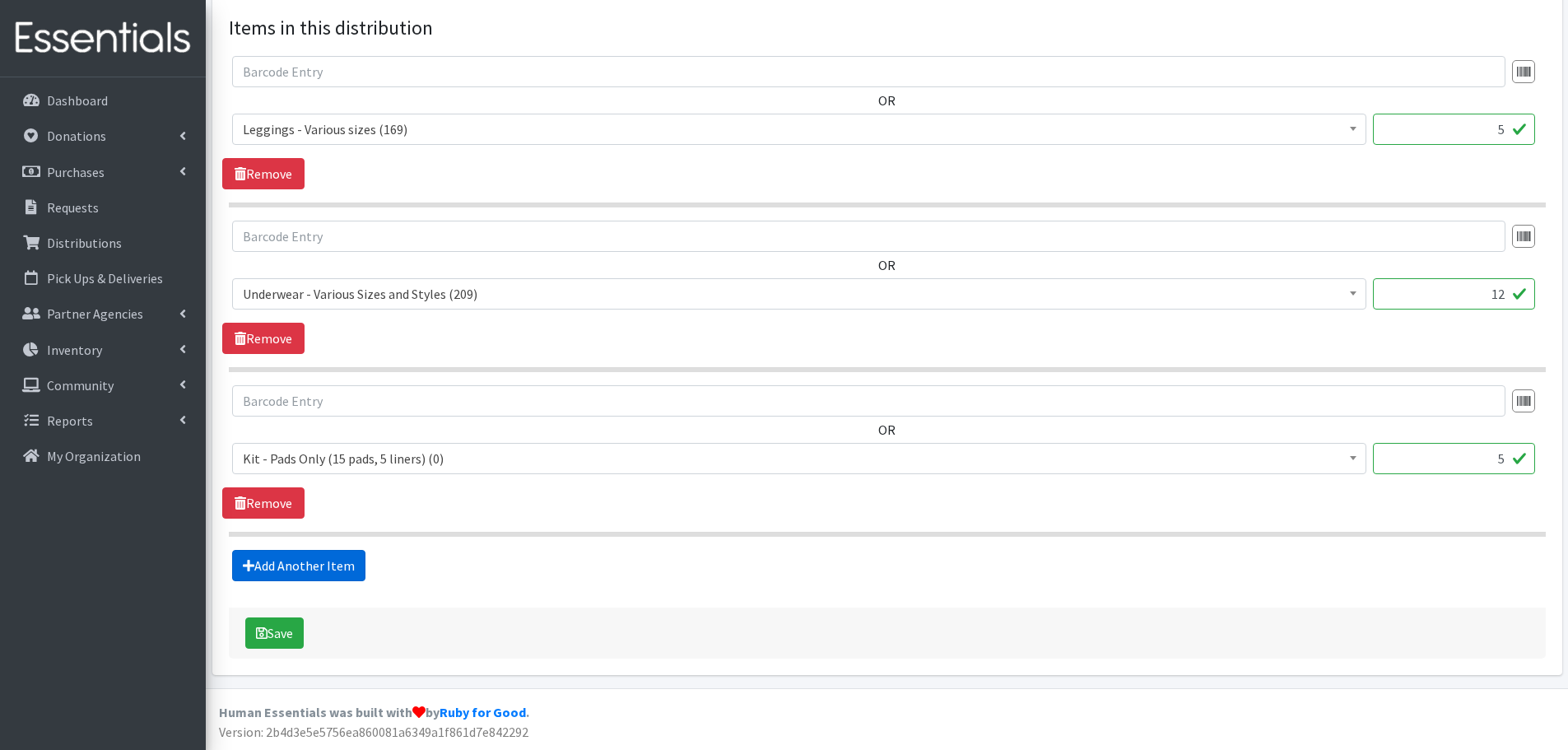
click at [315, 573] on link "Add Another Item" at bounding box center [299, 565] width 134 height 31
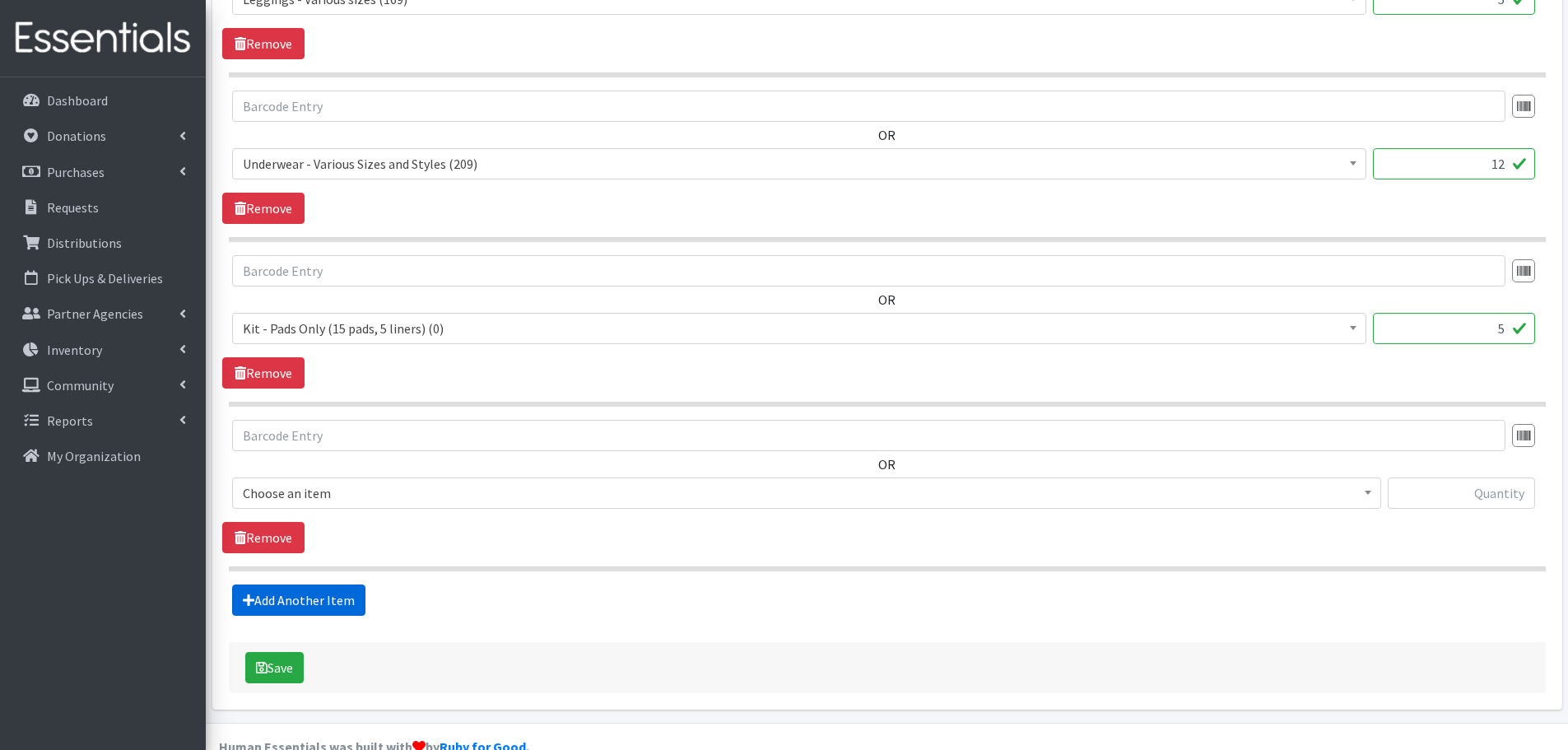
scroll to position [840, 0]
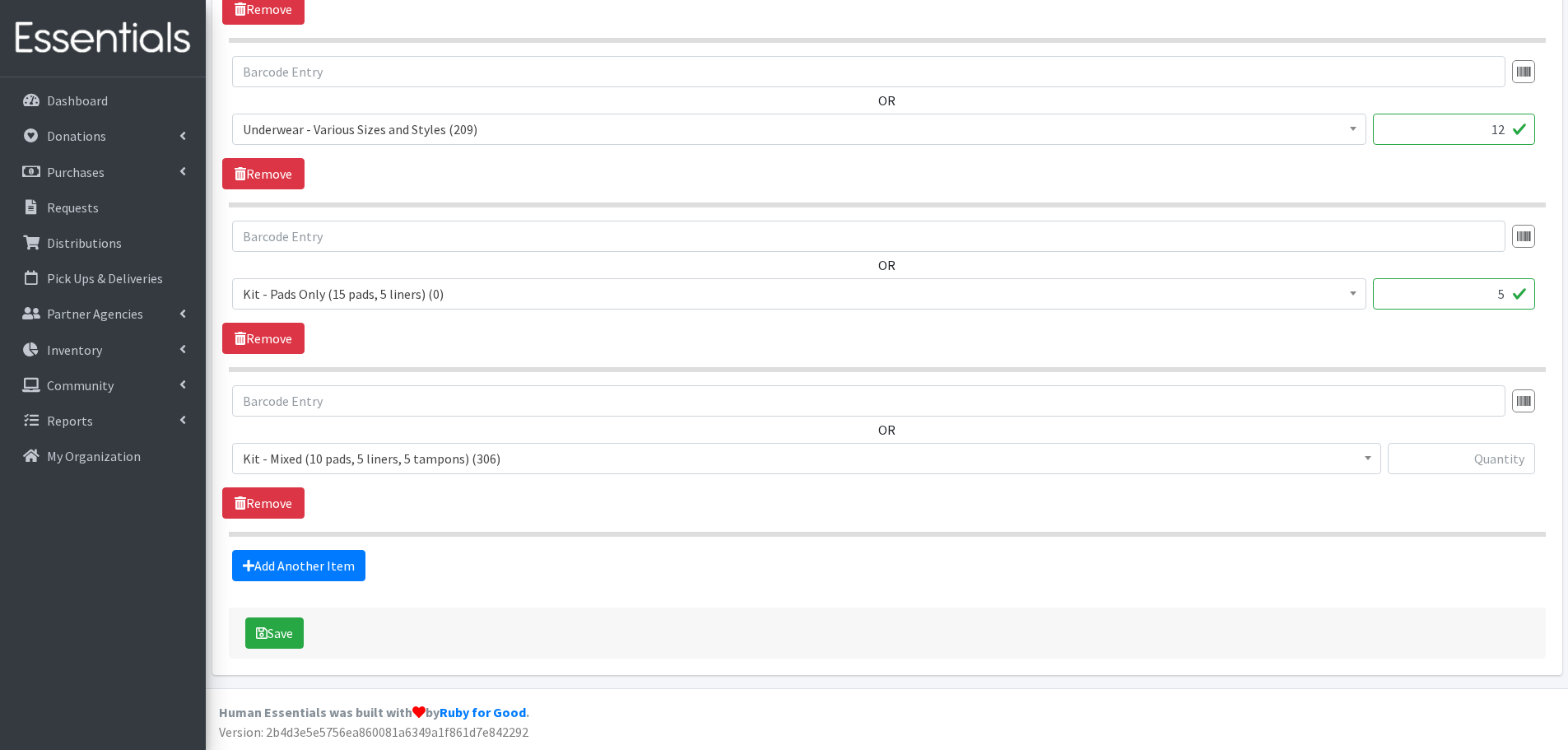
click at [397, 463] on span "Kit - Mixed (10 pads, 5 liners, 5 tampons) (306)" at bounding box center [806, 458] width 1128 height 23
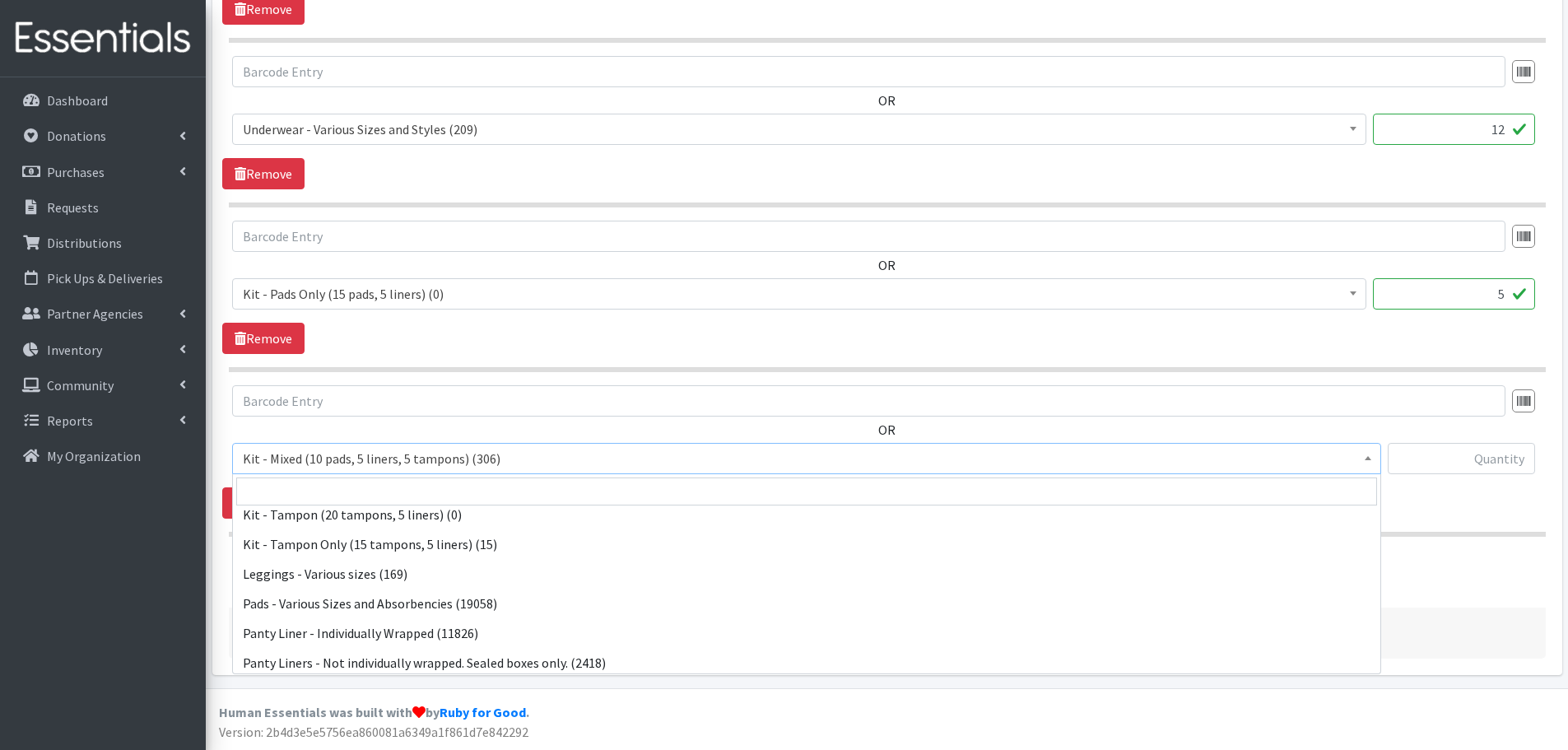
scroll to position [165, 0]
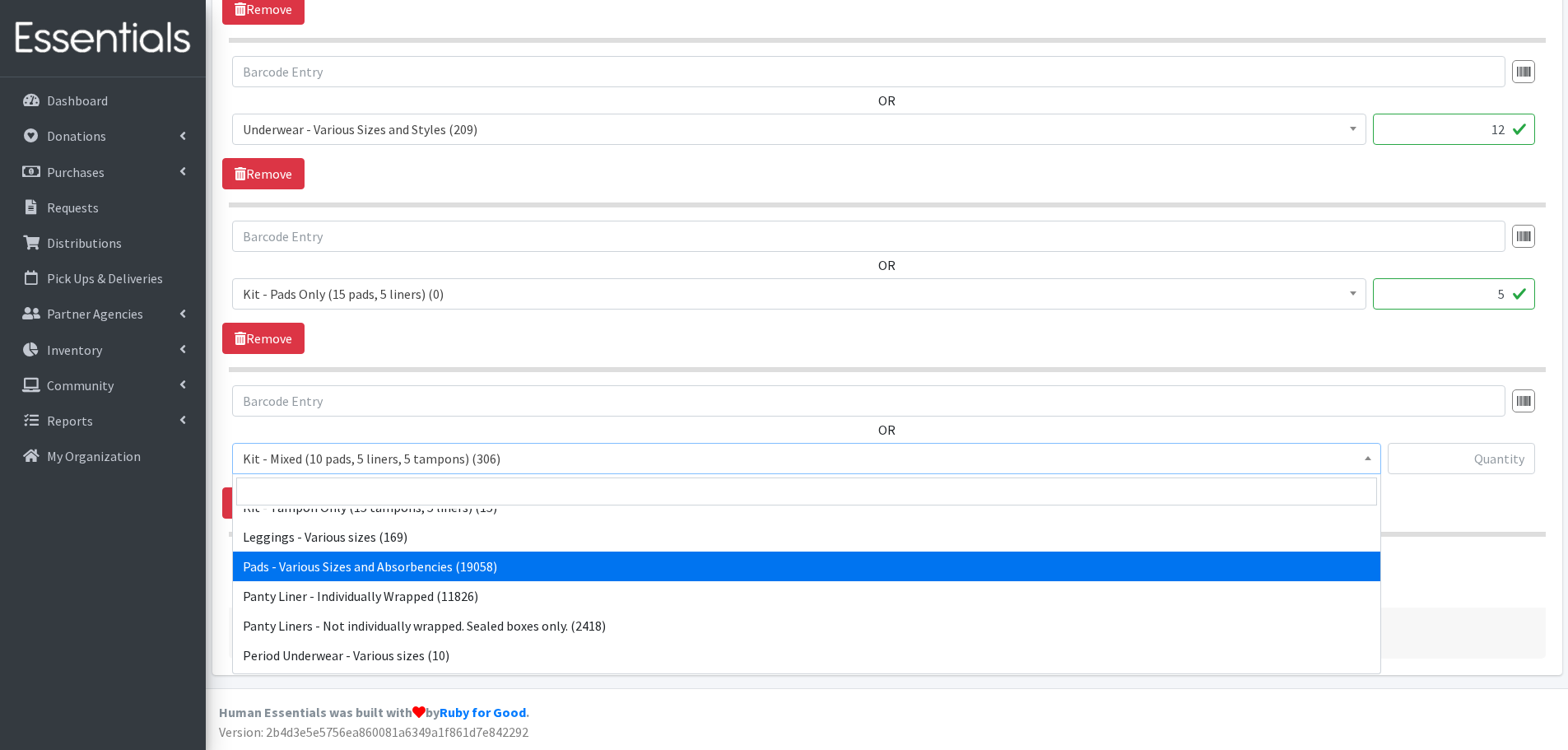
select select "10467"
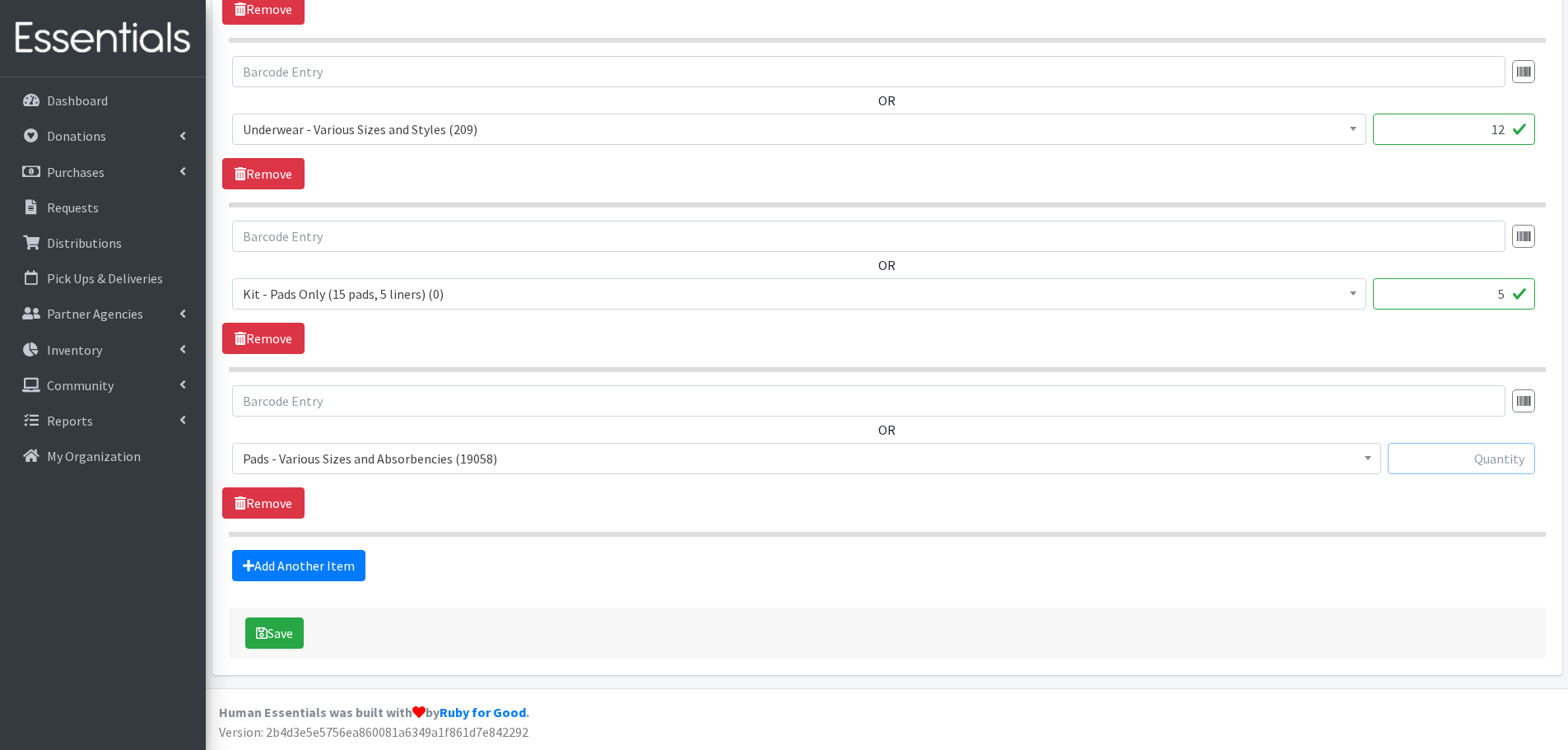
click at [1485, 458] on input "text" at bounding box center [1461, 458] width 147 height 31
type input "30"
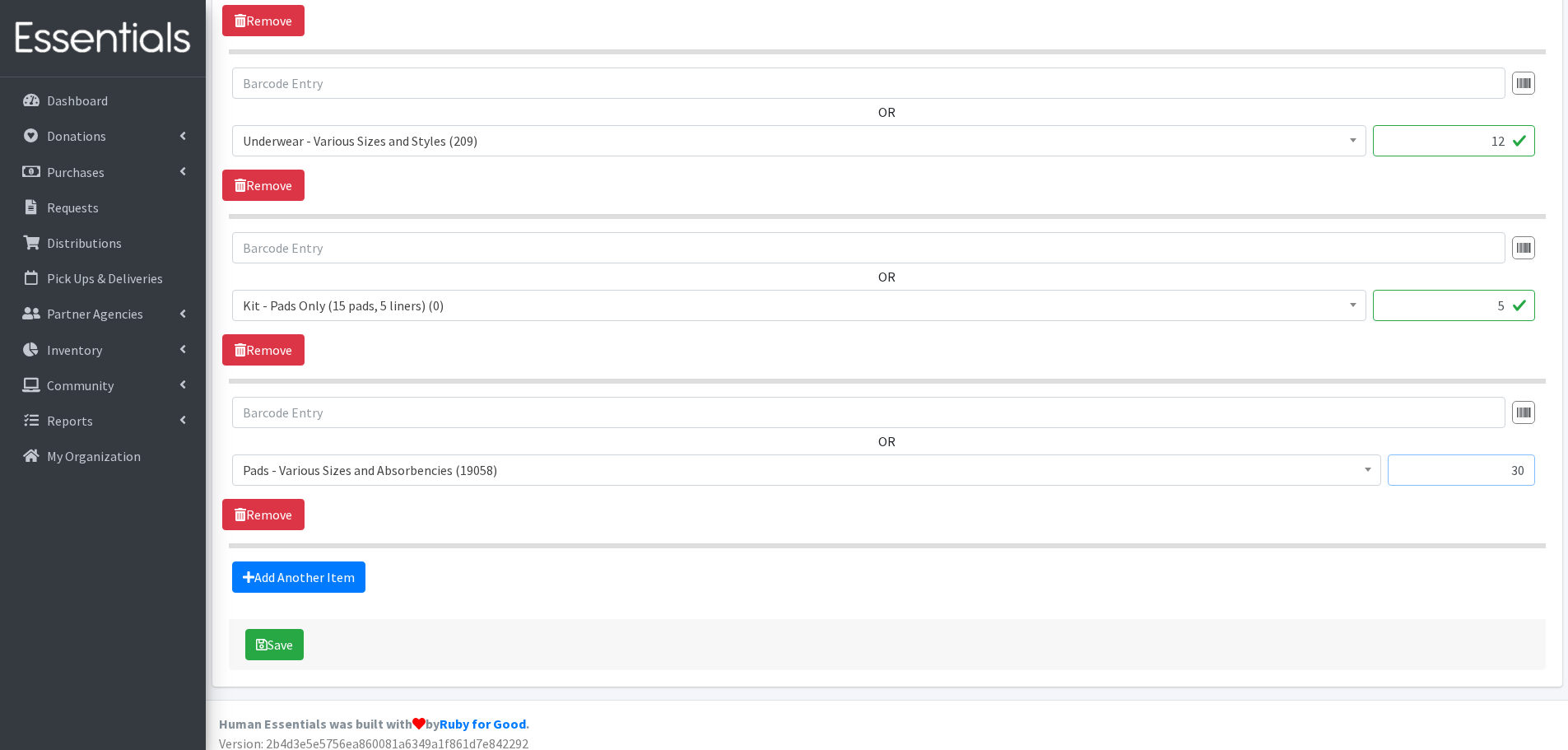
scroll to position [840, 0]
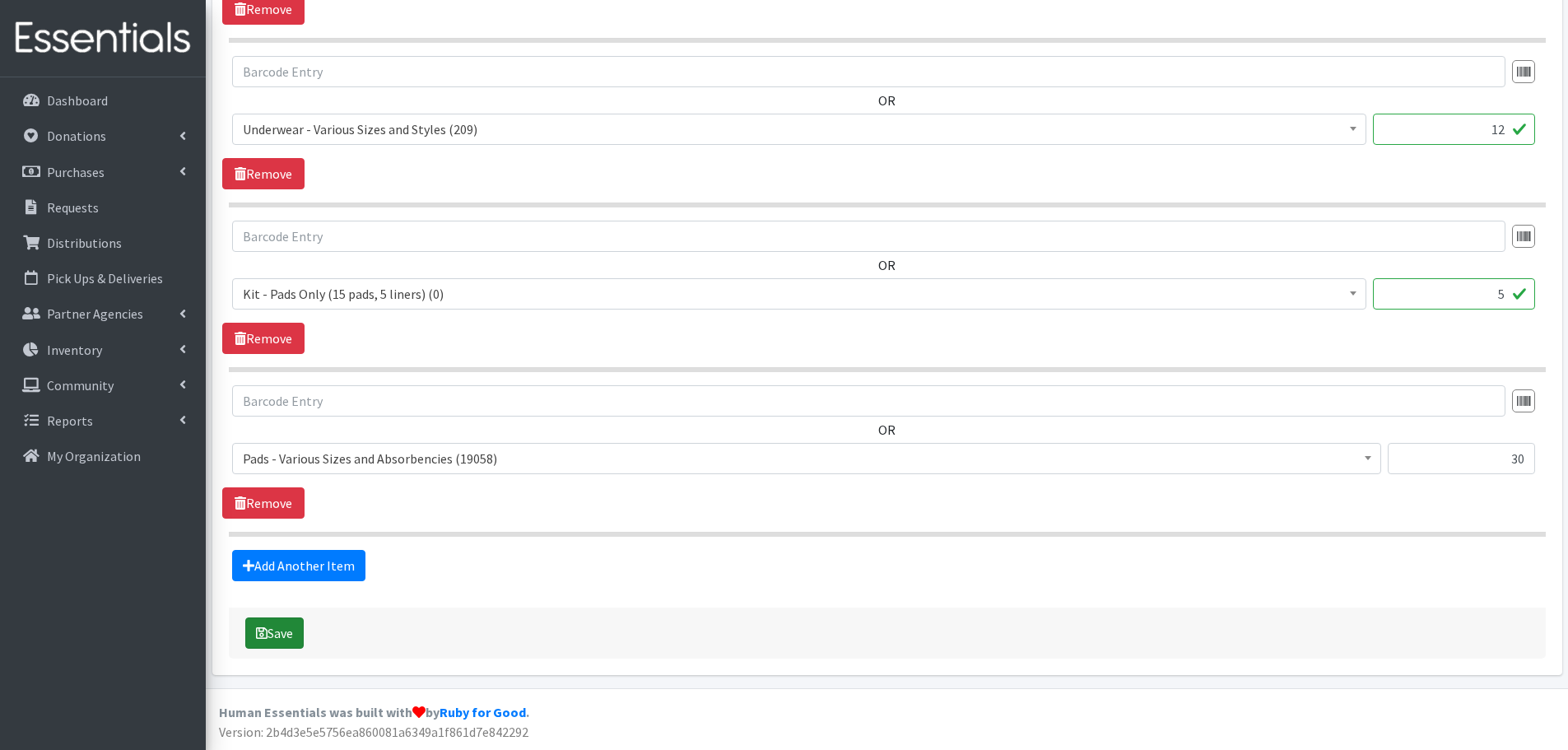
click at [294, 630] on button "Save" at bounding box center [274, 632] width 58 height 31
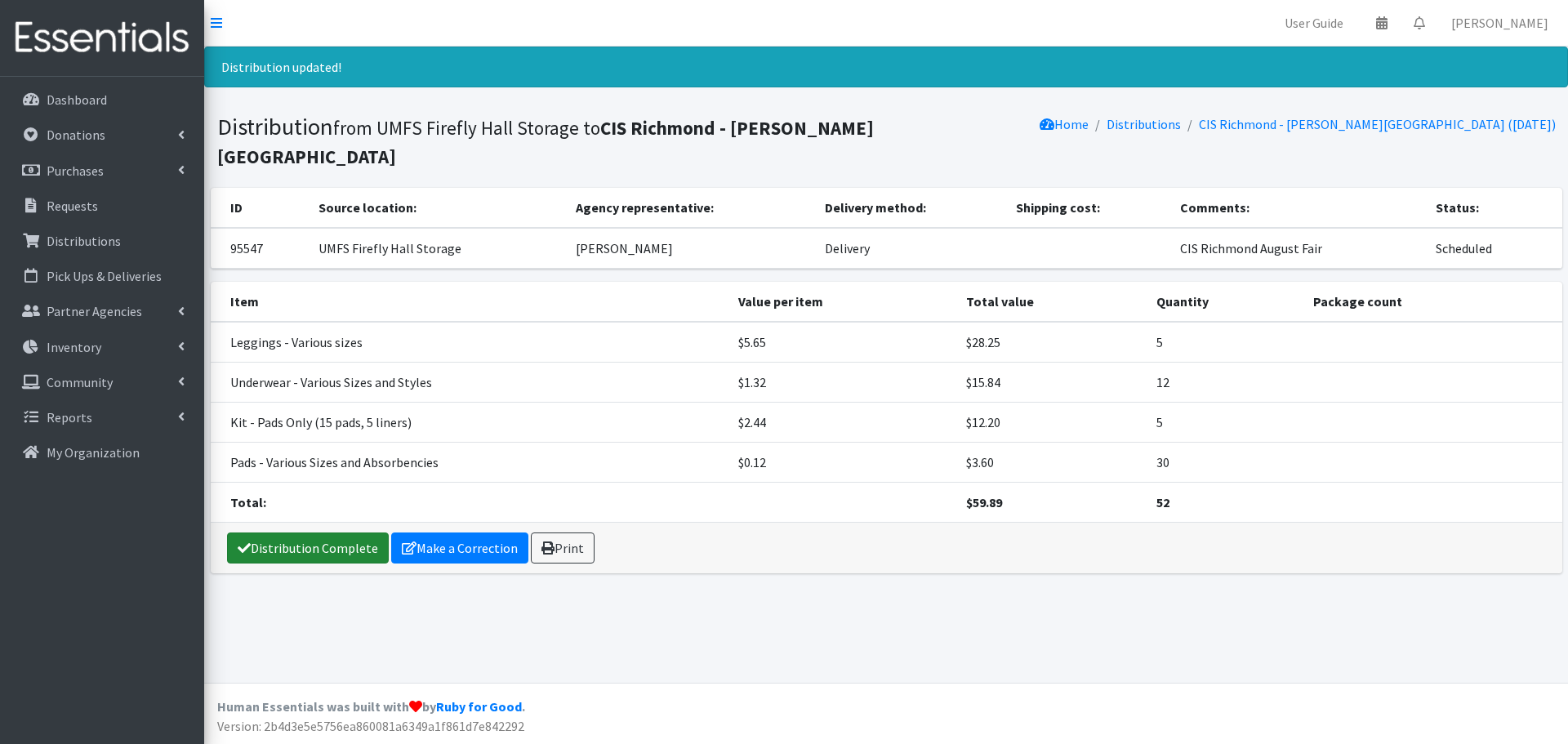
click at [270, 553] on link "Distribution Complete" at bounding box center [308, 548] width 162 height 31
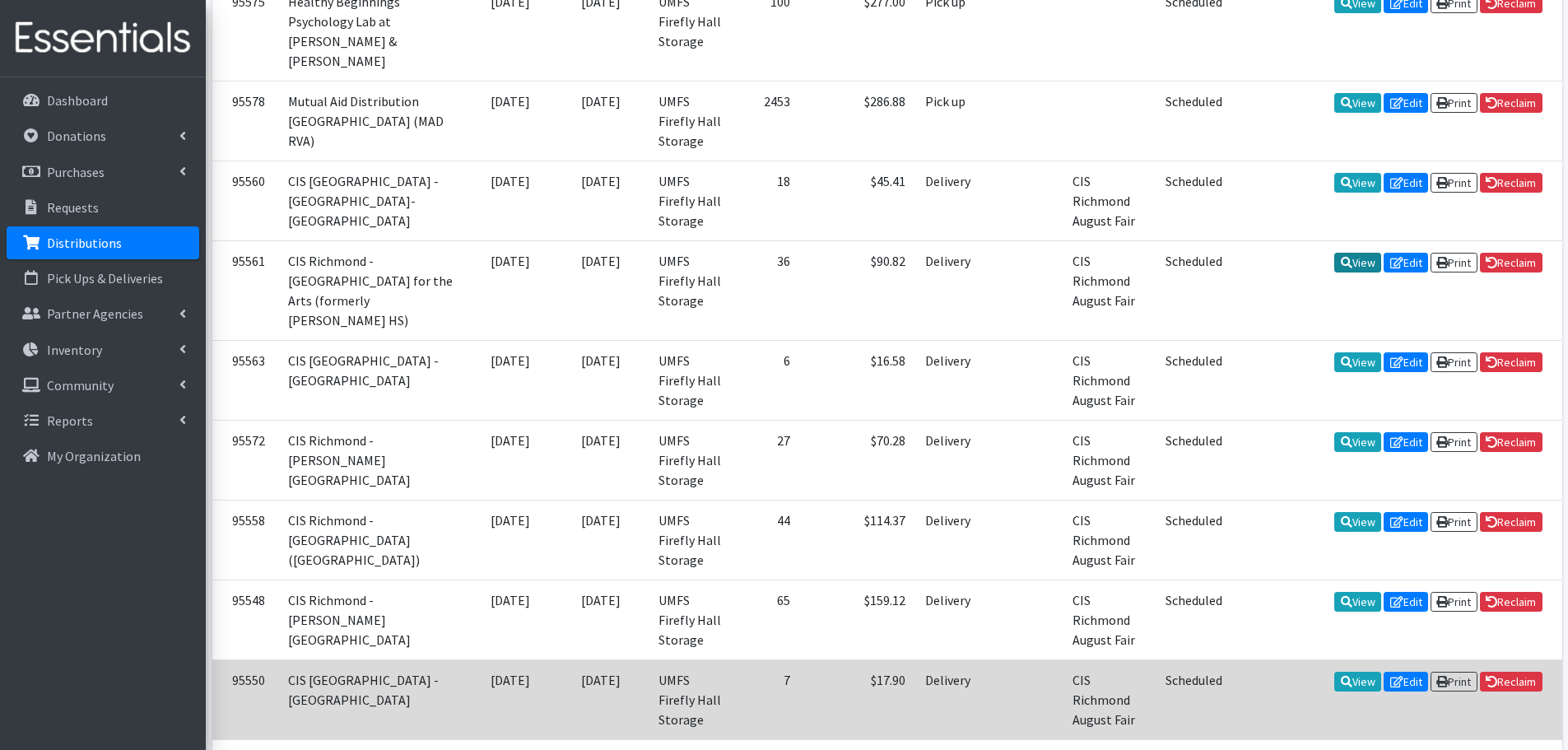
scroll to position [1152, 0]
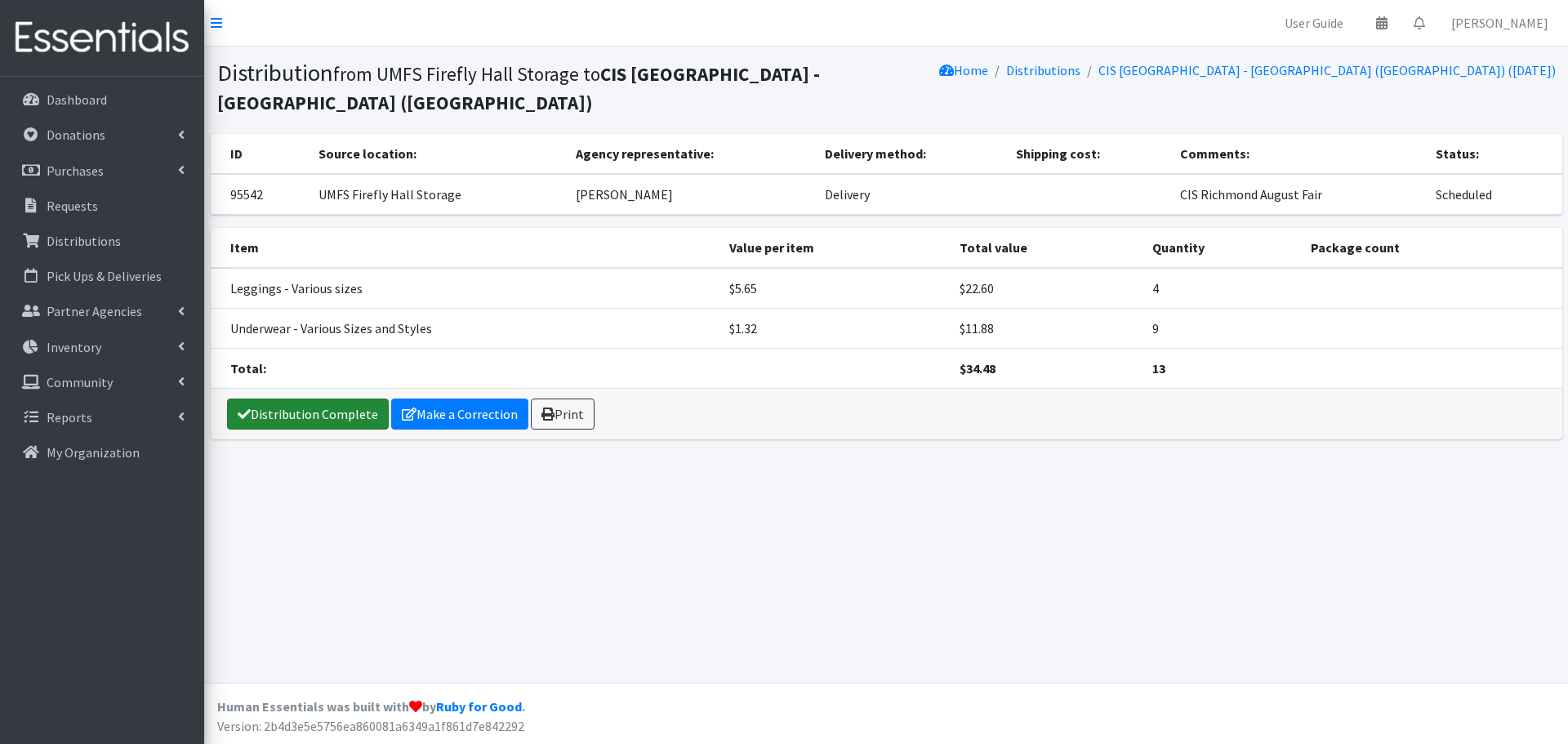
drag, startPoint x: 283, startPoint y: 408, endPoint x: 309, endPoint y: 389, distance: 32.2
click at [283, 408] on link "Distribution Complete" at bounding box center [308, 414] width 162 height 31
click at [309, 420] on link "Distribution Complete" at bounding box center [308, 414] width 162 height 31
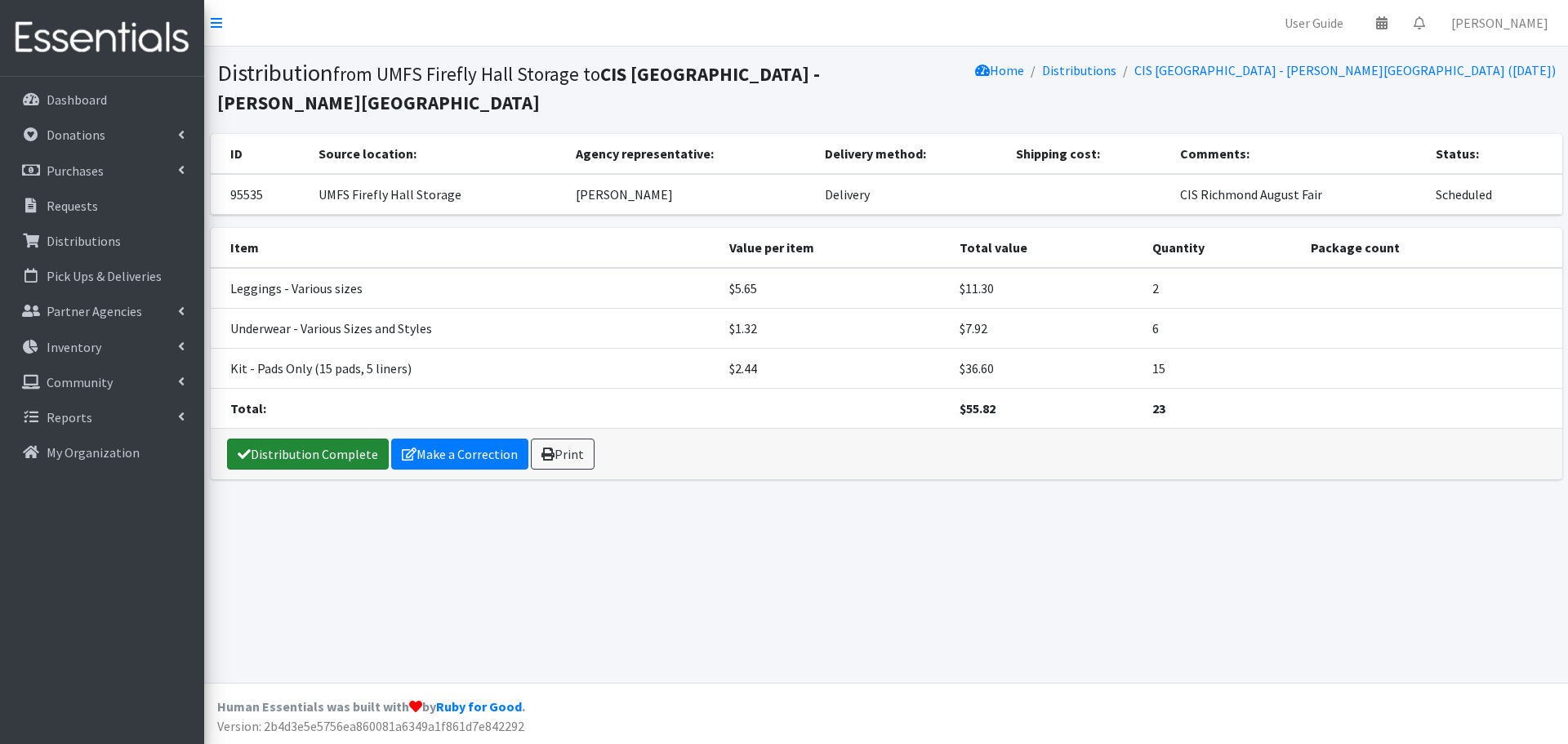
click at [342, 447] on link "Distribution Complete" at bounding box center [308, 454] width 162 height 31
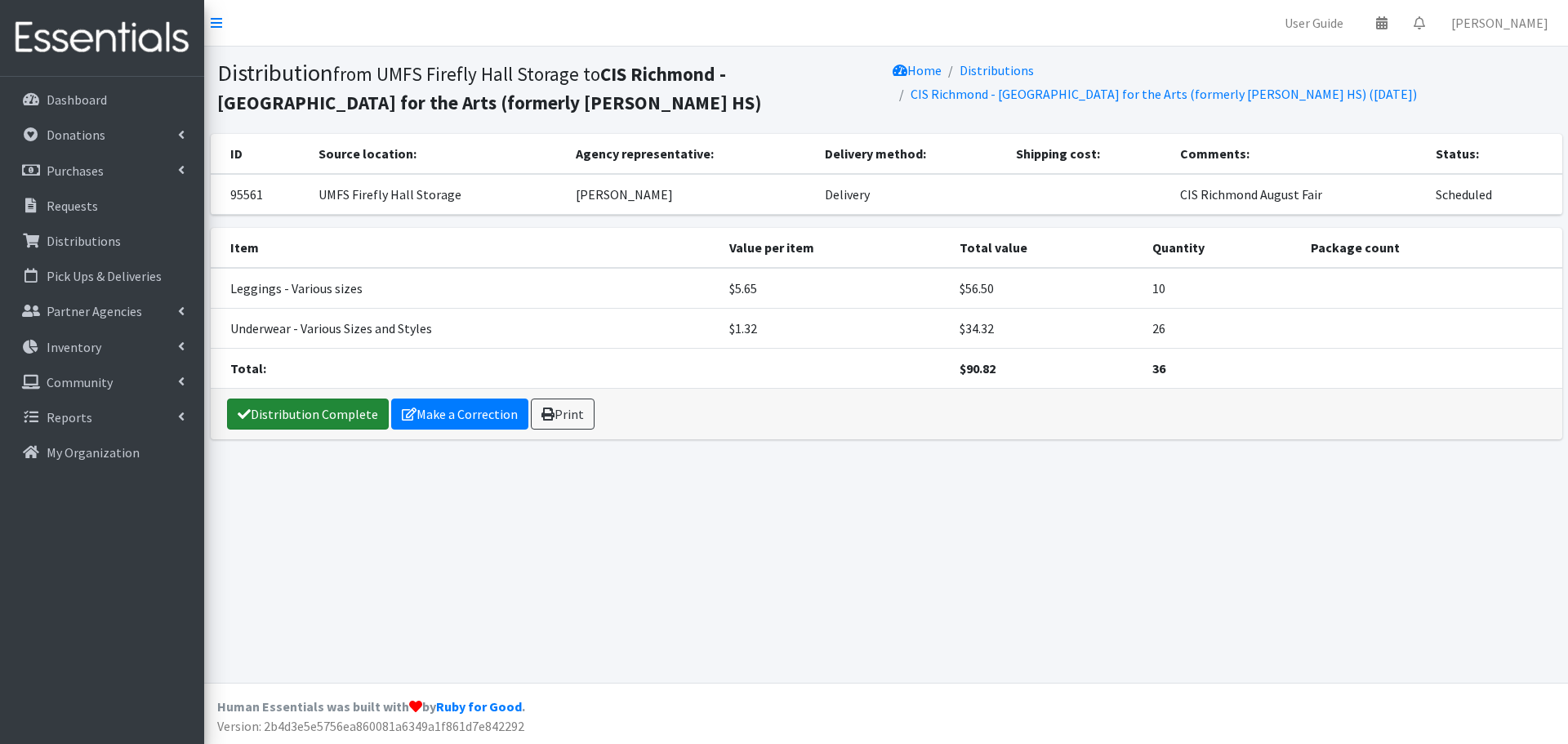
click at [297, 419] on link "Distribution Complete" at bounding box center [308, 414] width 162 height 31
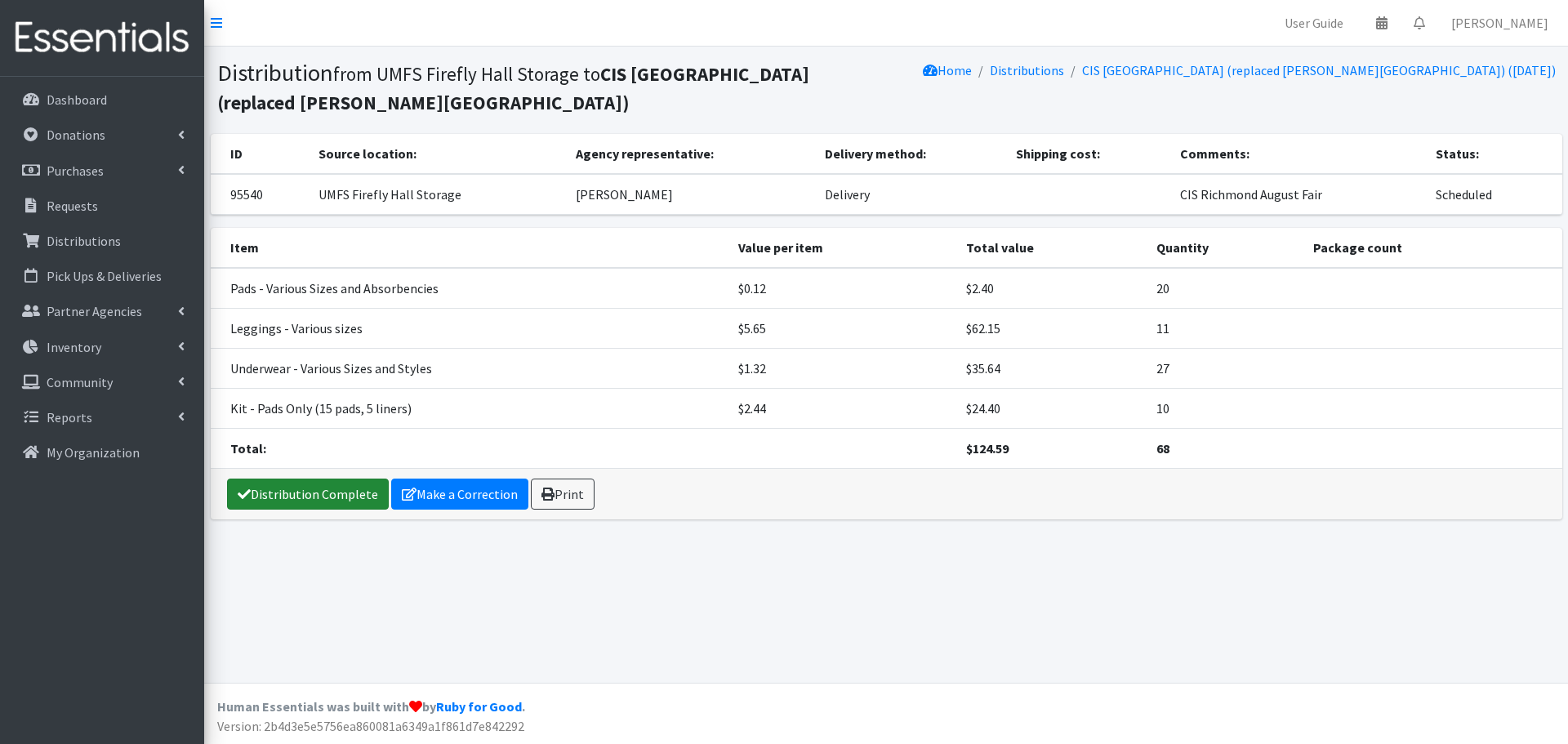
click at [296, 485] on link "Distribution Complete" at bounding box center [308, 494] width 162 height 31
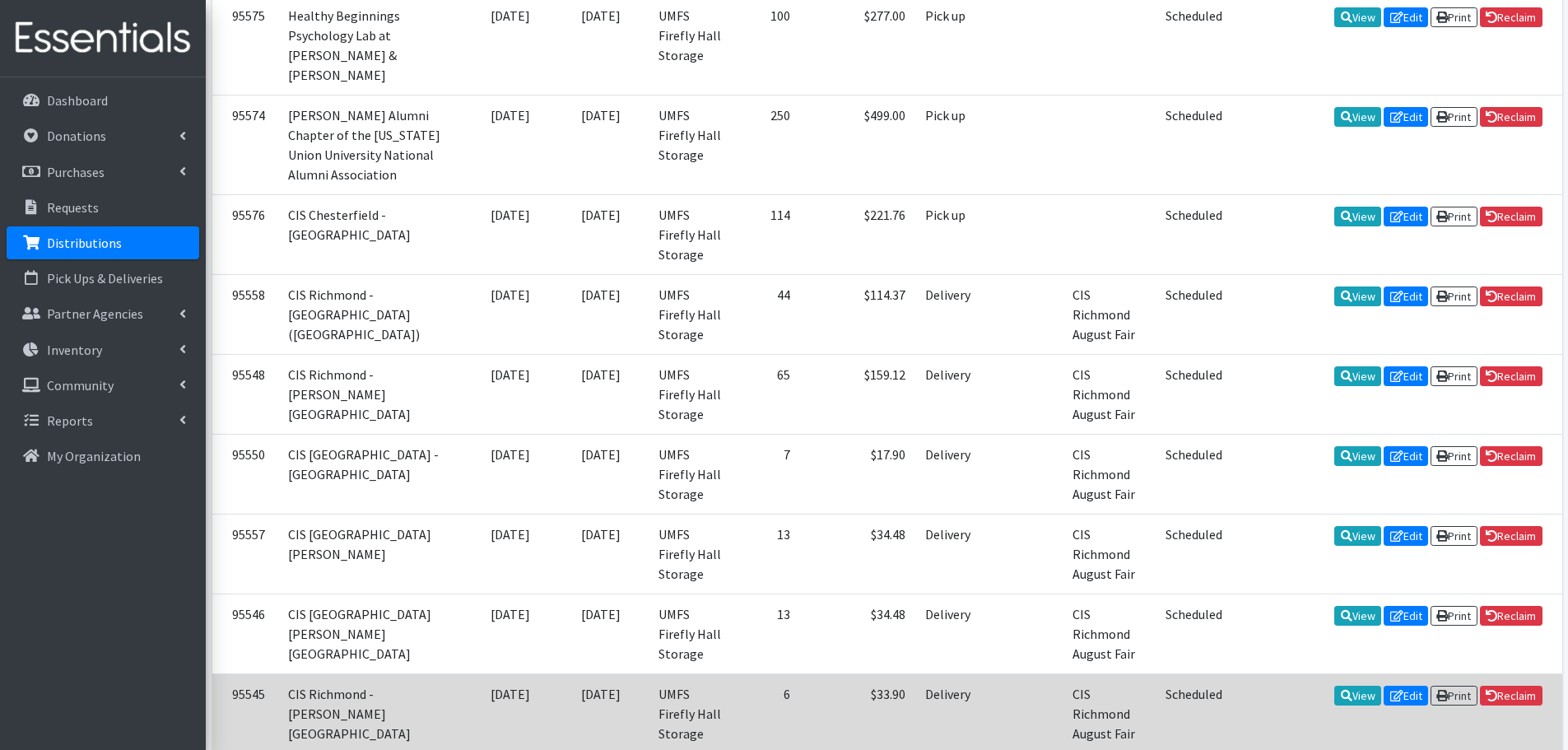
scroll to position [1029, 0]
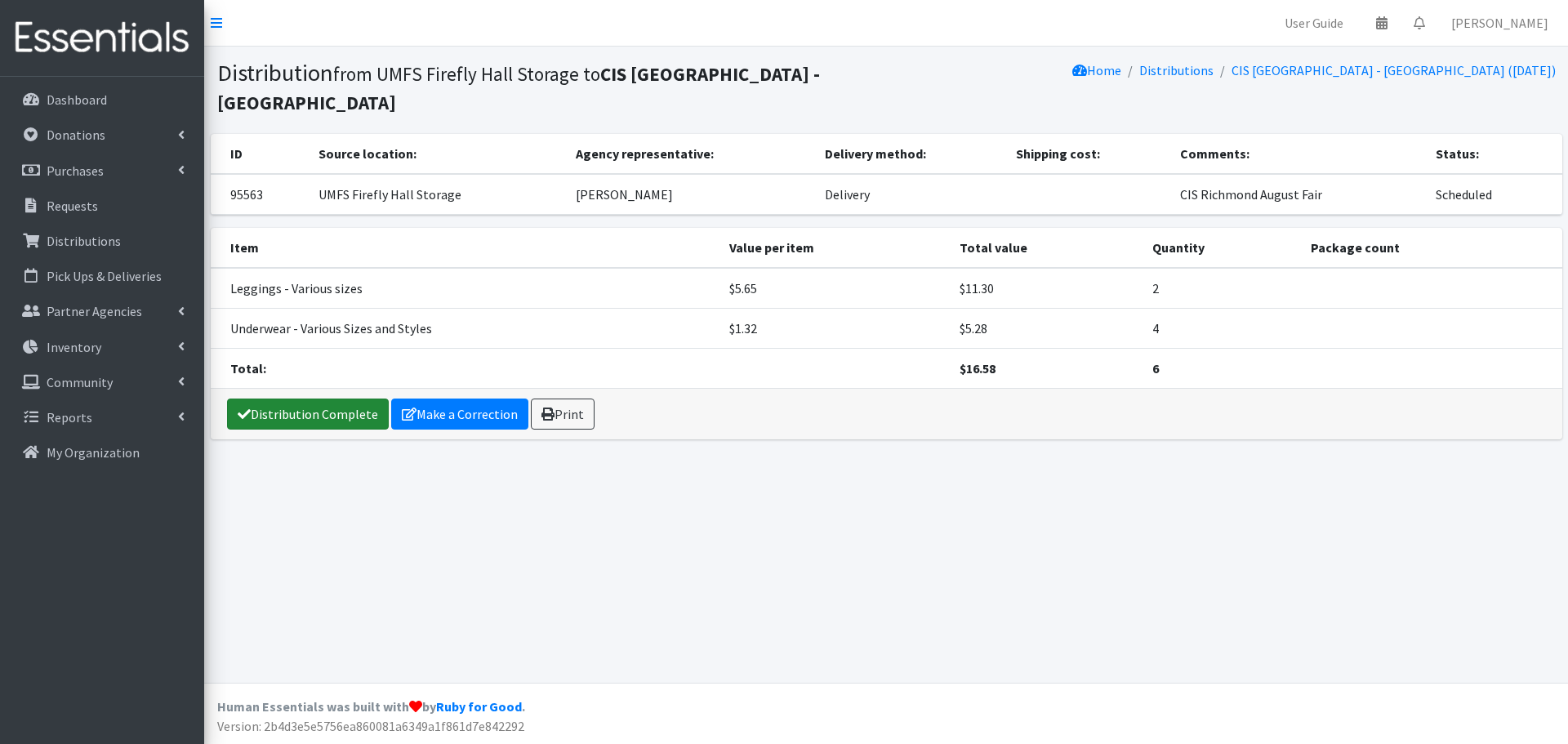
drag, startPoint x: 316, startPoint y: 402, endPoint x: 325, endPoint y: 392, distance: 13.5
click at [316, 402] on link "Distribution Complete" at bounding box center [308, 414] width 162 height 31
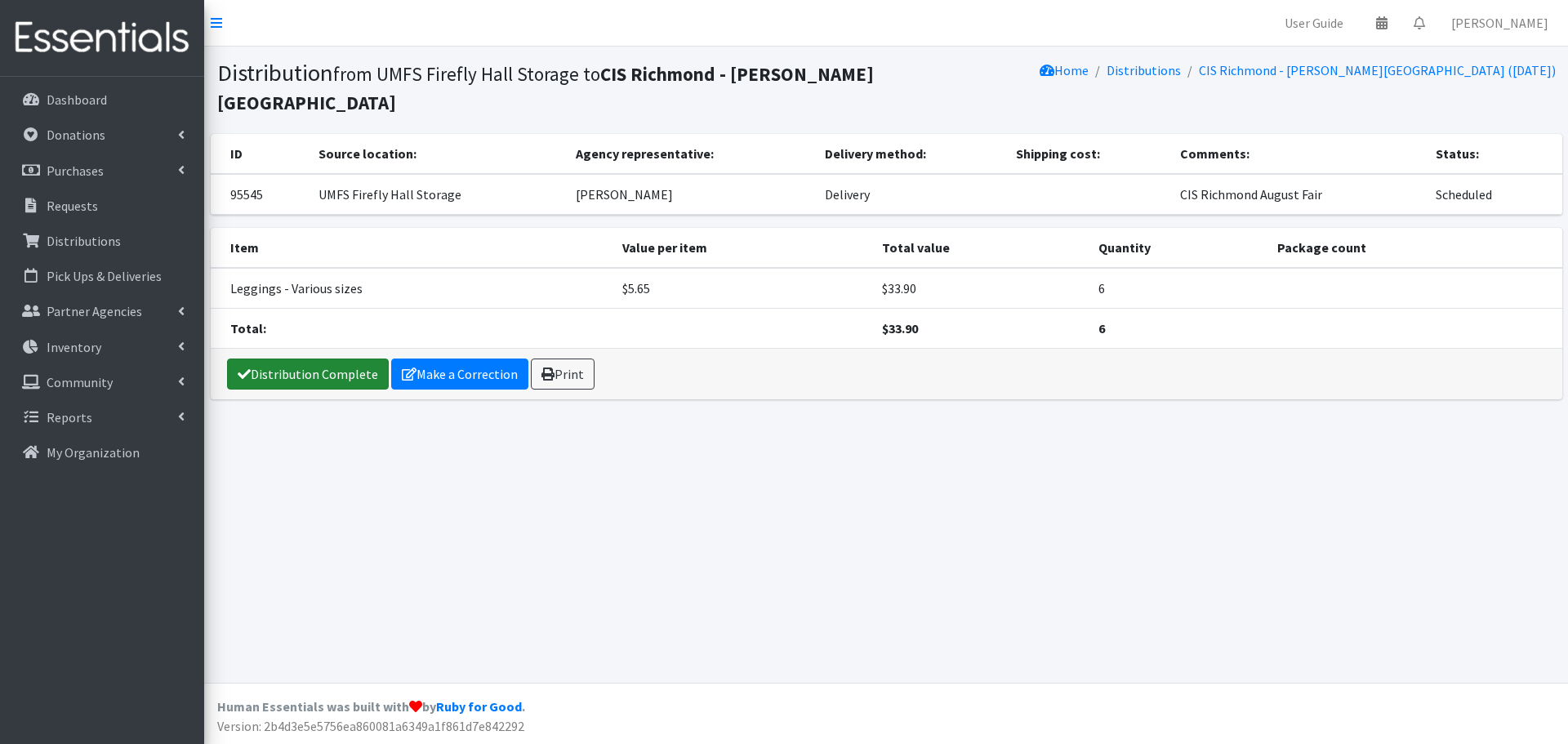
click at [291, 377] on link "Distribution Complete" at bounding box center [308, 373] width 162 height 31
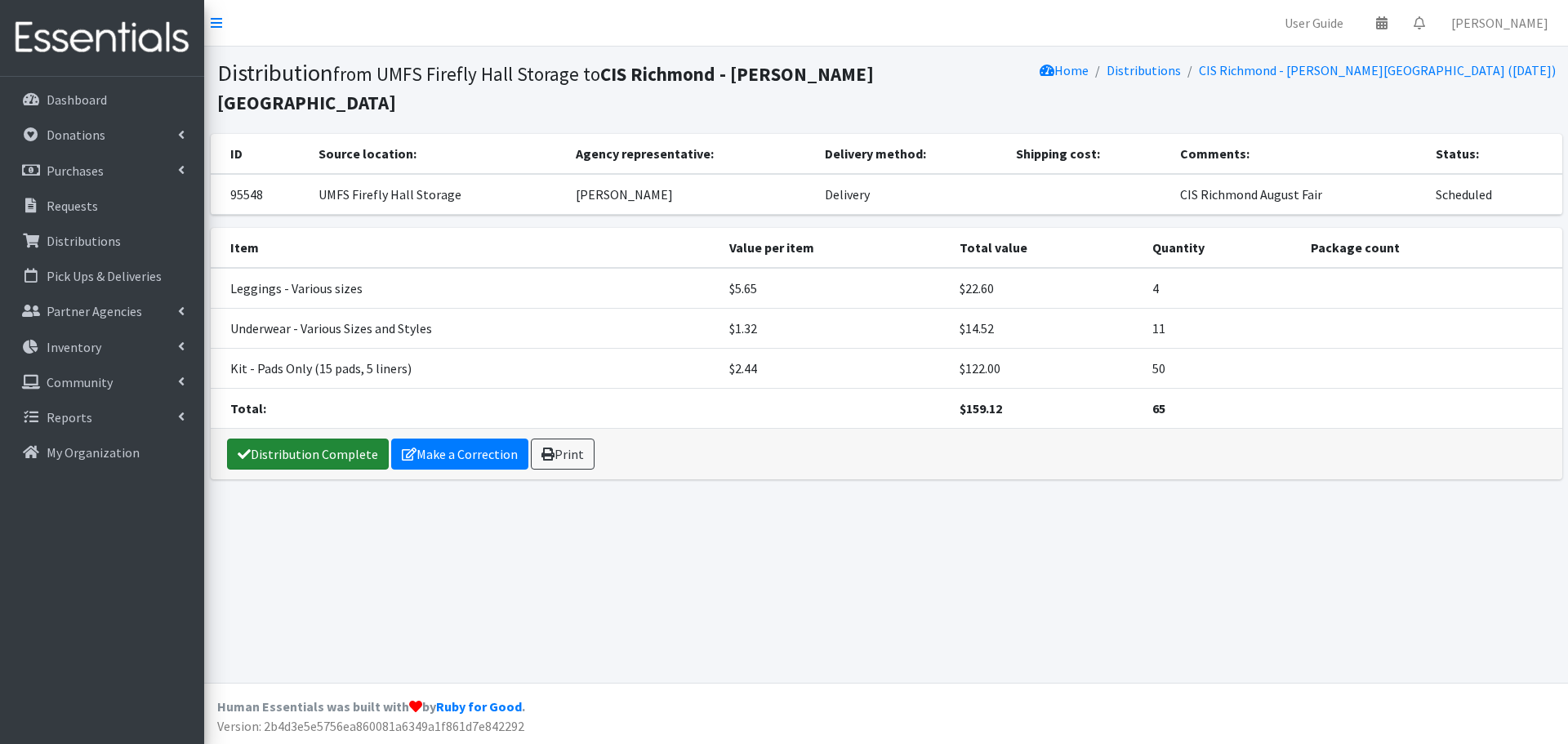
click at [313, 446] on link "Distribution Complete" at bounding box center [308, 454] width 162 height 31
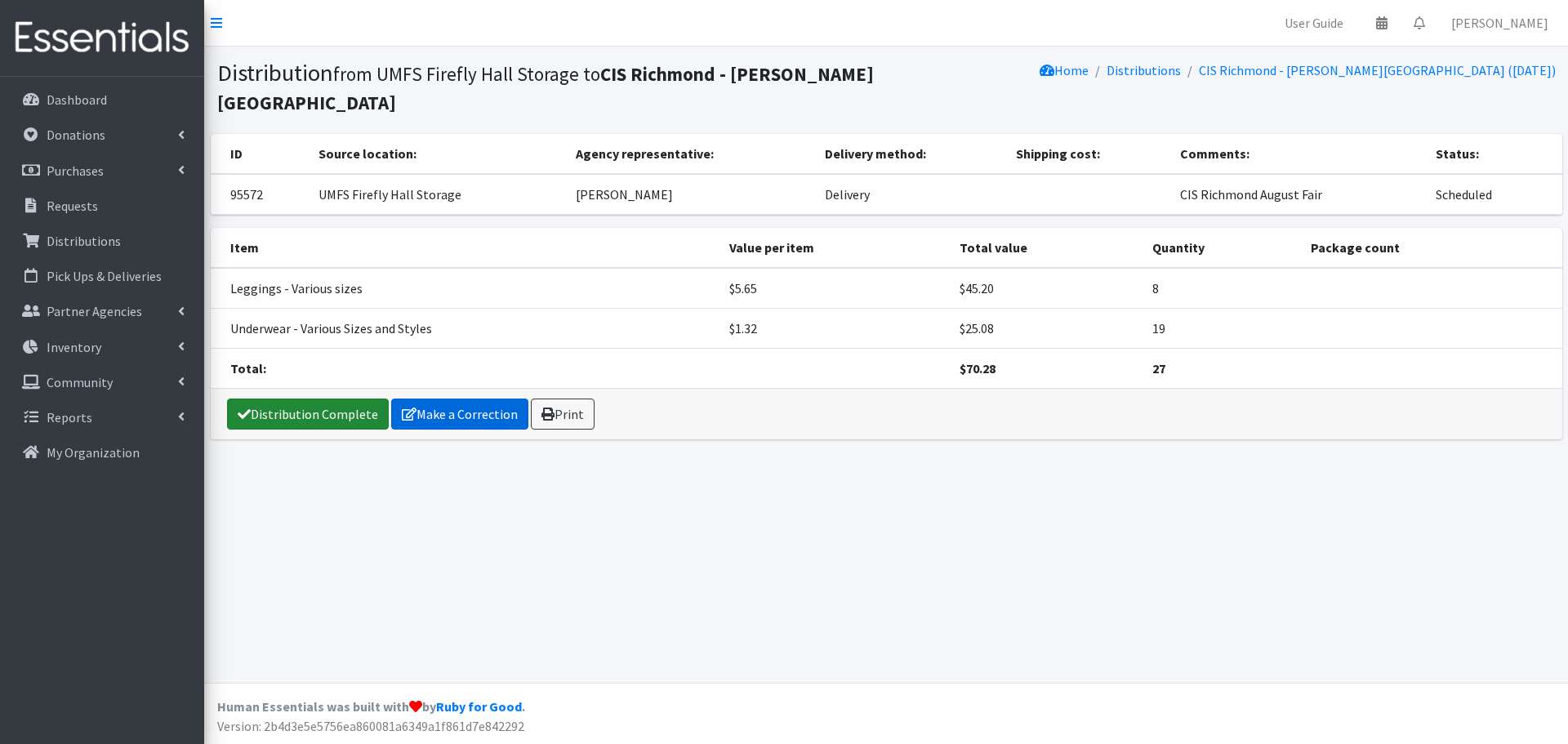
click at [339, 419] on link "Distribution Complete" at bounding box center [308, 414] width 162 height 31
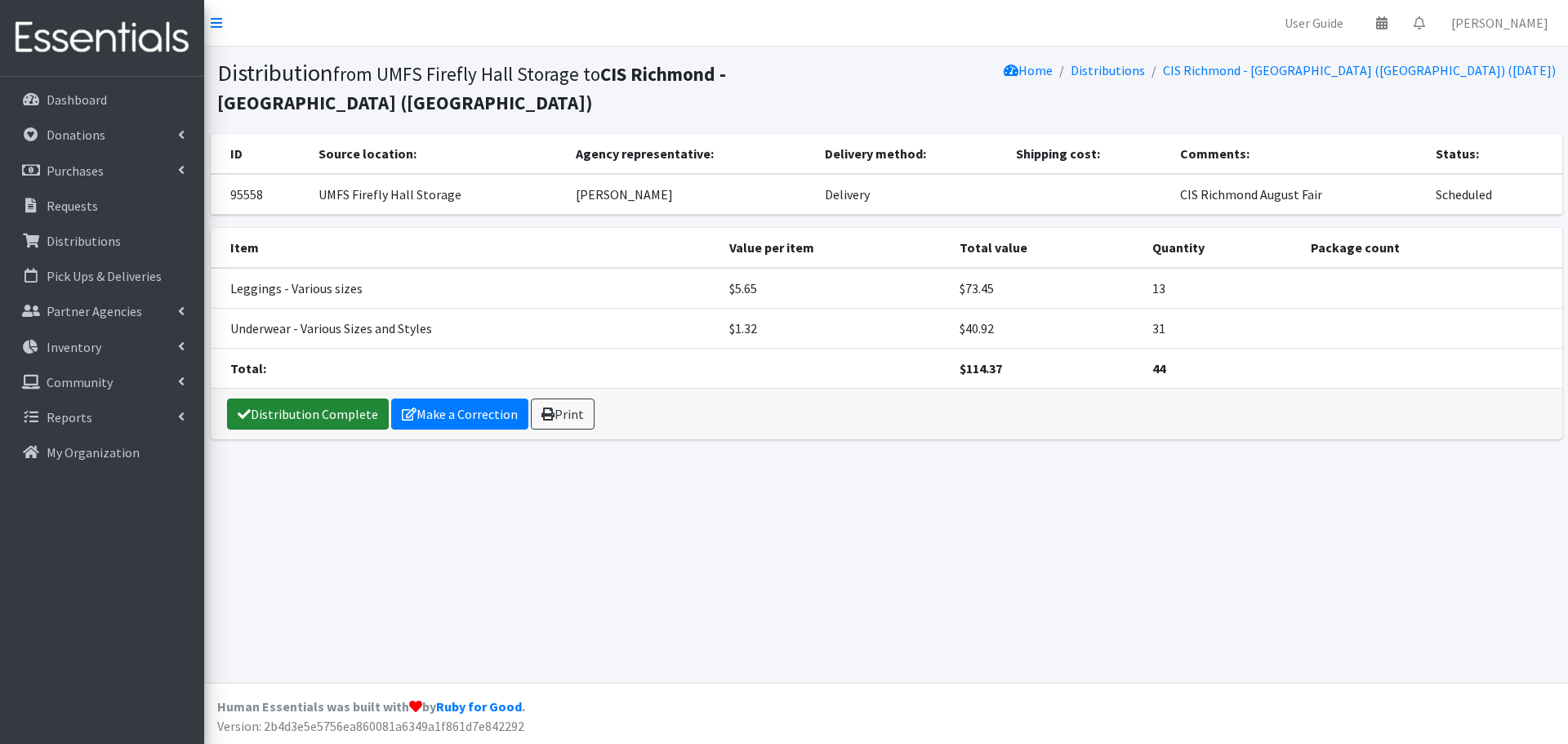
click at [324, 416] on link "Distribution Complete" at bounding box center [308, 414] width 162 height 31
click at [306, 417] on link "Distribution Complete" at bounding box center [308, 414] width 162 height 31
click at [286, 417] on link "Distribution Complete" at bounding box center [308, 414] width 162 height 31
click at [314, 412] on link "Distribution Complete" at bounding box center [308, 414] width 162 height 31
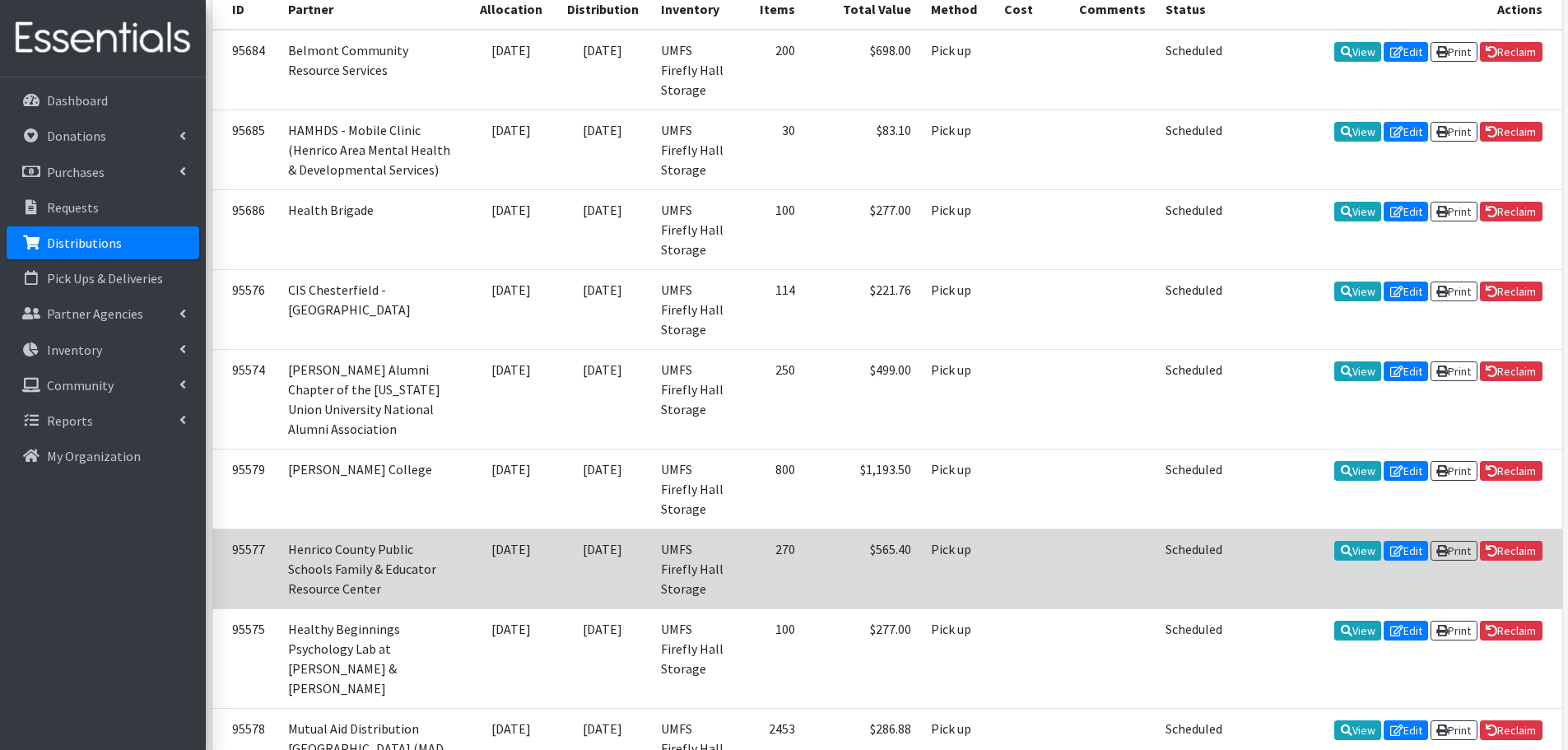
scroll to position [426, 0]
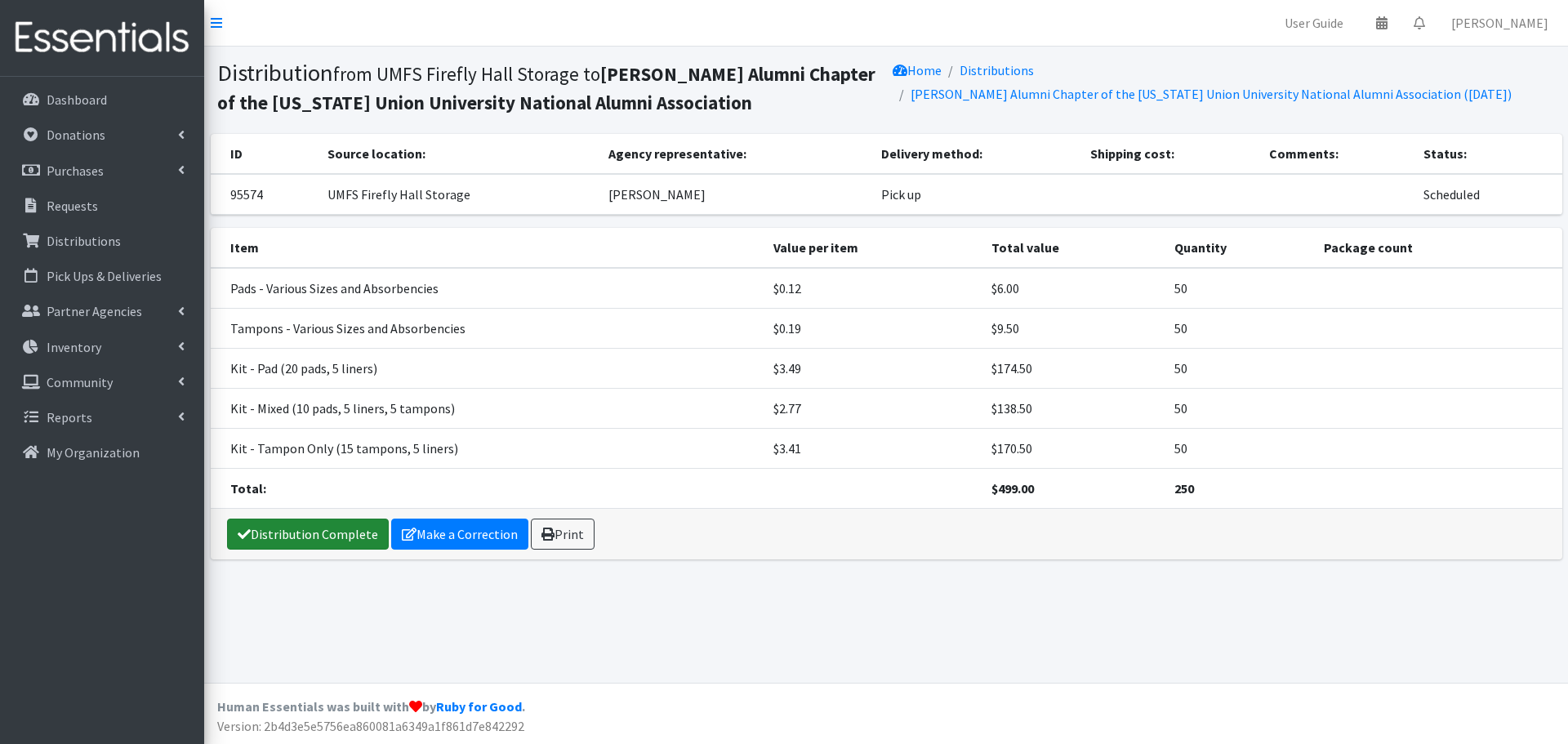
click at [340, 533] on link "Distribution Complete" at bounding box center [308, 533] width 162 height 31
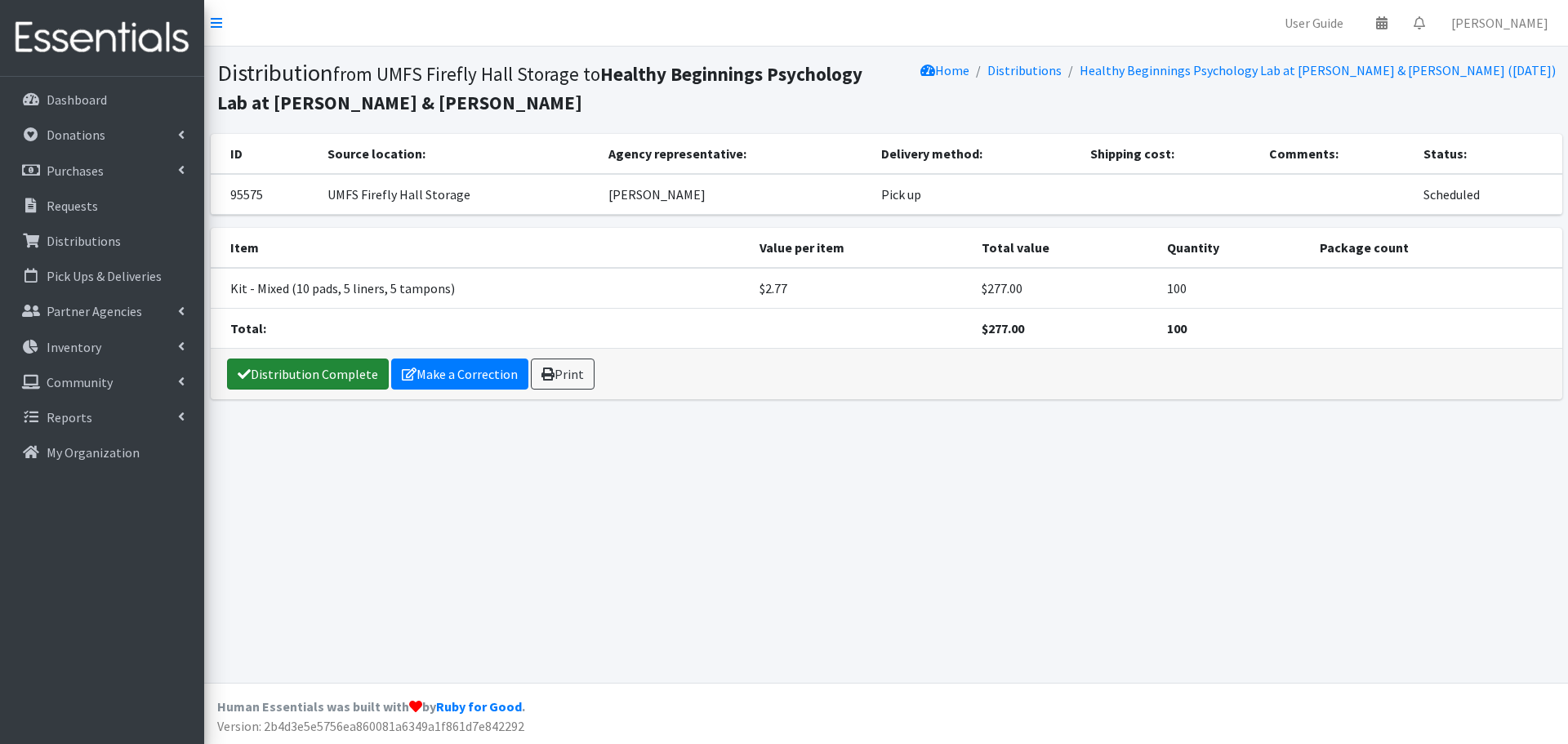
click at [295, 370] on link "Distribution Complete" at bounding box center [308, 373] width 162 height 31
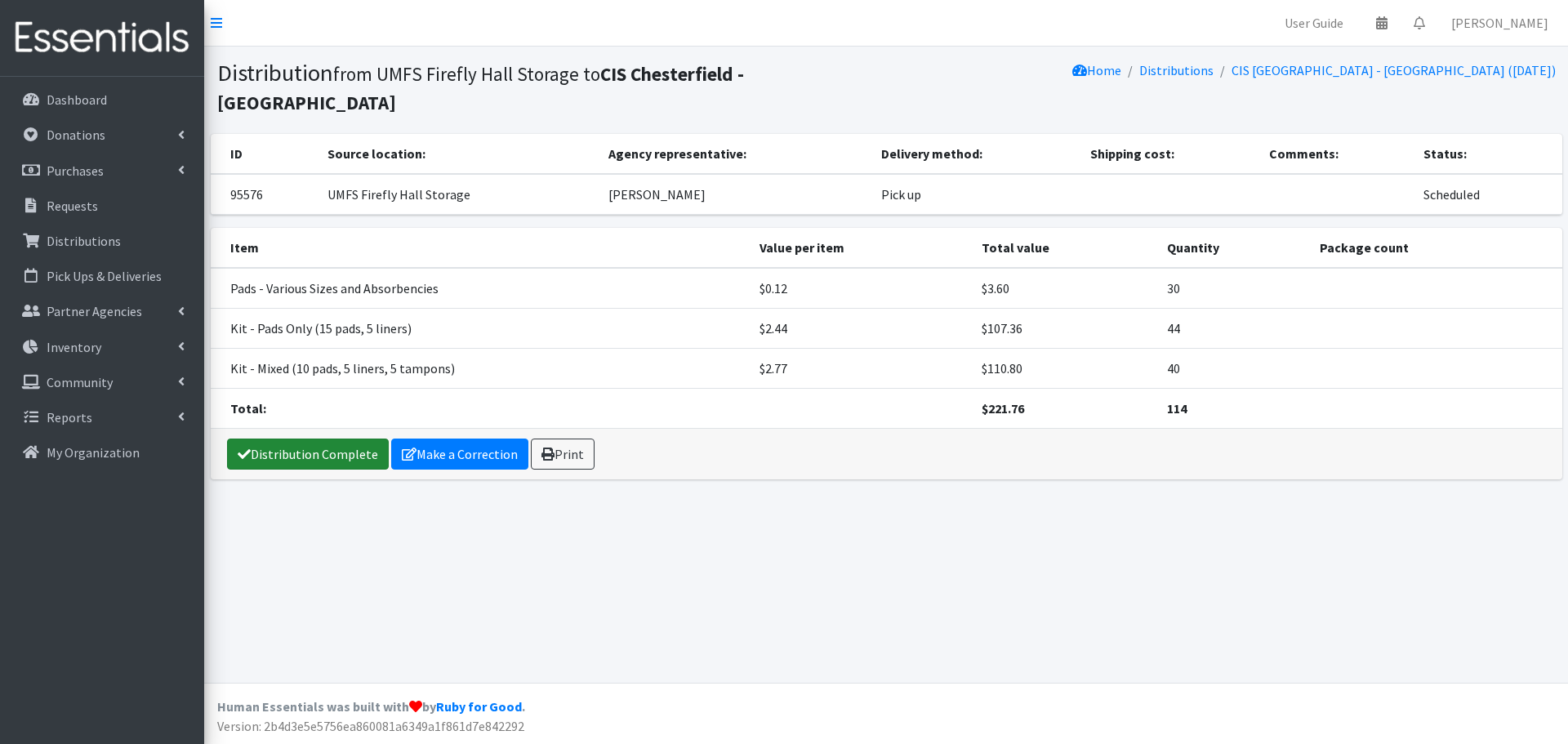
click at [302, 454] on link "Distribution Complete" at bounding box center [308, 454] width 162 height 31
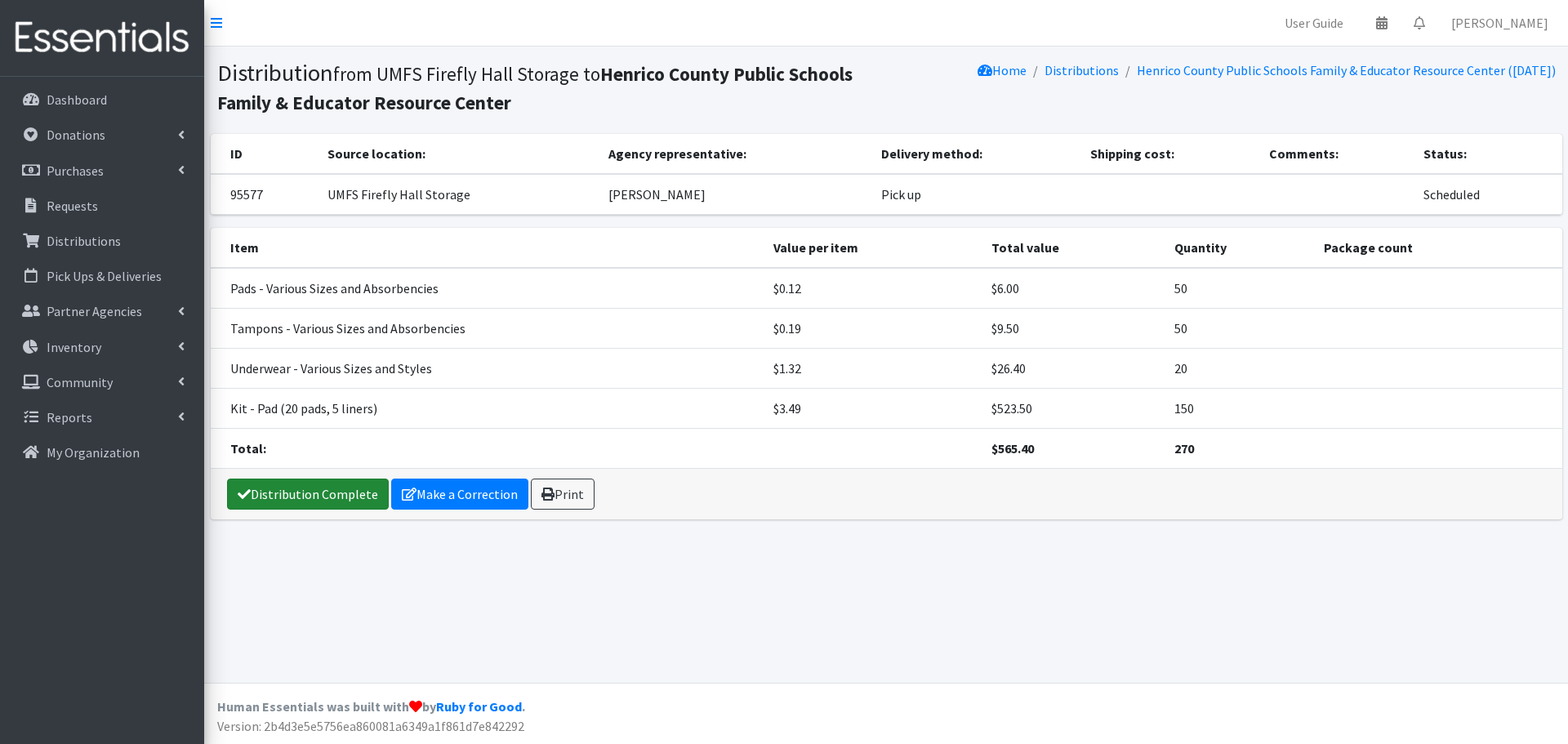
click at [300, 497] on link "Distribution Complete" at bounding box center [308, 494] width 162 height 31
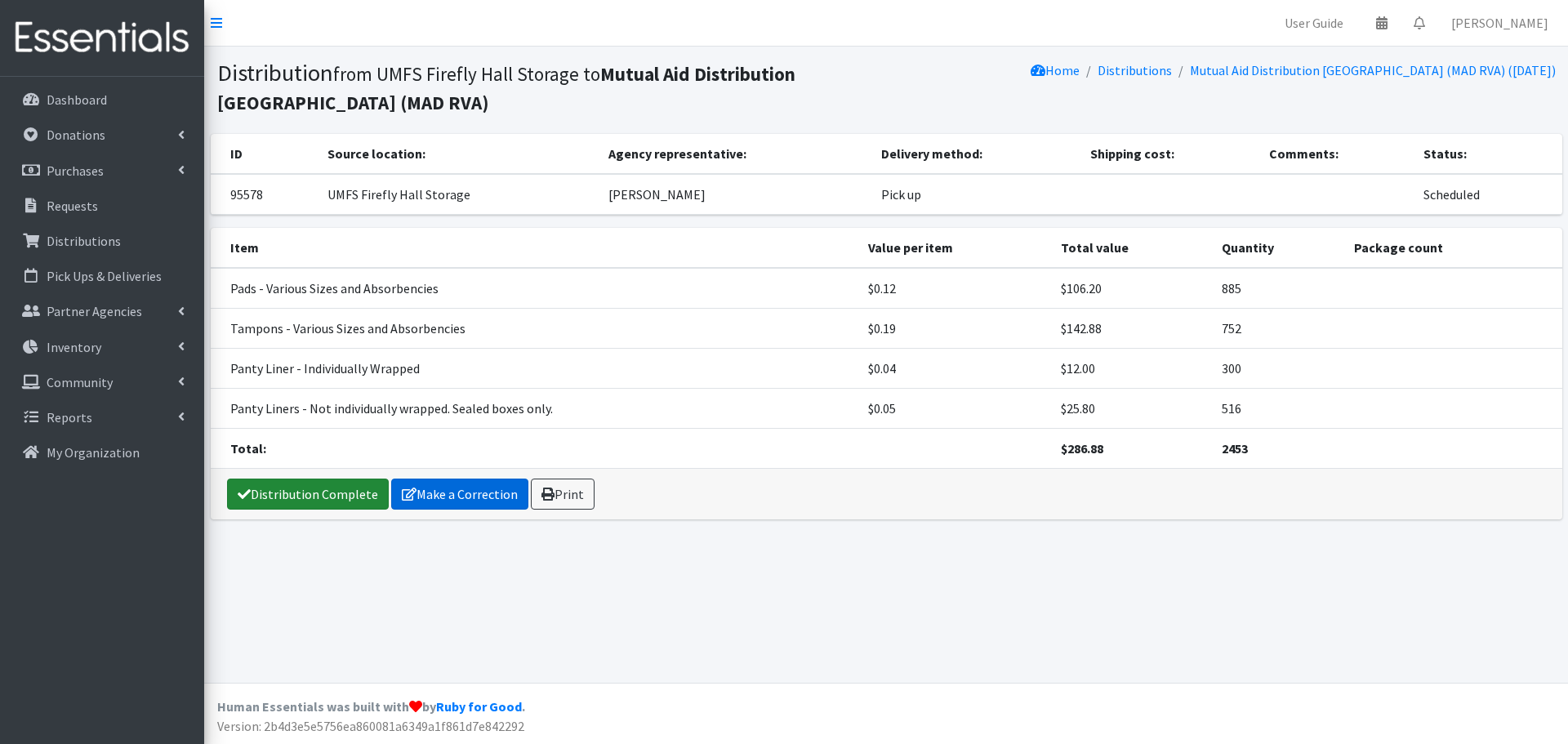
click at [330, 492] on link "Distribution Complete" at bounding box center [308, 494] width 162 height 31
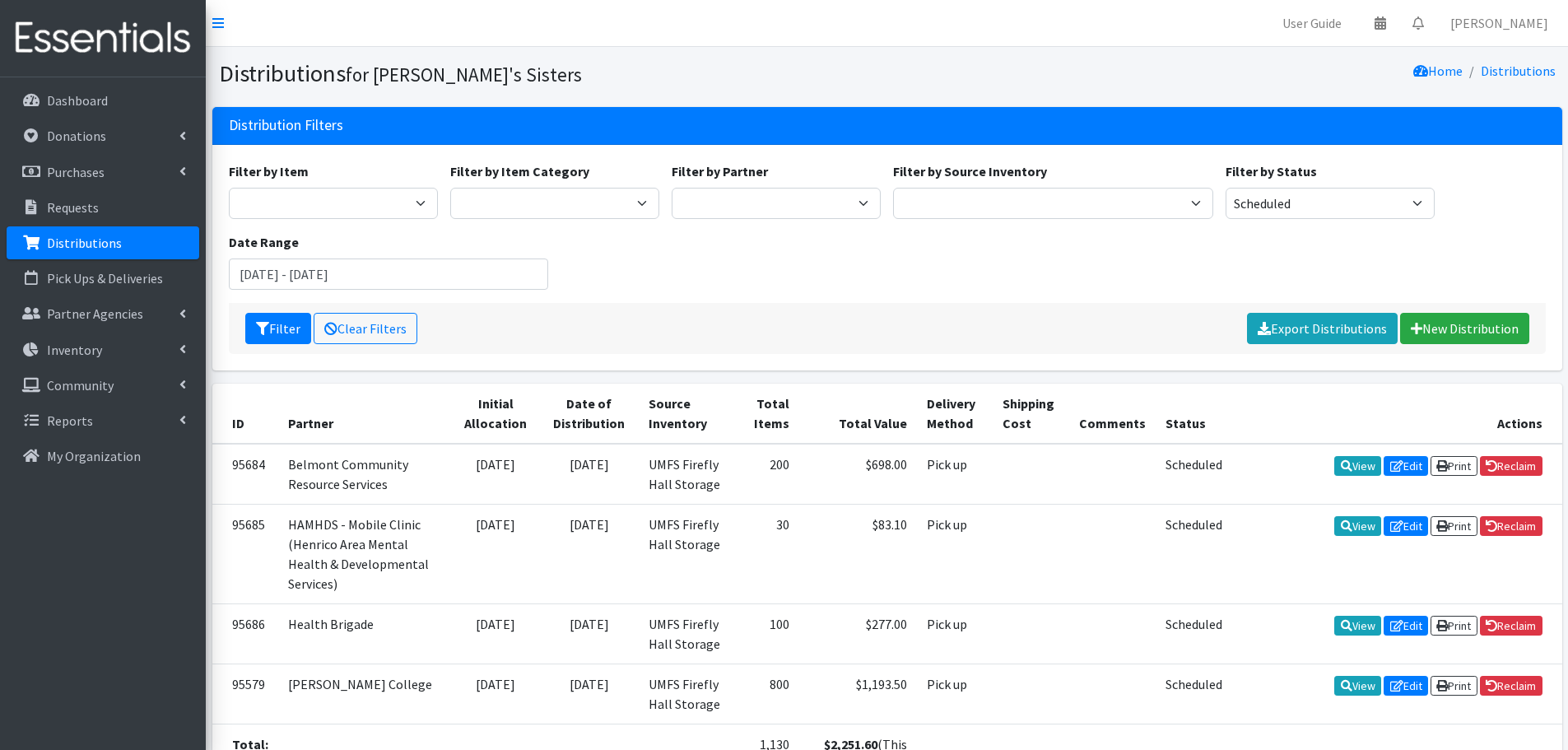
scroll to position [169, 0]
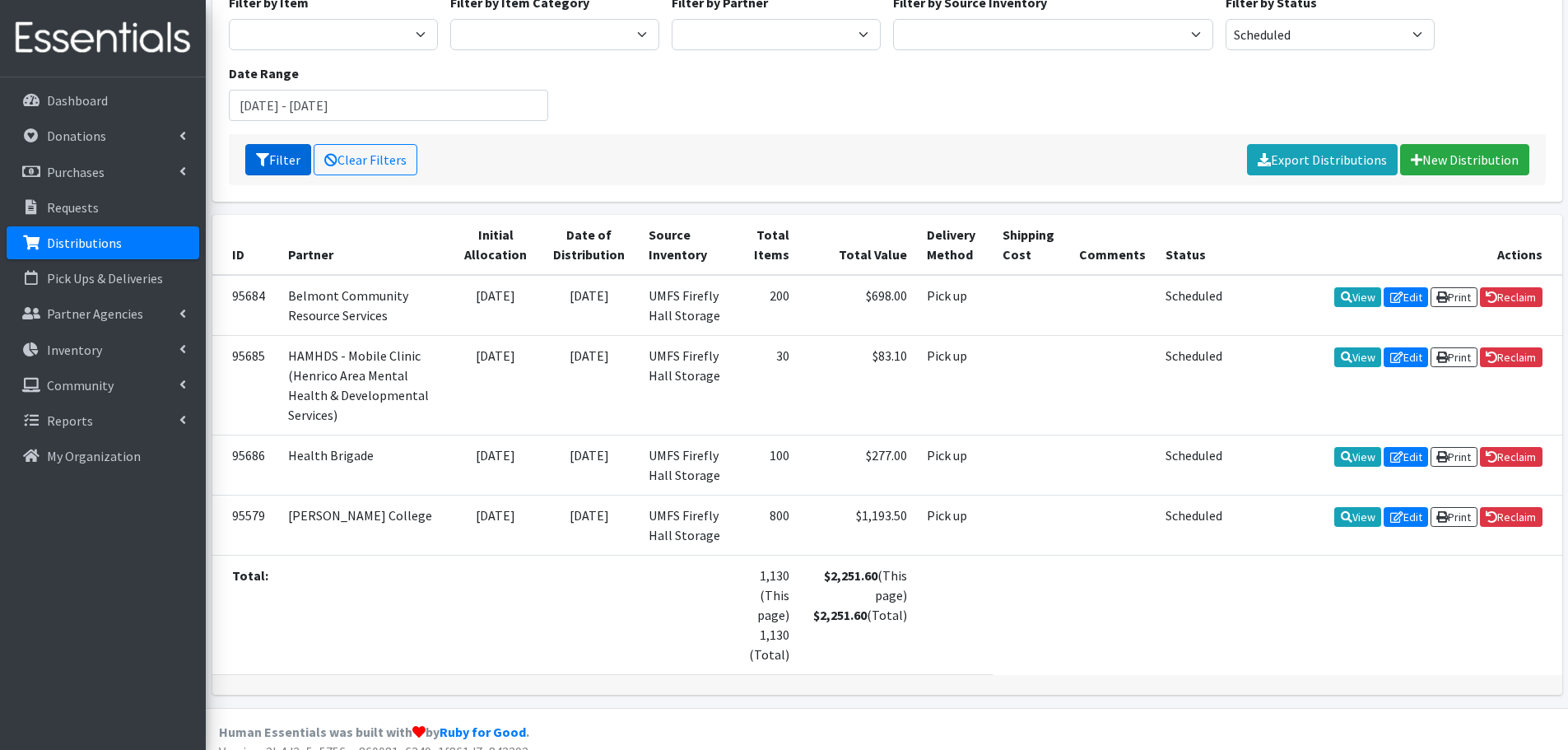
drag, startPoint x: 289, startPoint y: 157, endPoint x: 303, endPoint y: 153, distance: 14.6
click at [289, 157] on button "Filter" at bounding box center [278, 159] width 66 height 31
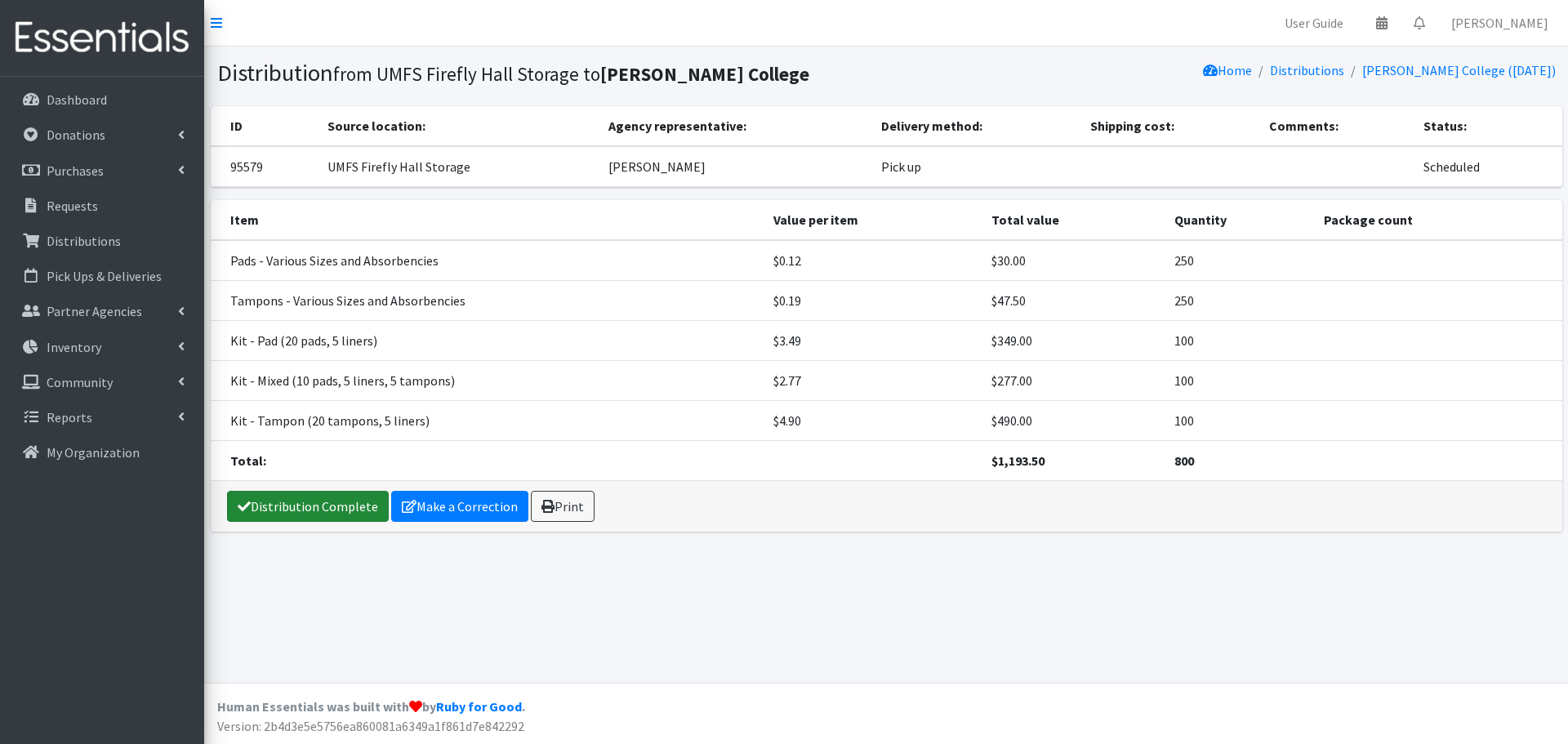
click at [335, 502] on link "Distribution Complete" at bounding box center [308, 506] width 162 height 31
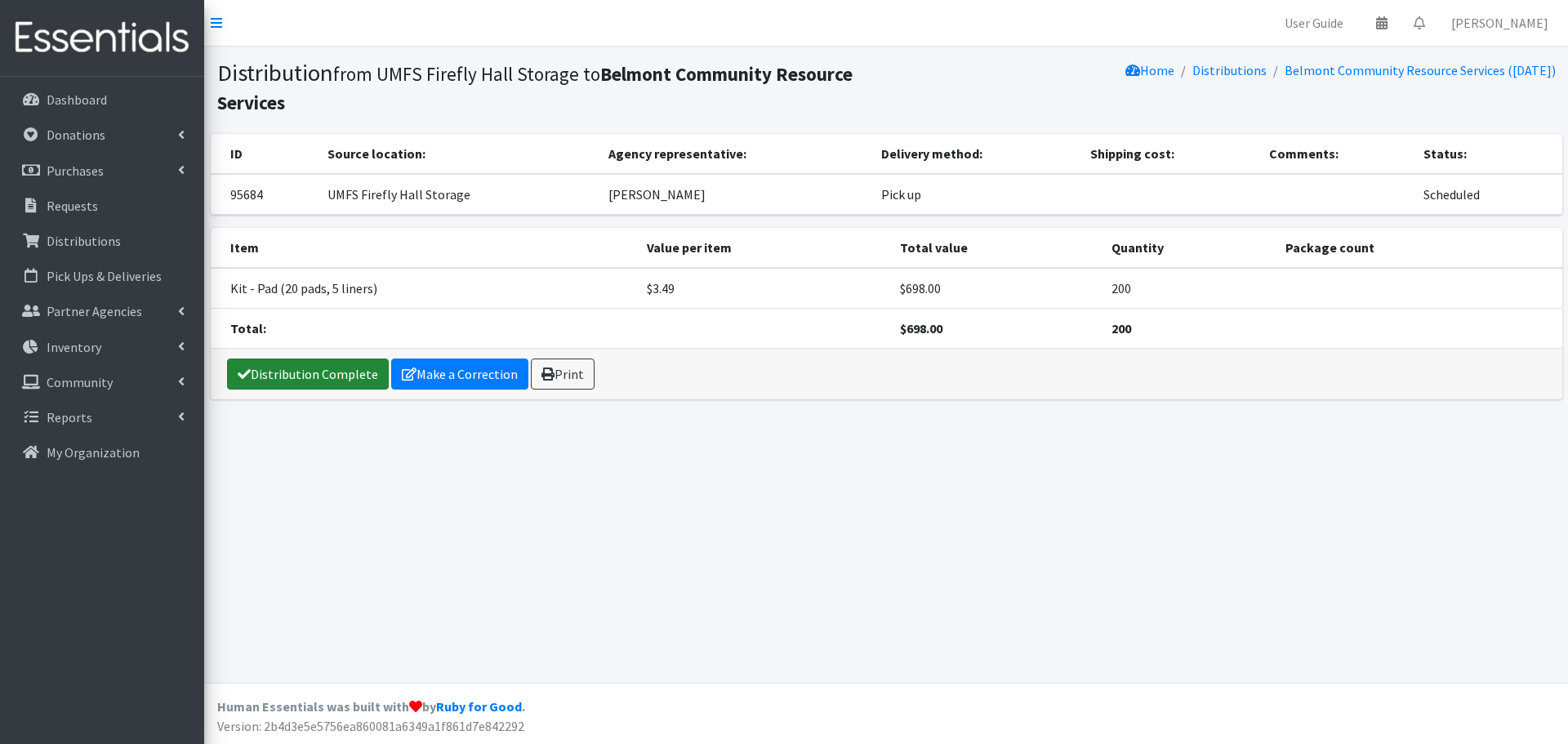
click at [330, 383] on link "Distribution Complete" at bounding box center [308, 373] width 162 height 31
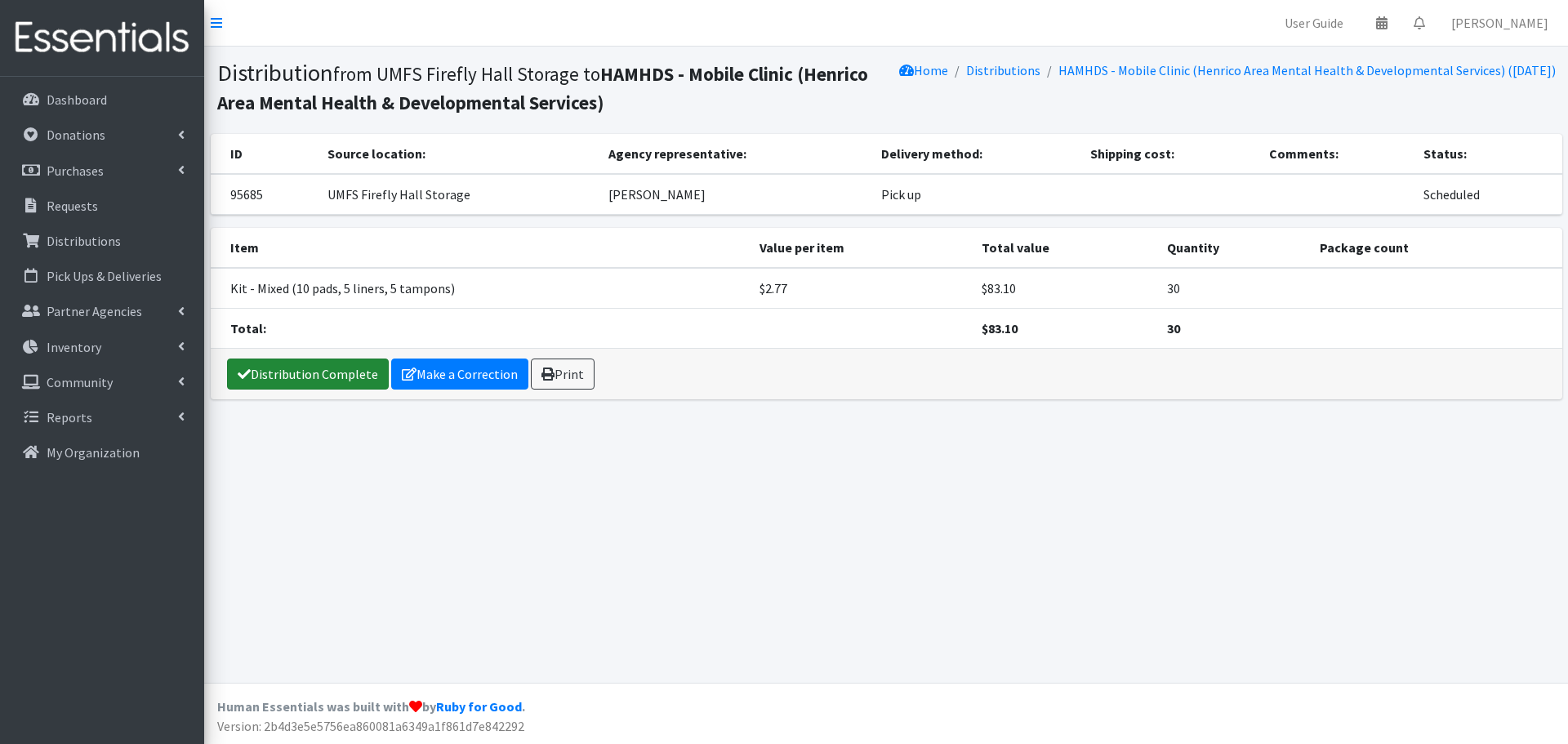
click at [315, 367] on link "Distribution Complete" at bounding box center [308, 373] width 162 height 31
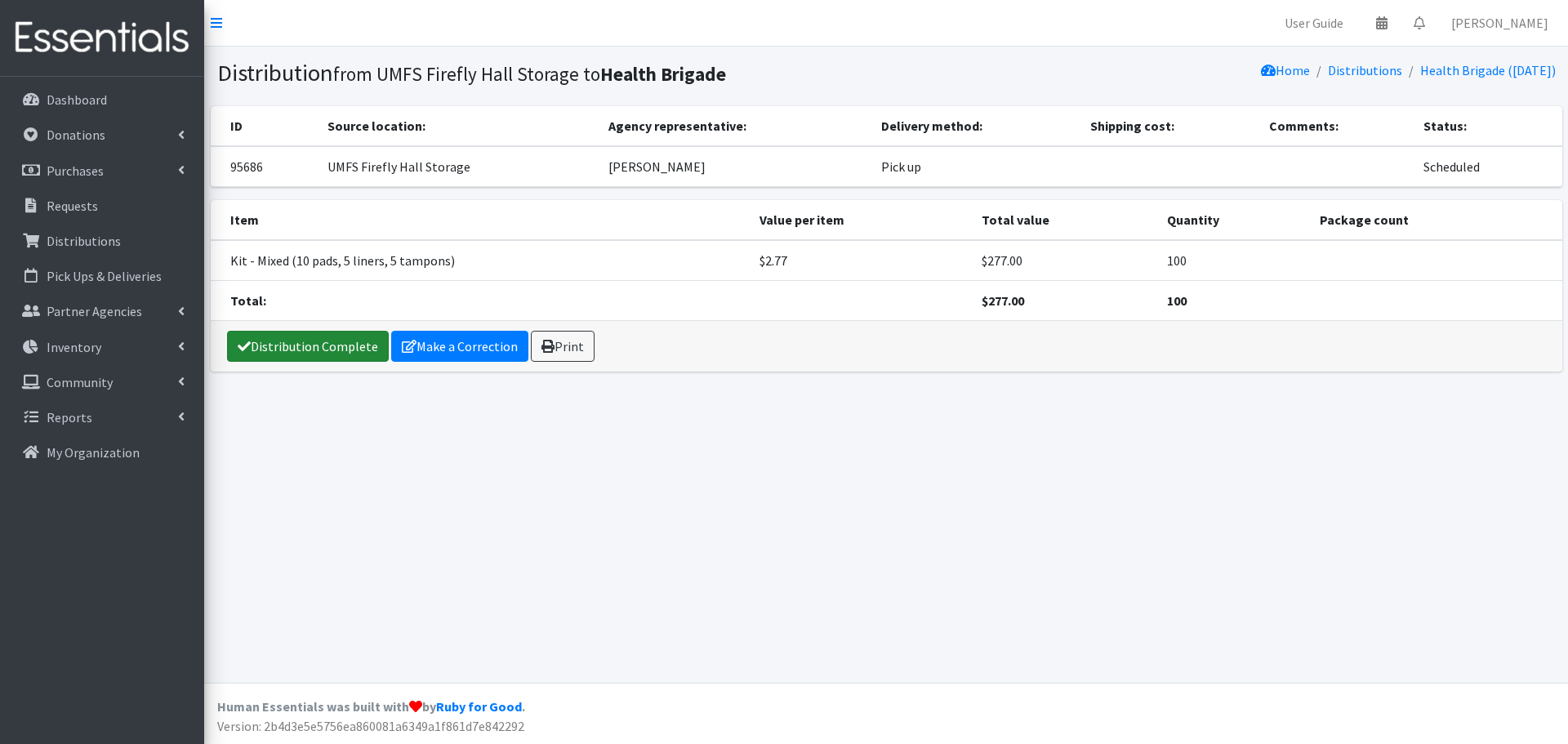
click at [322, 349] on link "Distribution Complete" at bounding box center [308, 346] width 162 height 31
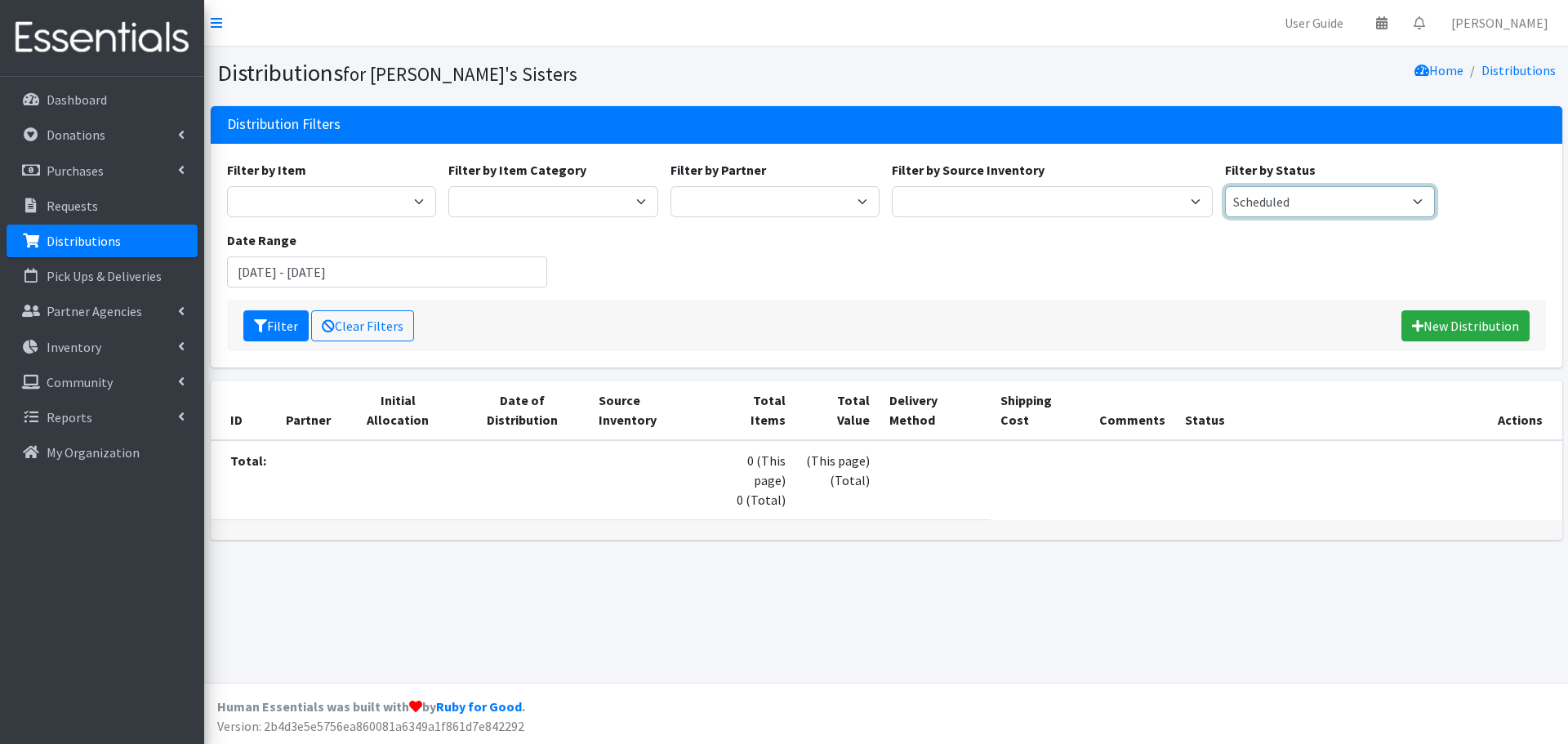
click at [1269, 195] on select "Scheduled Complete" at bounding box center [1330, 201] width 210 height 31
select select
click at [1225, 186] on select "Scheduled Complete" at bounding box center [1330, 201] width 210 height 31
click at [288, 313] on button "Filter" at bounding box center [276, 325] width 65 height 31
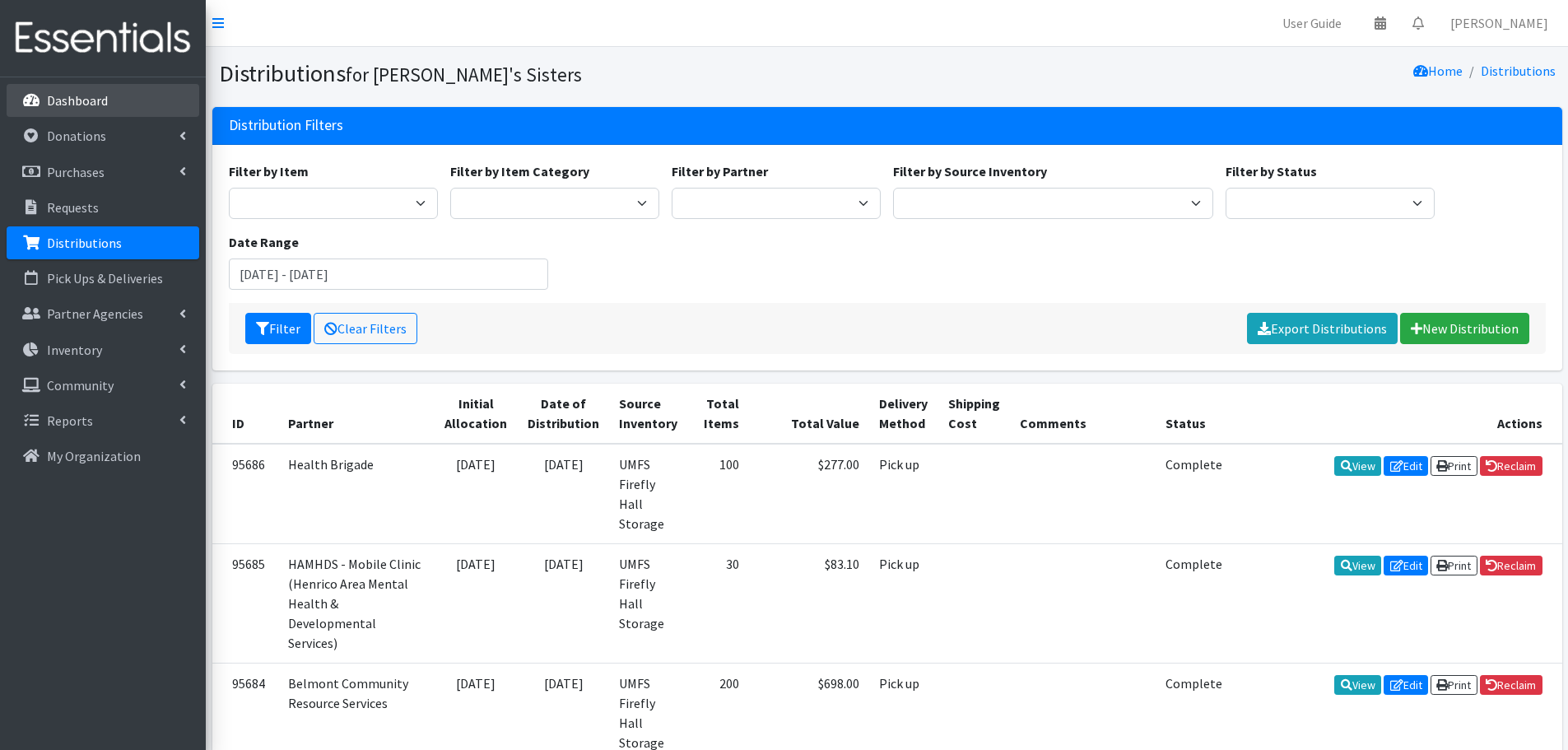
click at [74, 90] on link "Dashboard" at bounding box center [103, 100] width 193 height 33
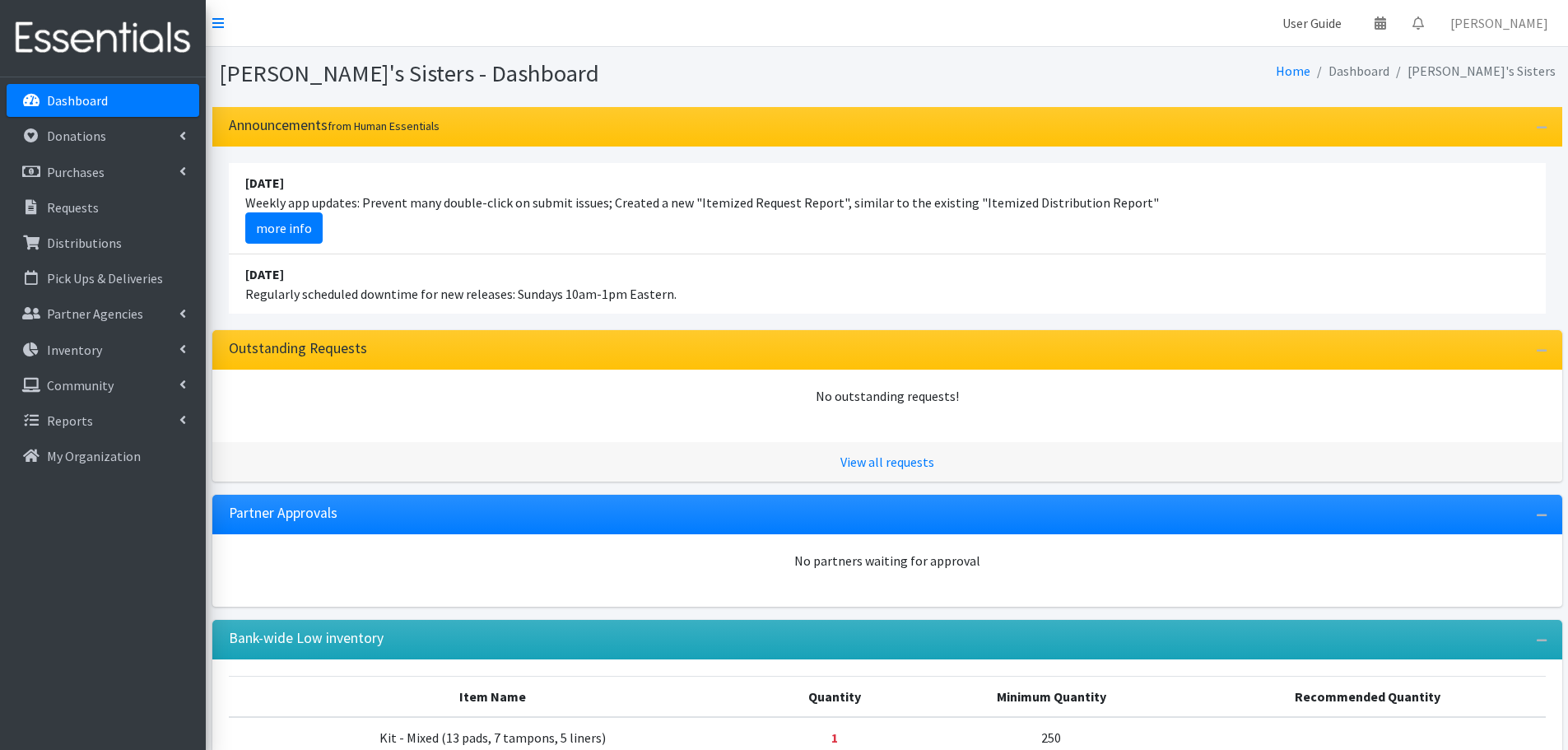
click at [1332, 15] on link "User Guide" at bounding box center [1312, 23] width 85 height 33
